Goal: Transaction & Acquisition: Purchase product/service

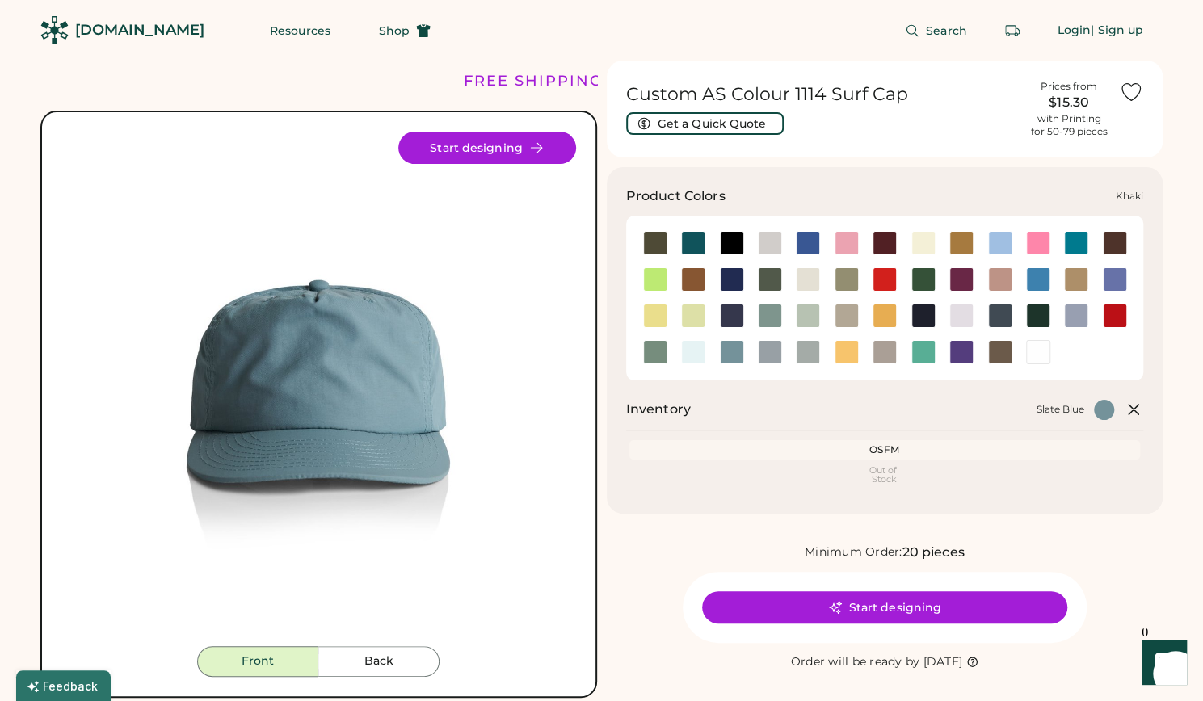
click at [1087, 279] on div at bounding box center [1076, 279] width 24 height 24
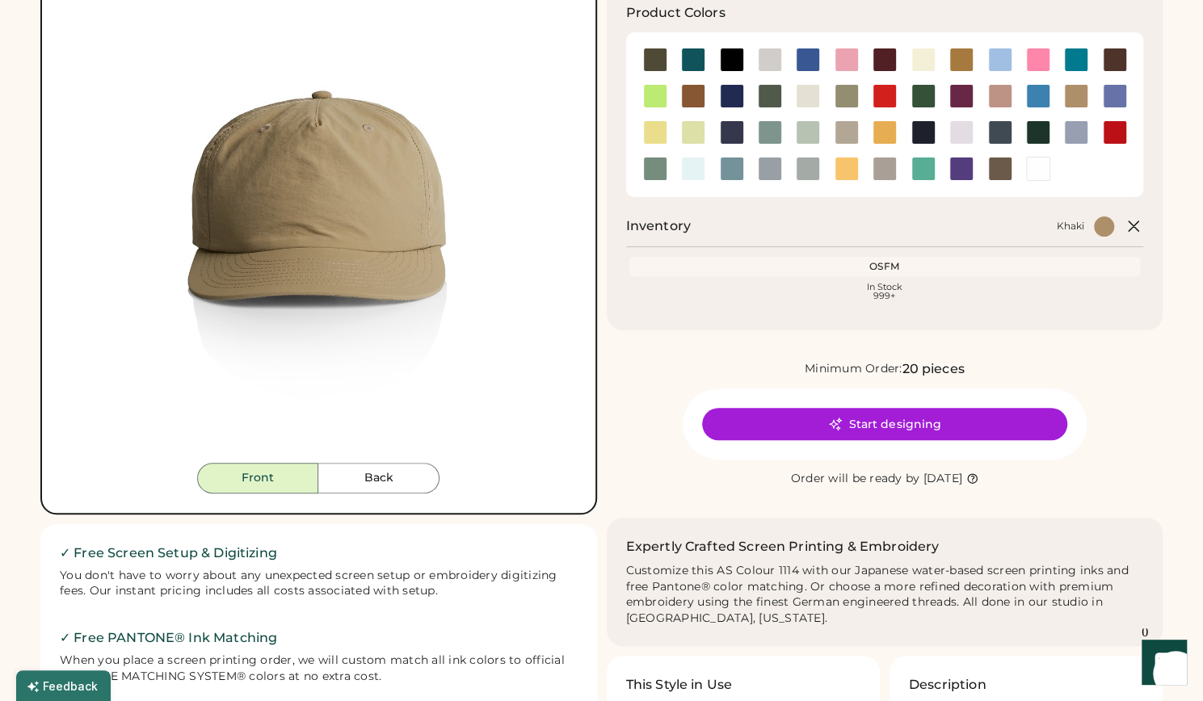
scroll to position [197, 0]
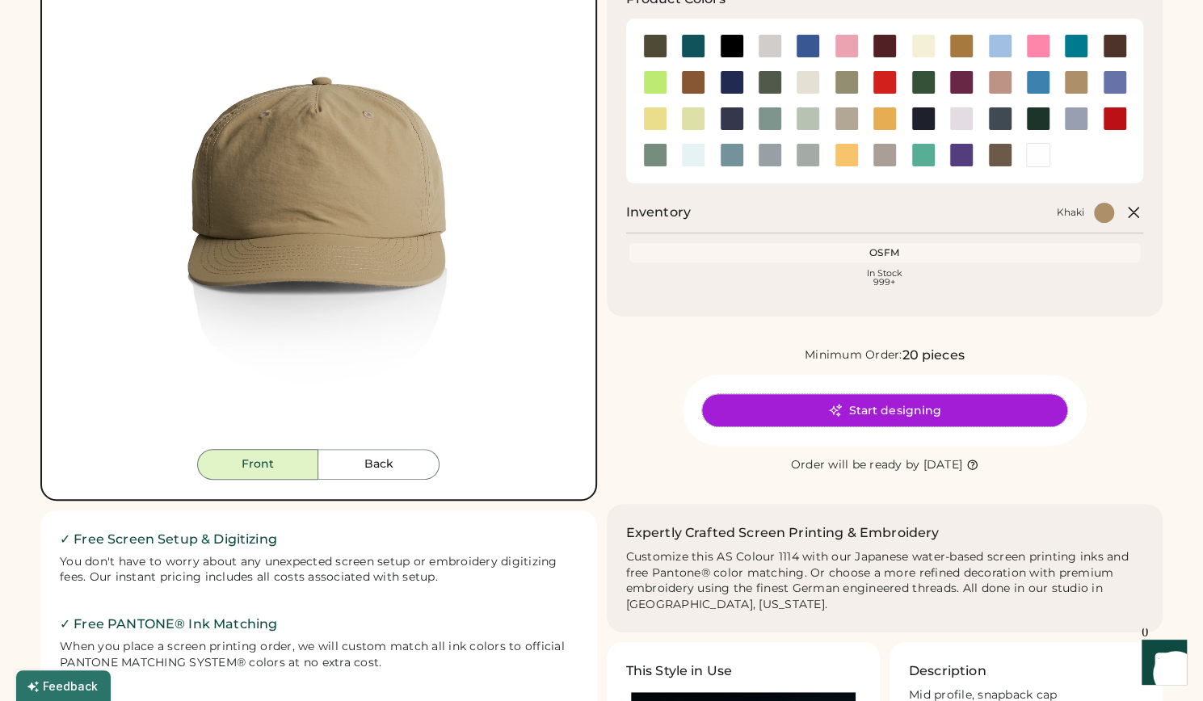
click at [832, 412] on icon at bounding box center [835, 410] width 15 height 15
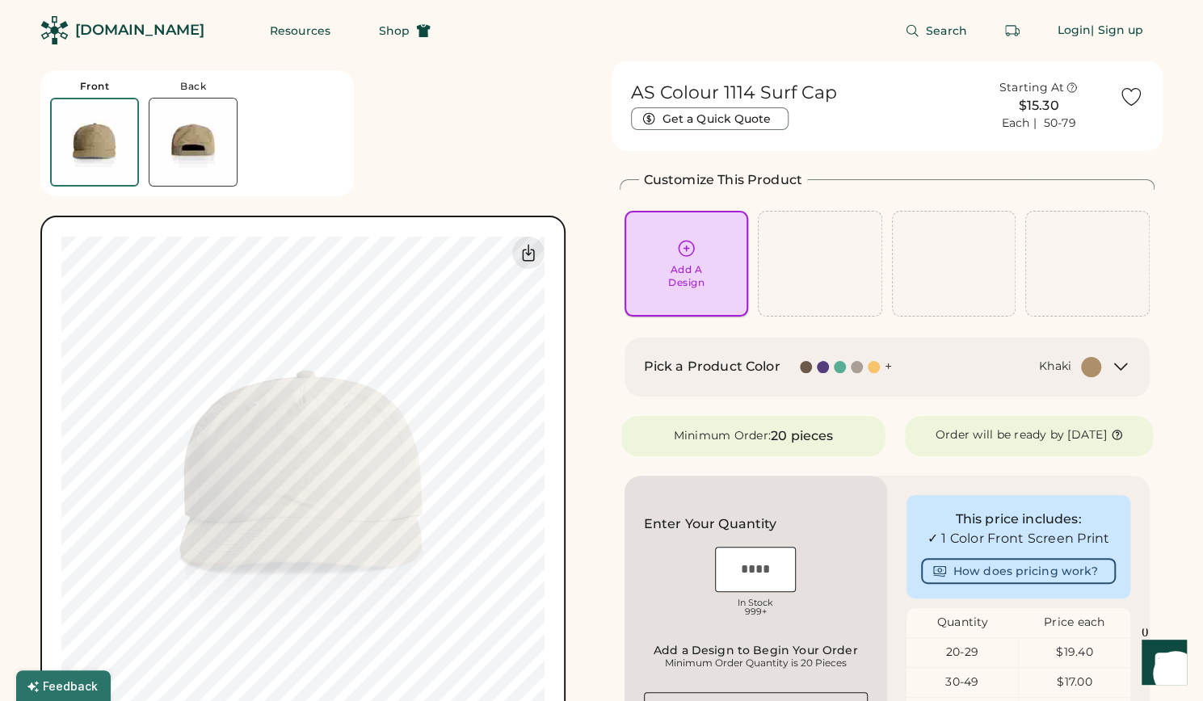
click at [704, 288] on div "Add A Design" at bounding box center [686, 276] width 36 height 26
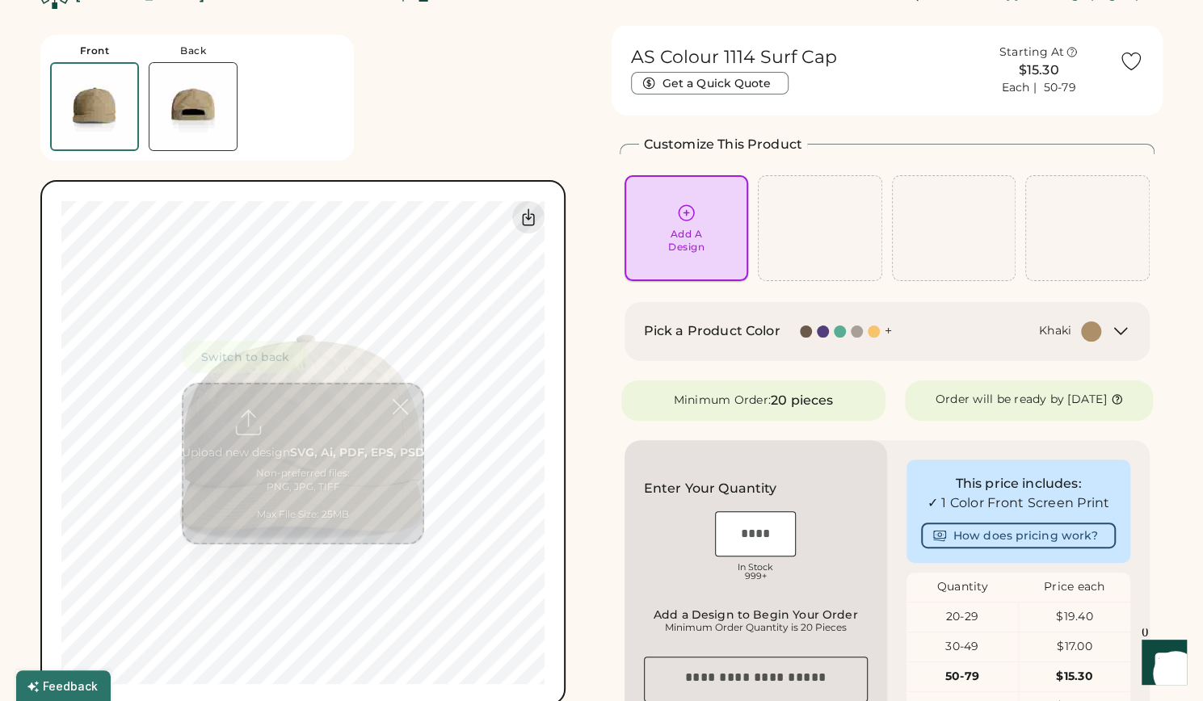
scroll to position [61, 0]
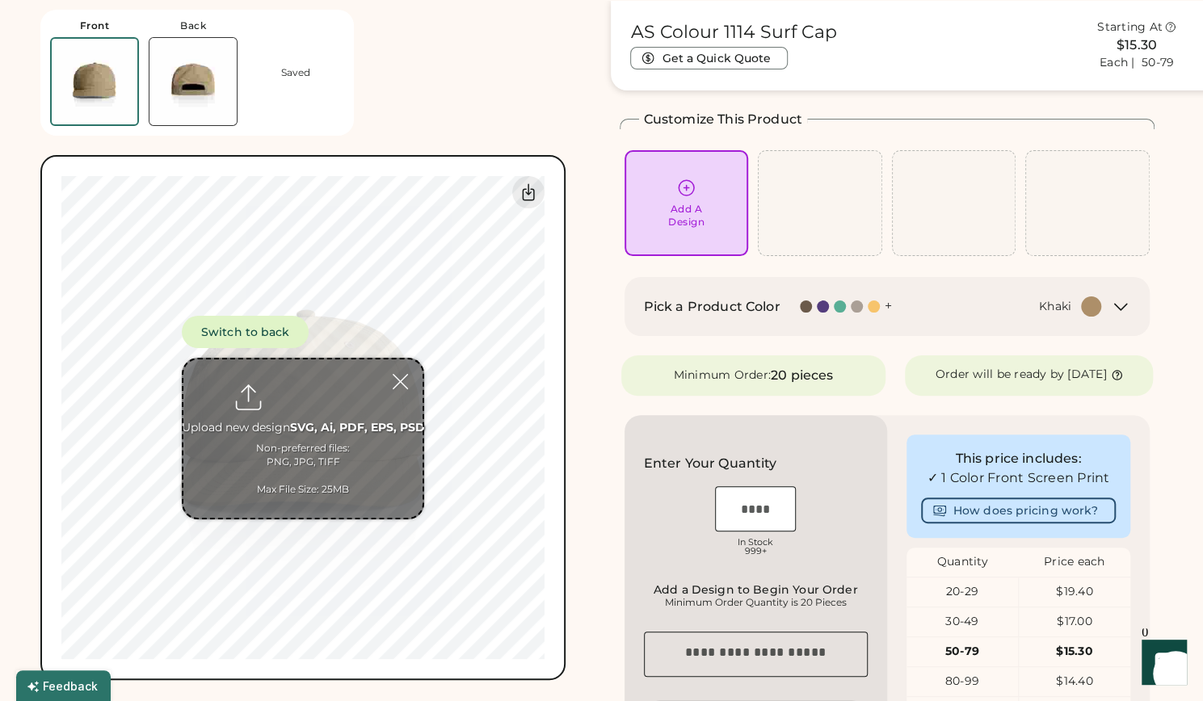
click at [301, 431] on input "file" at bounding box center [302, 439] width 239 height 158
click at [321, 473] on input "file" at bounding box center [302, 439] width 239 height 158
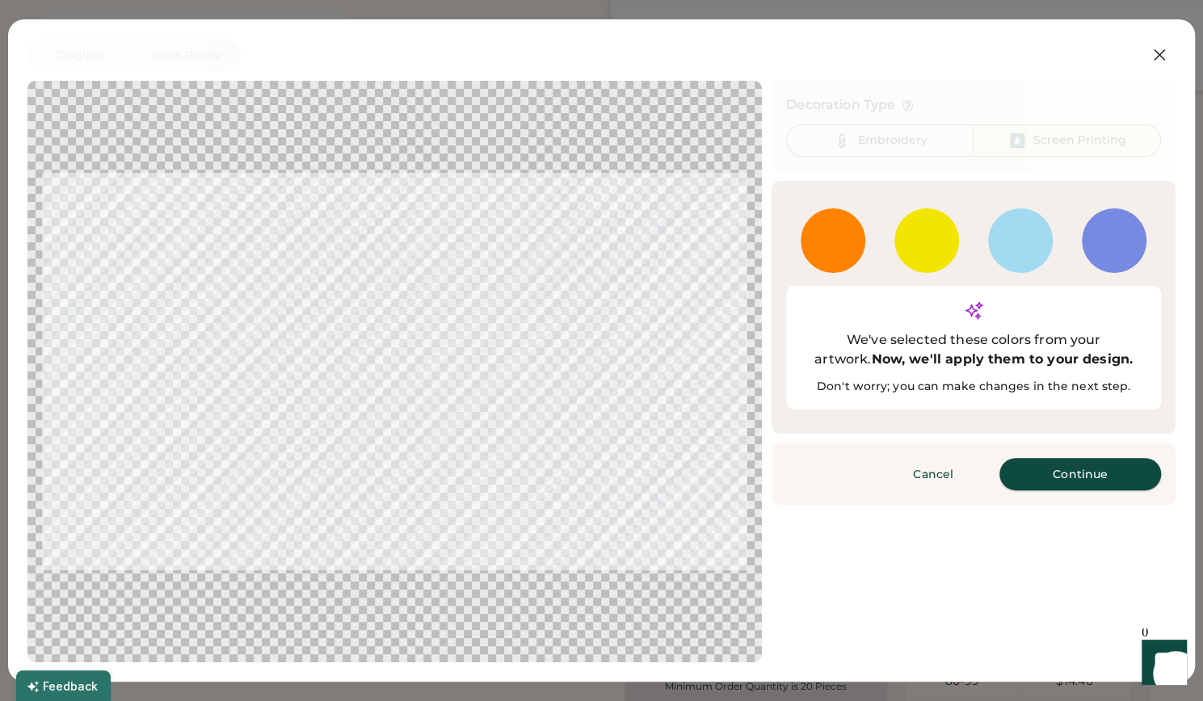
click at [1019, 458] on button "Continue" at bounding box center [1080, 474] width 162 height 32
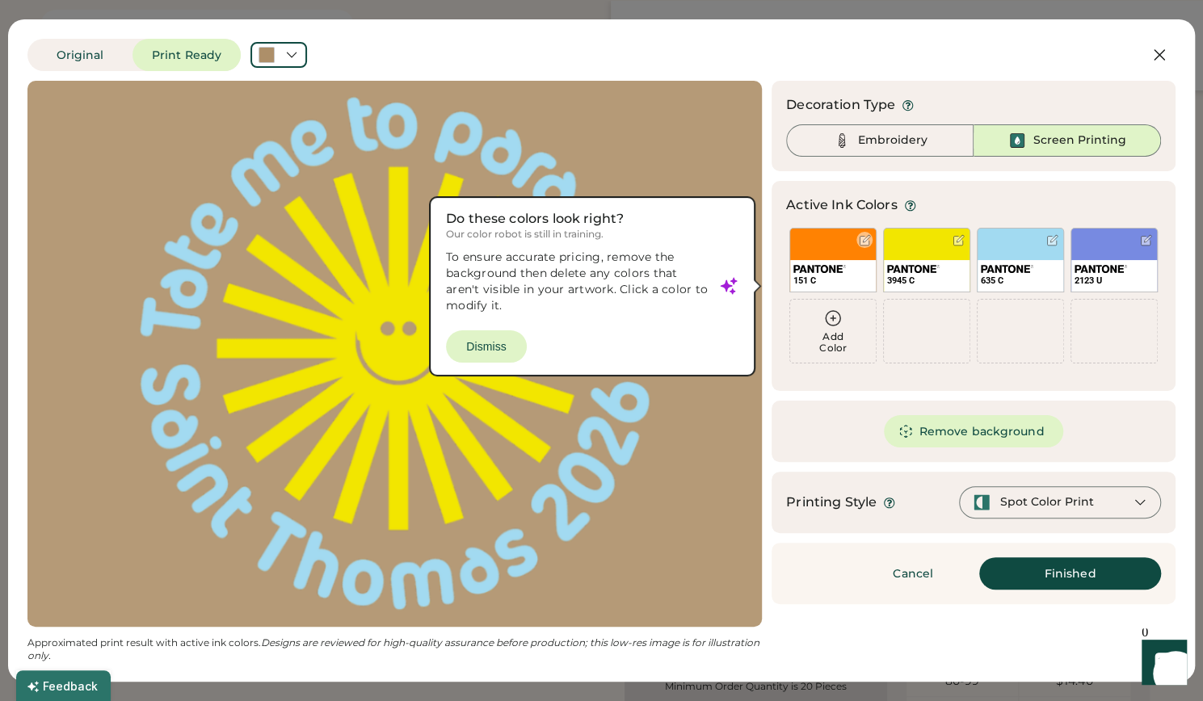
click at [864, 238] on div at bounding box center [865, 240] width 12 height 12
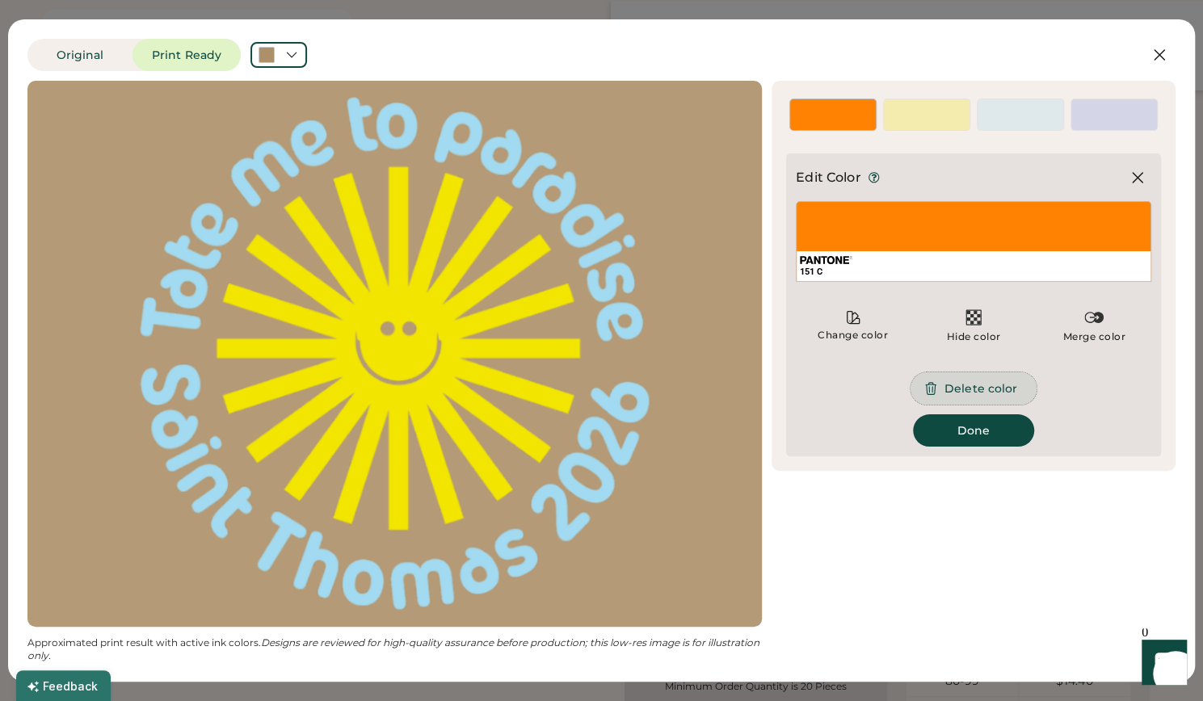
click at [970, 389] on button "Delete color" at bounding box center [973, 388] width 126 height 32
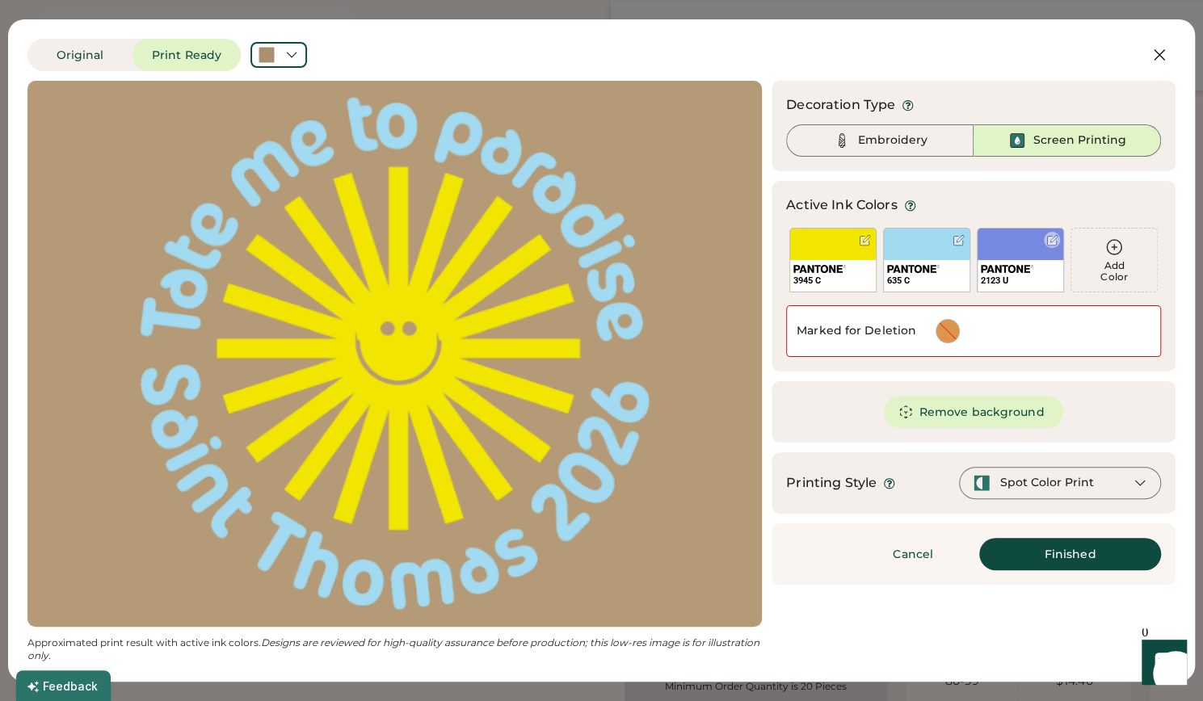
click at [1051, 235] on div at bounding box center [1052, 240] width 12 height 12
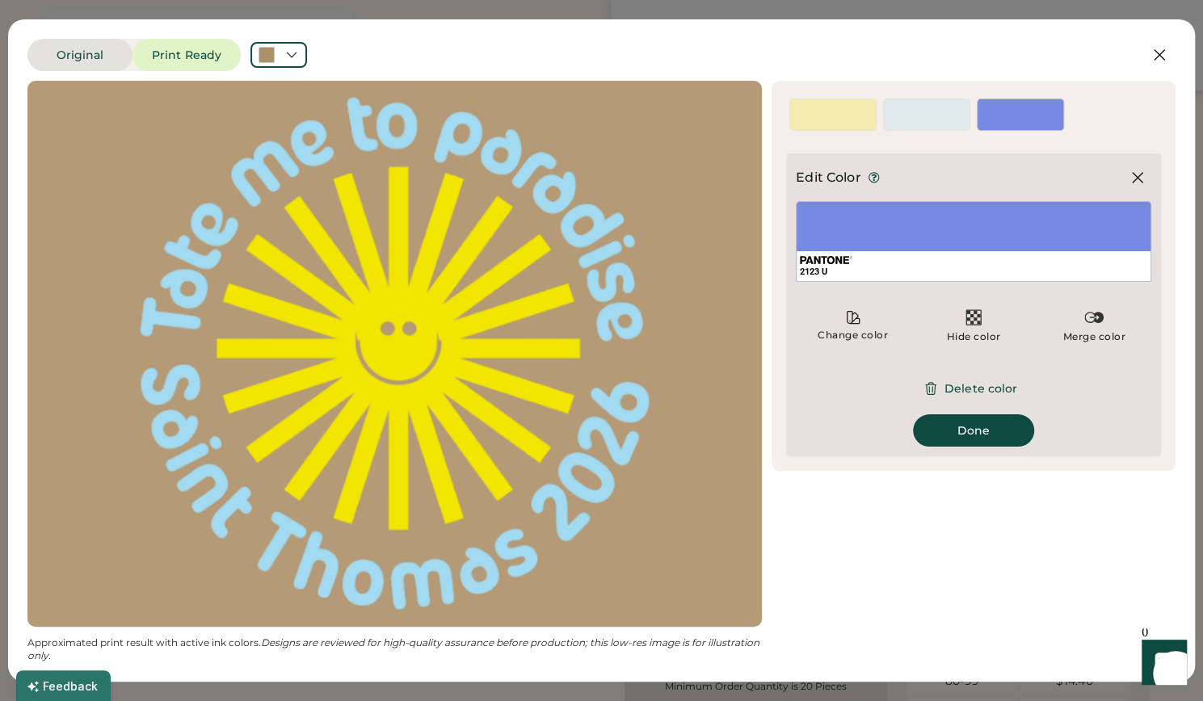
click at [110, 51] on button "Original" at bounding box center [79, 55] width 105 height 32
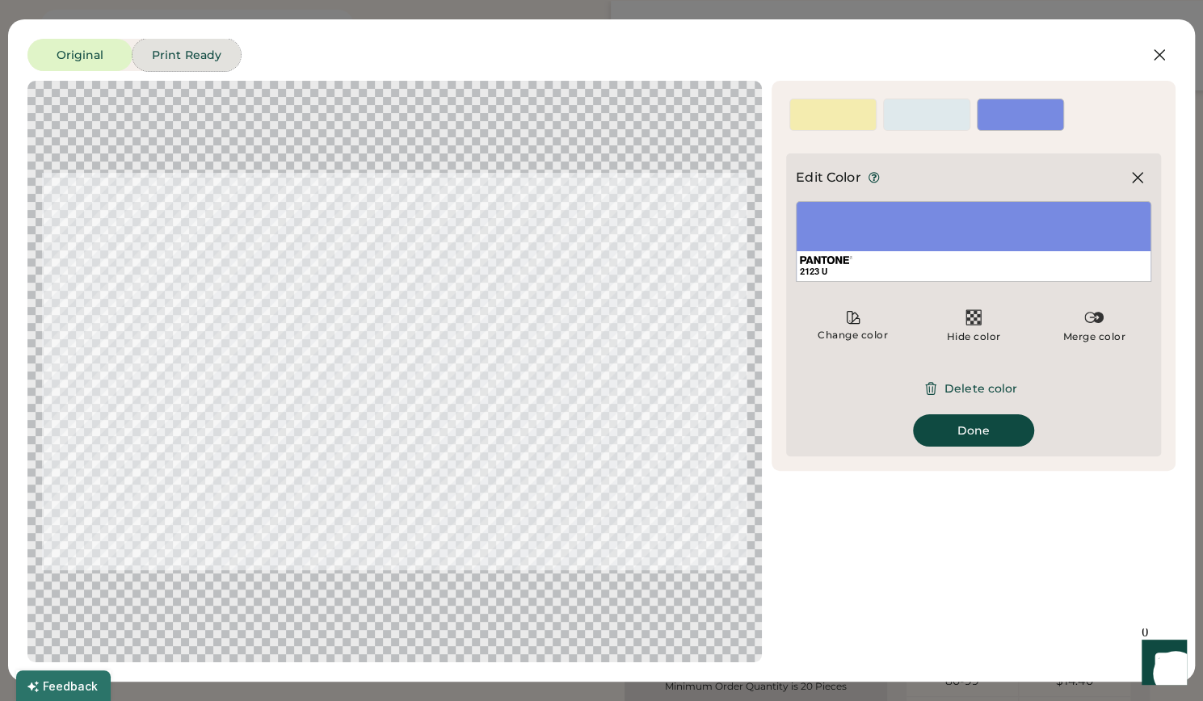
click at [148, 49] on button "Print Ready" at bounding box center [186, 55] width 108 height 32
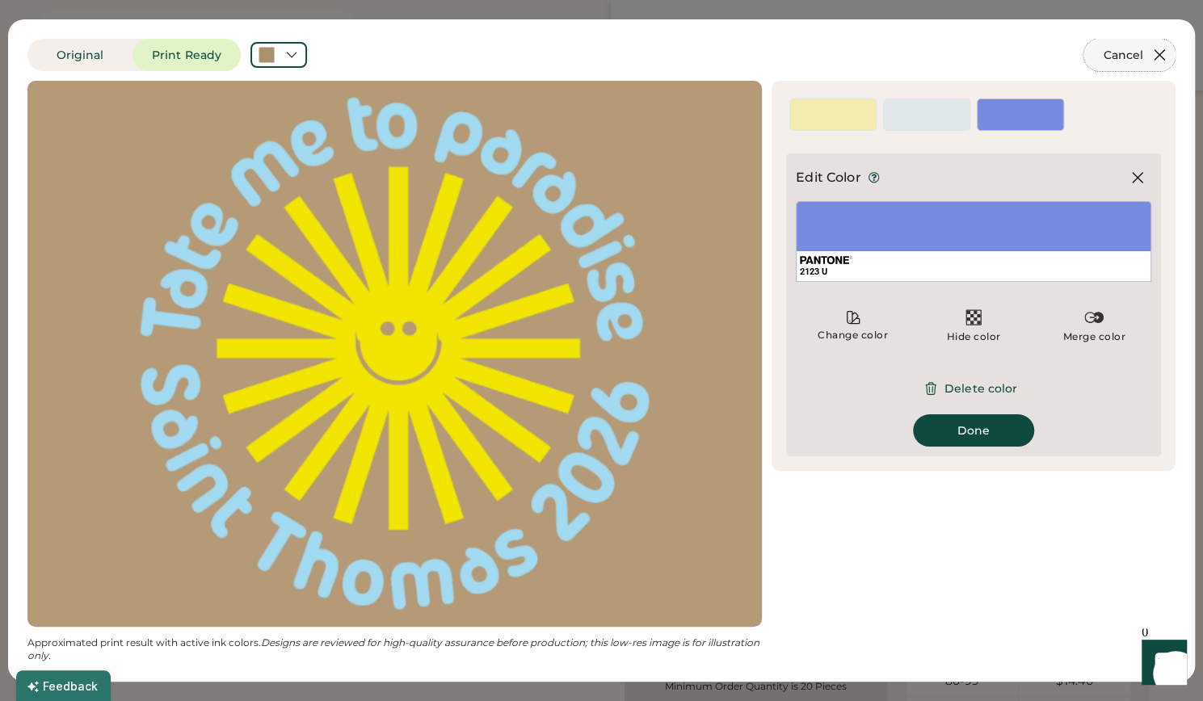
click at [1150, 51] on icon at bounding box center [1159, 54] width 19 height 19
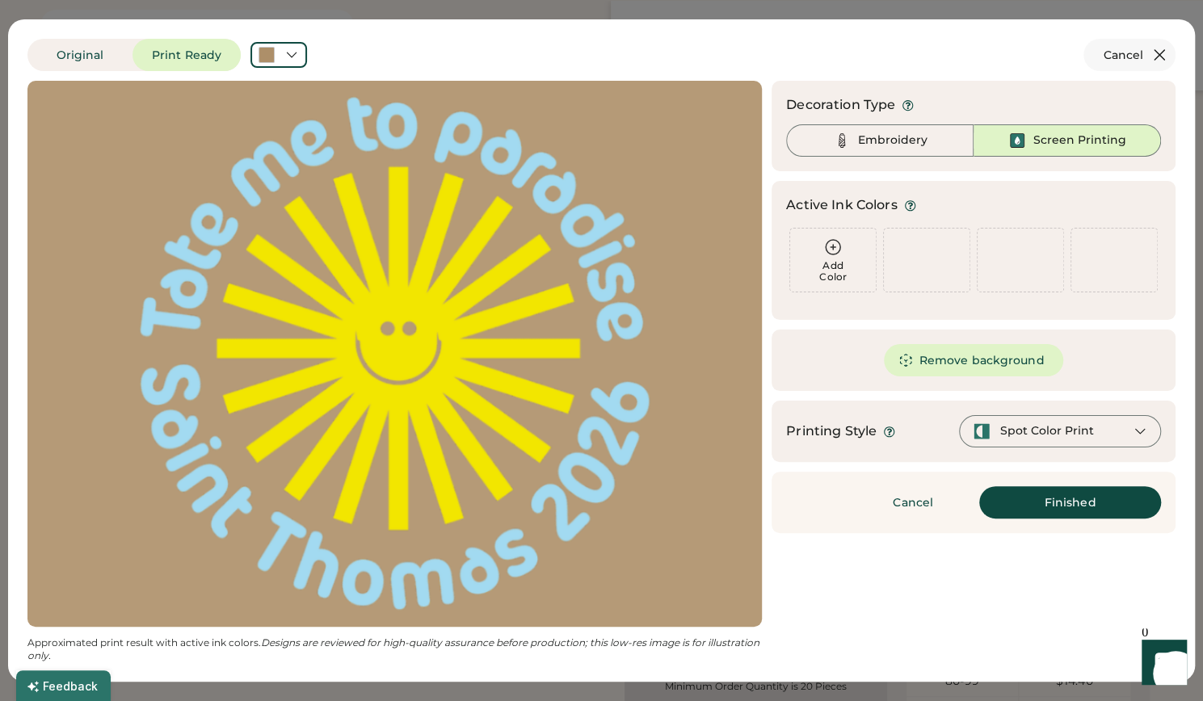
click at [1154, 59] on icon at bounding box center [1159, 55] width 10 height 10
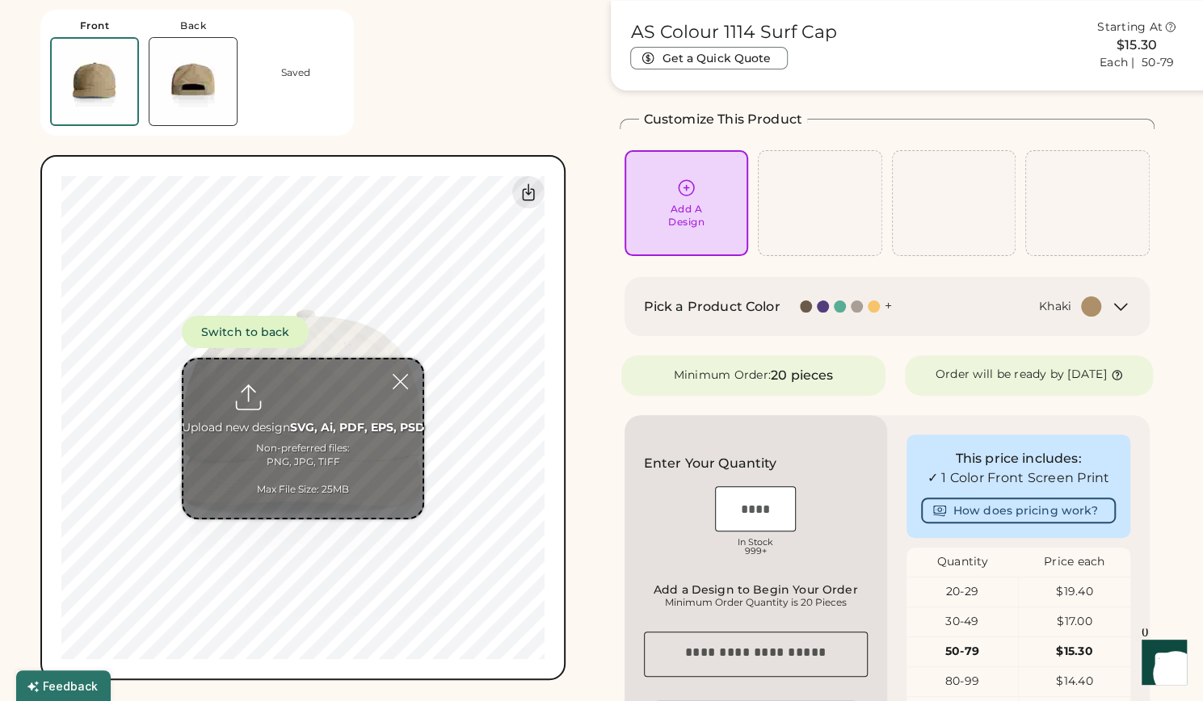
click at [693, 221] on div "Add A Design" at bounding box center [686, 216] width 36 height 26
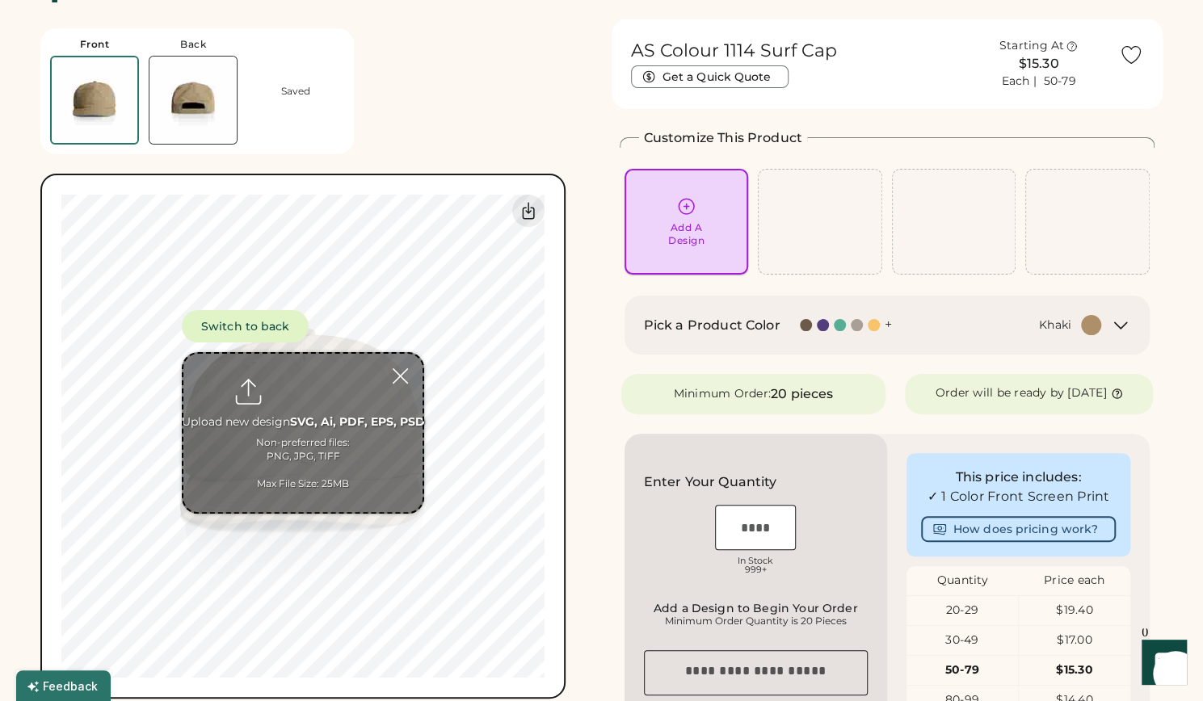
scroll to position [40, 0]
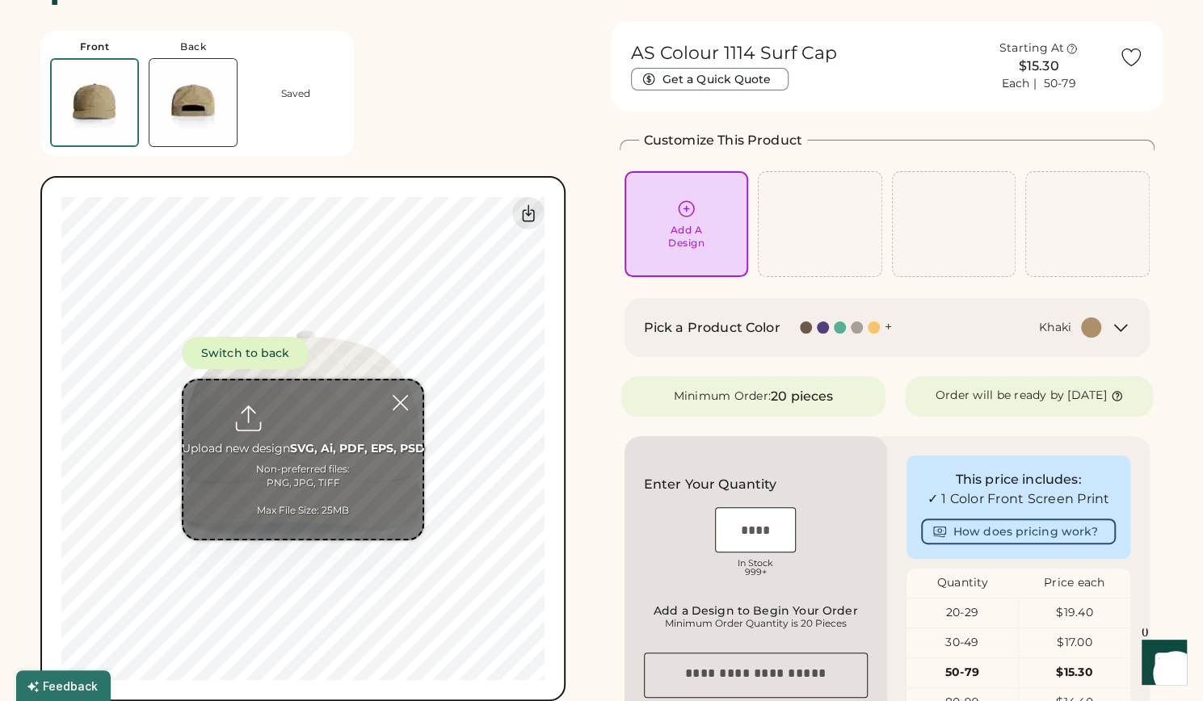
click at [325, 437] on input "file" at bounding box center [302, 460] width 239 height 158
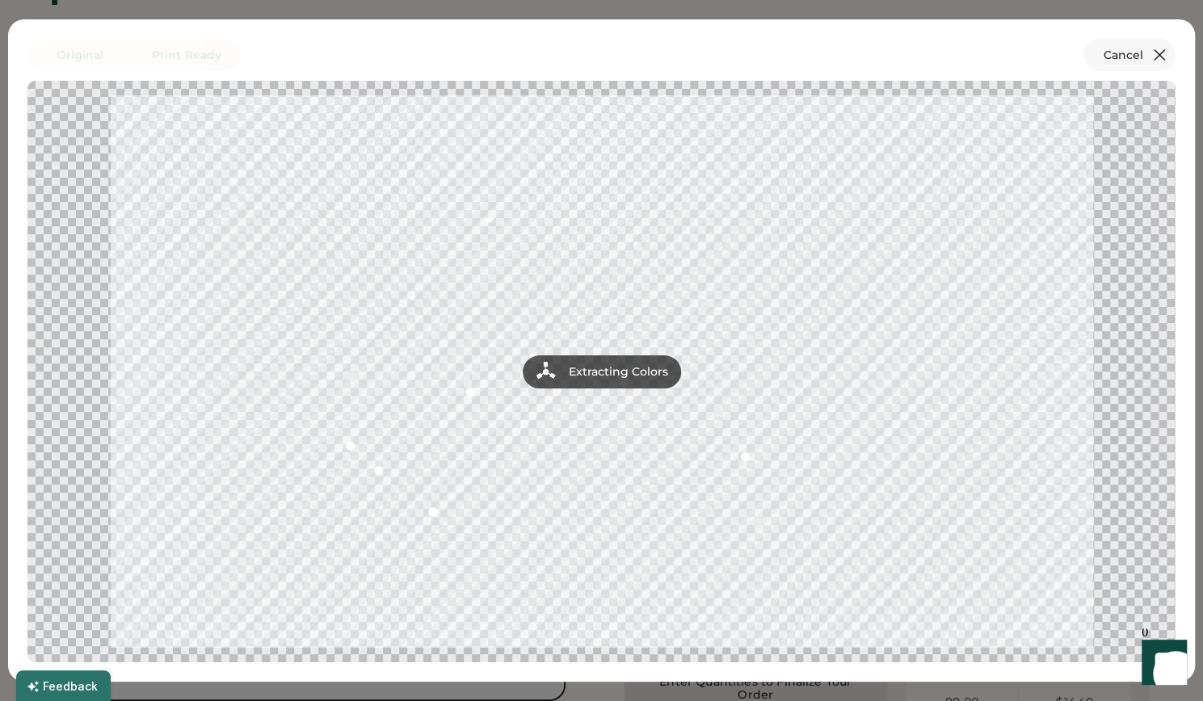
click at [1154, 54] on icon at bounding box center [1159, 54] width 19 height 19
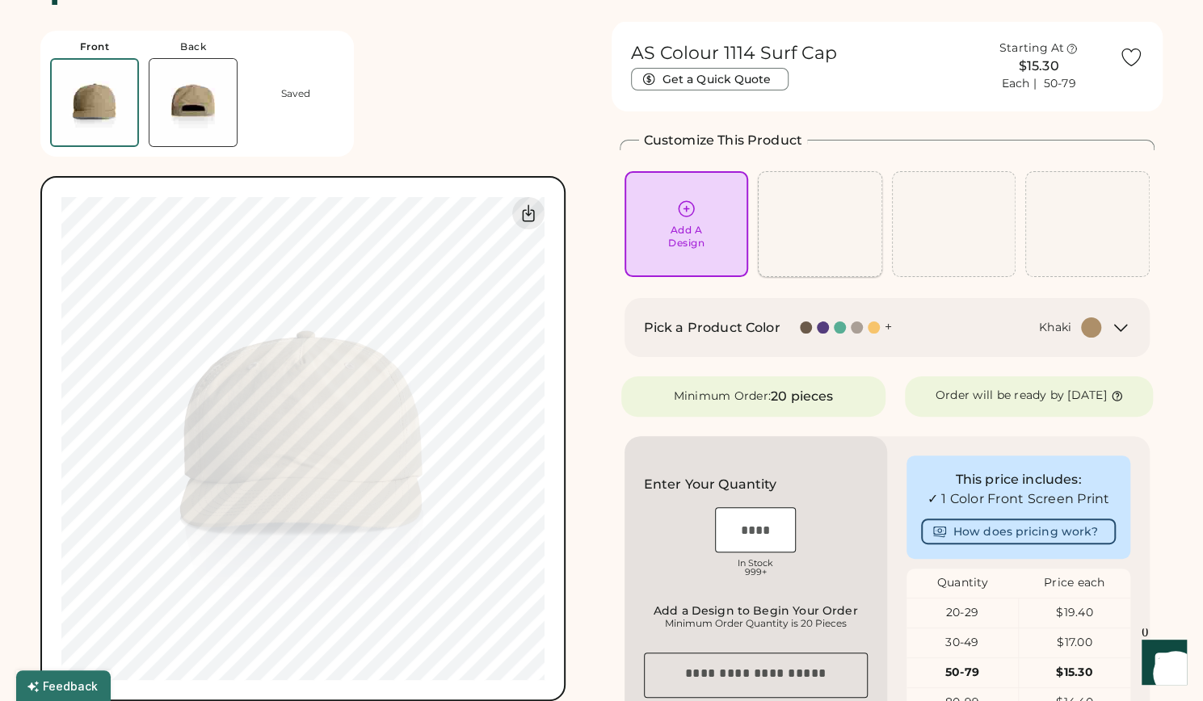
click at [664, 240] on div "Add A Design" at bounding box center [687, 224] width 102 height 51
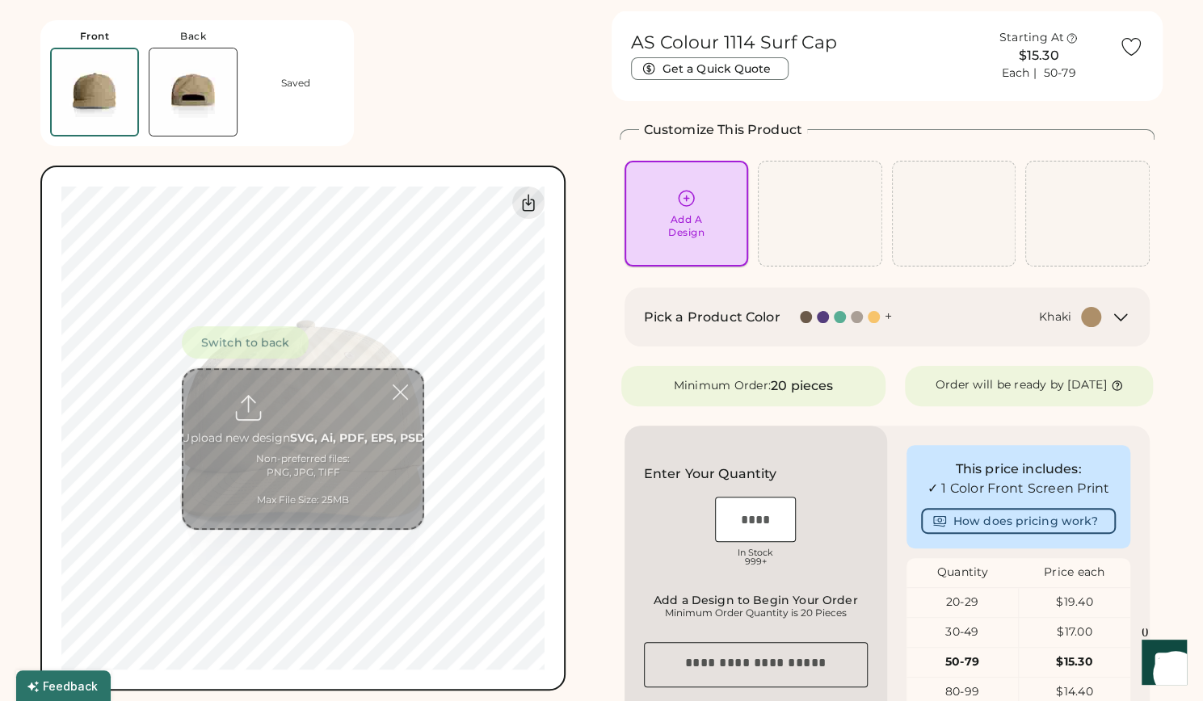
scroll to position [61, 0]
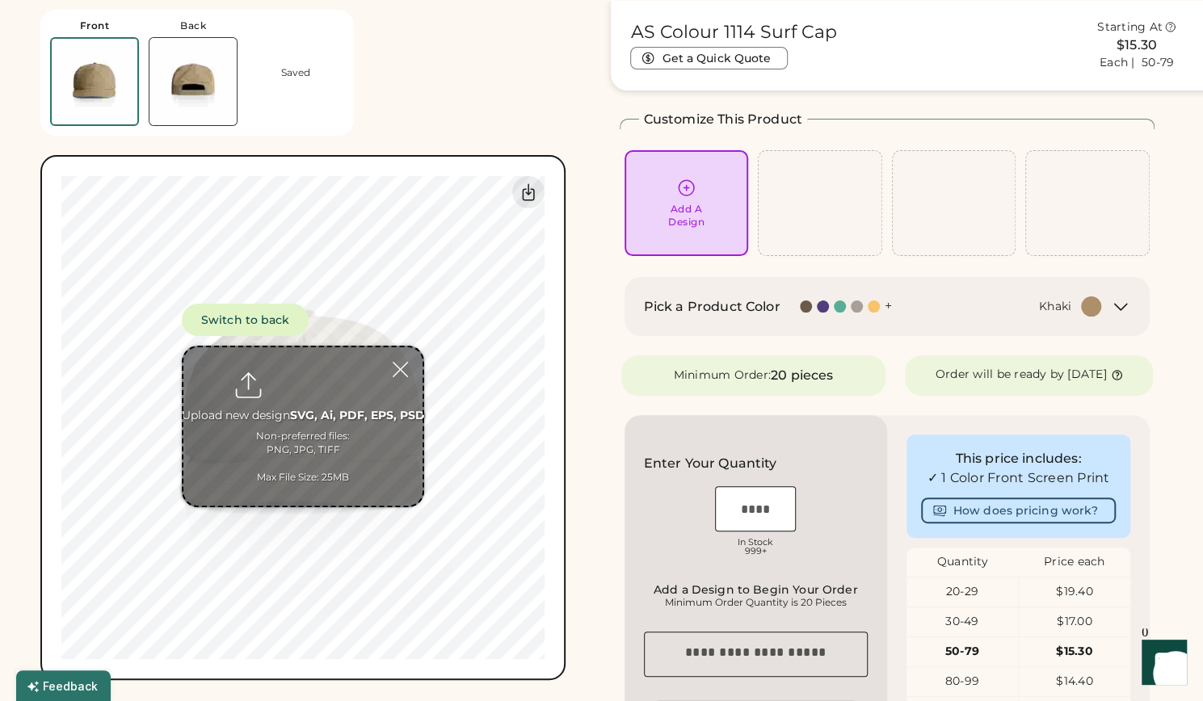
click at [255, 457] on input "file" at bounding box center [302, 426] width 239 height 158
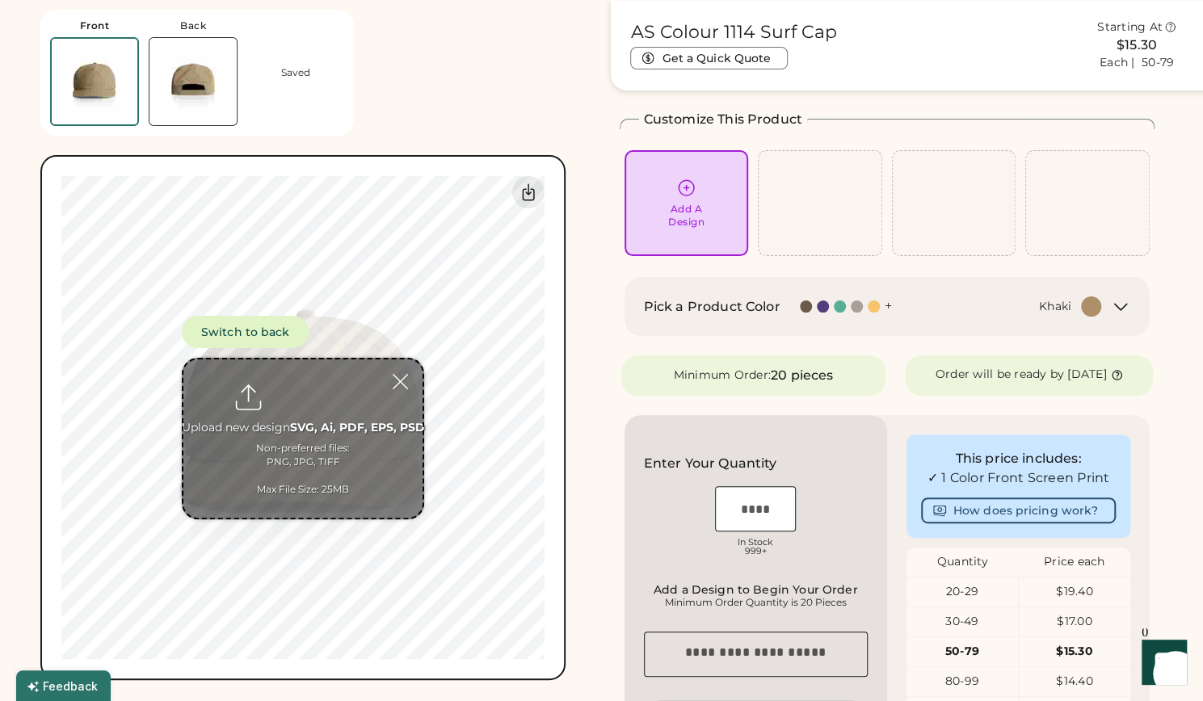
type input "**********"
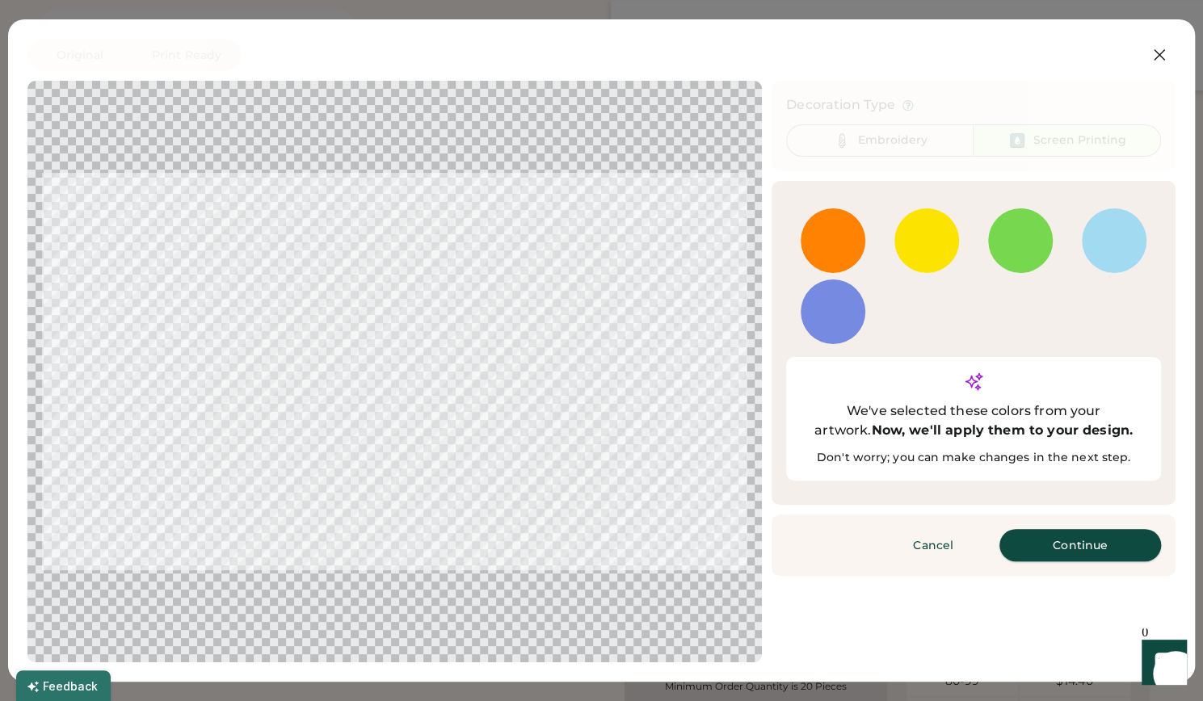
click at [1102, 529] on button "Continue" at bounding box center [1080, 545] width 162 height 32
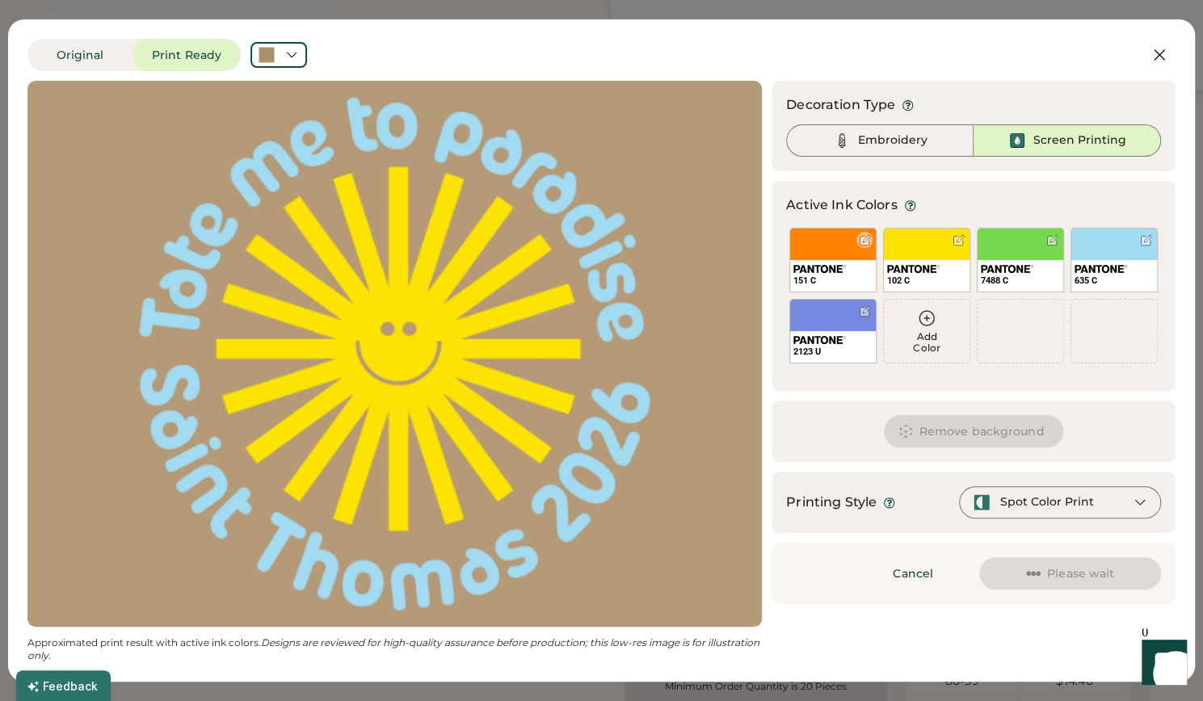
click at [859, 240] on div at bounding box center [865, 240] width 12 height 12
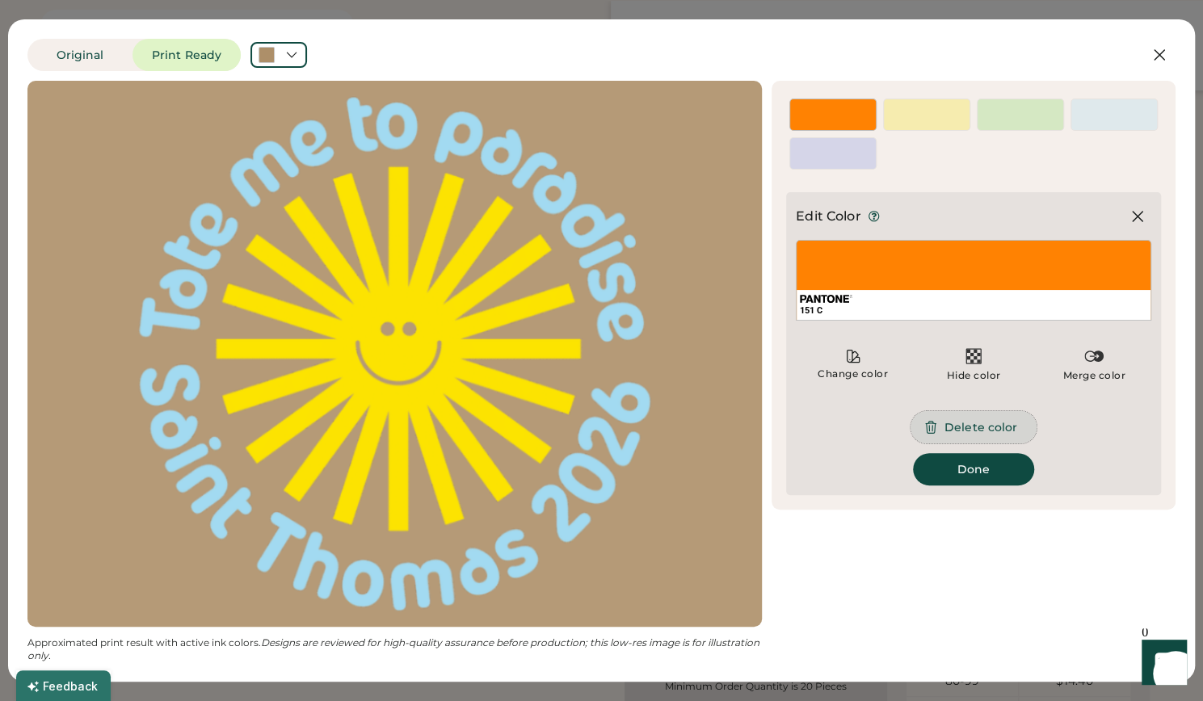
click at [974, 413] on button "Delete color" at bounding box center [973, 427] width 126 height 32
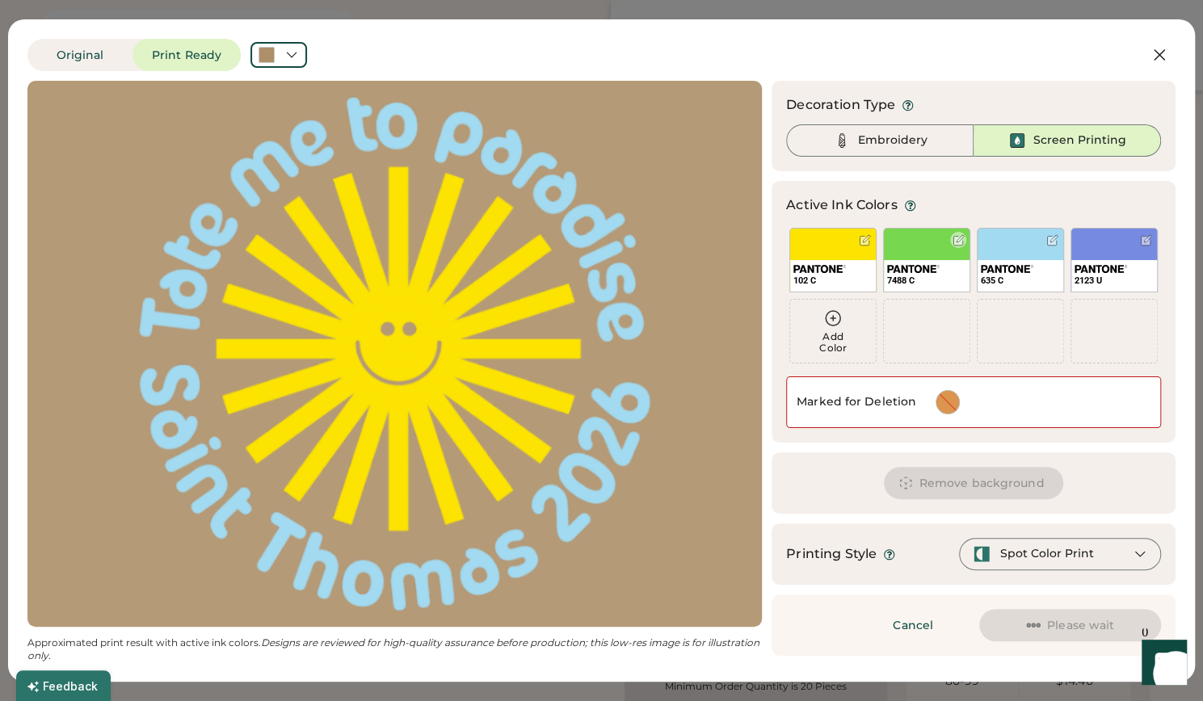
click at [957, 238] on div at bounding box center [958, 240] width 12 height 12
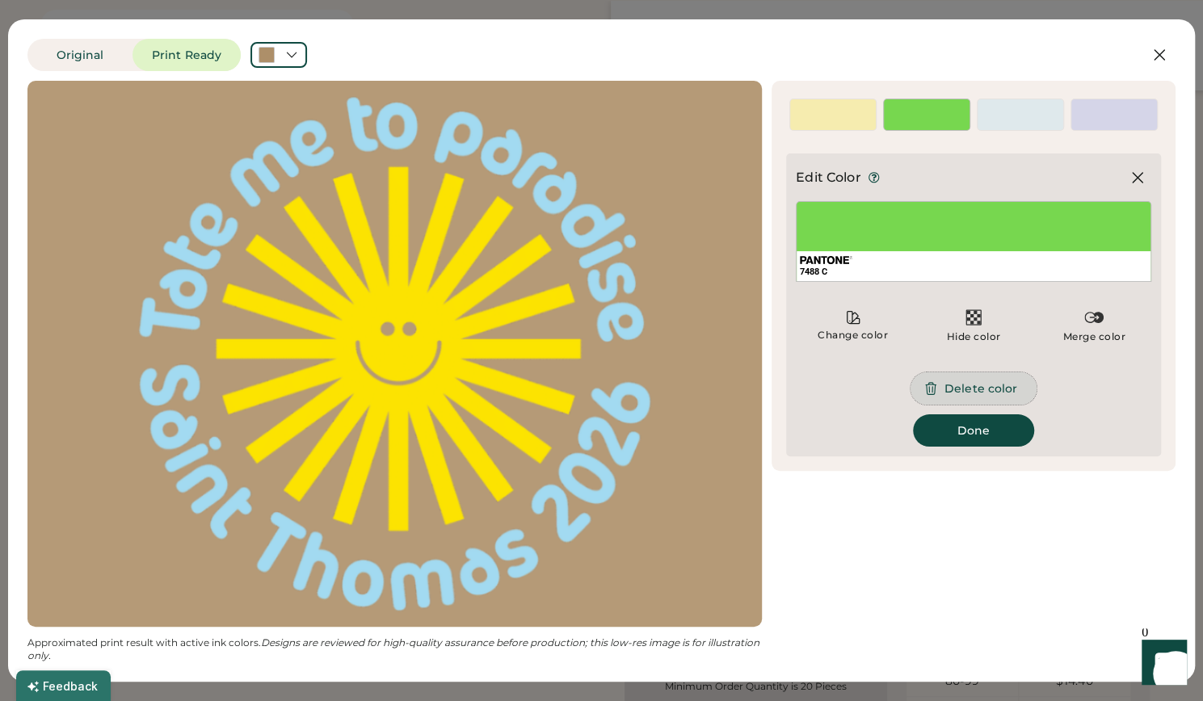
click at [1002, 384] on button "Delete color" at bounding box center [973, 388] width 126 height 32
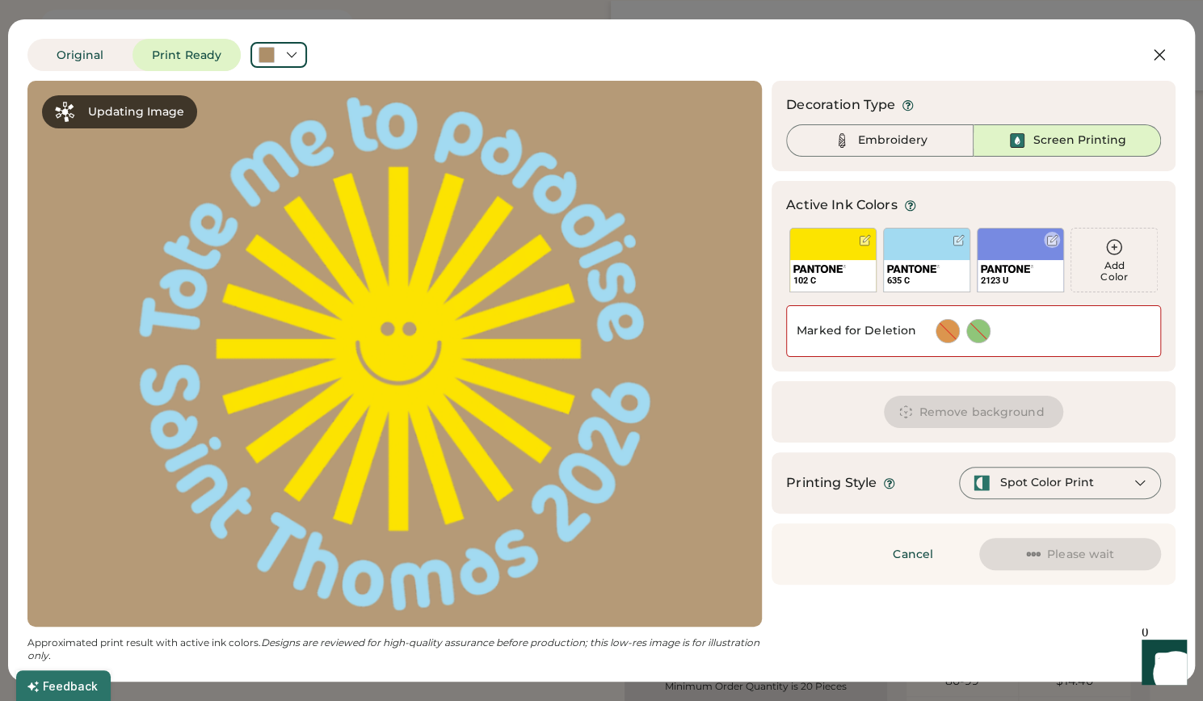
click at [1046, 242] on div at bounding box center [1052, 240] width 12 height 12
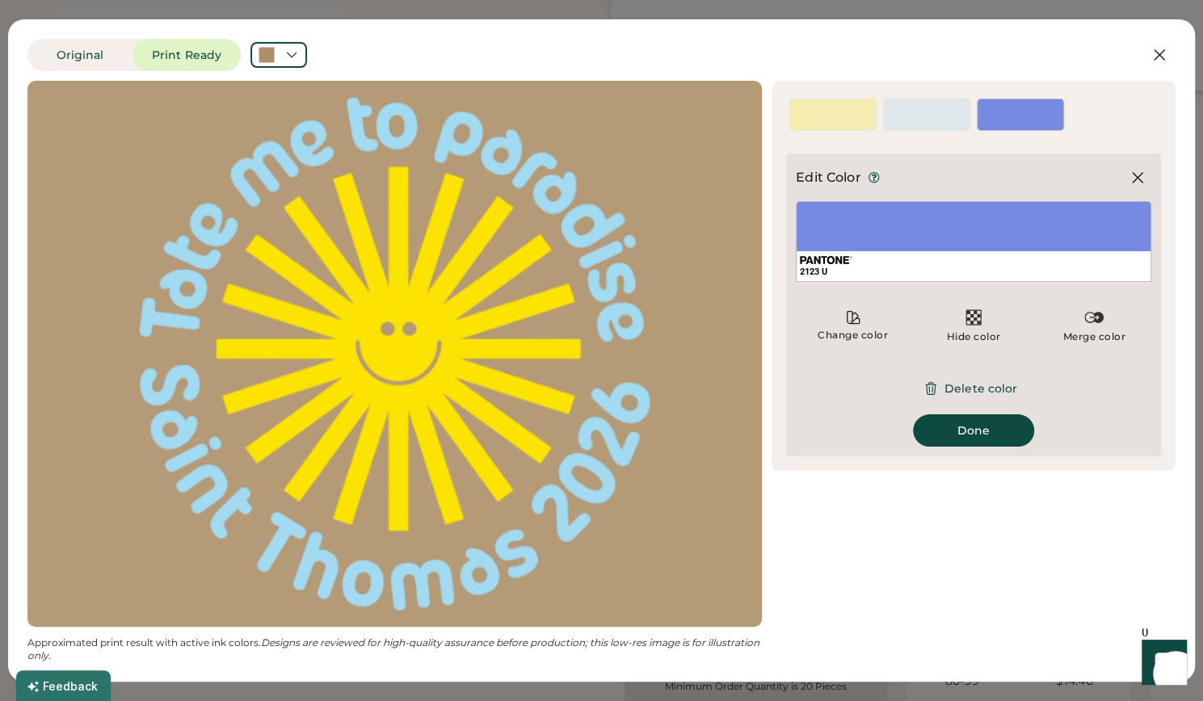
click at [966, 398] on button "Delete color" at bounding box center [973, 388] width 126 height 32
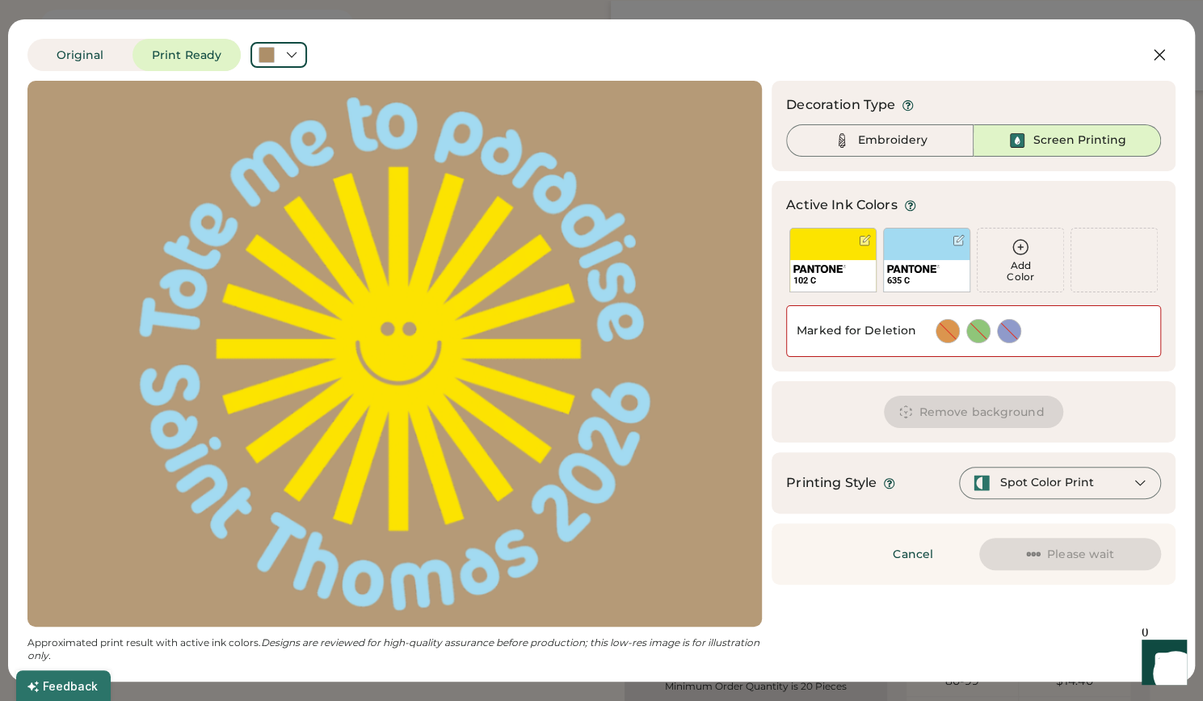
click at [1021, 484] on div "Spot Color Print" at bounding box center [1047, 483] width 94 height 16
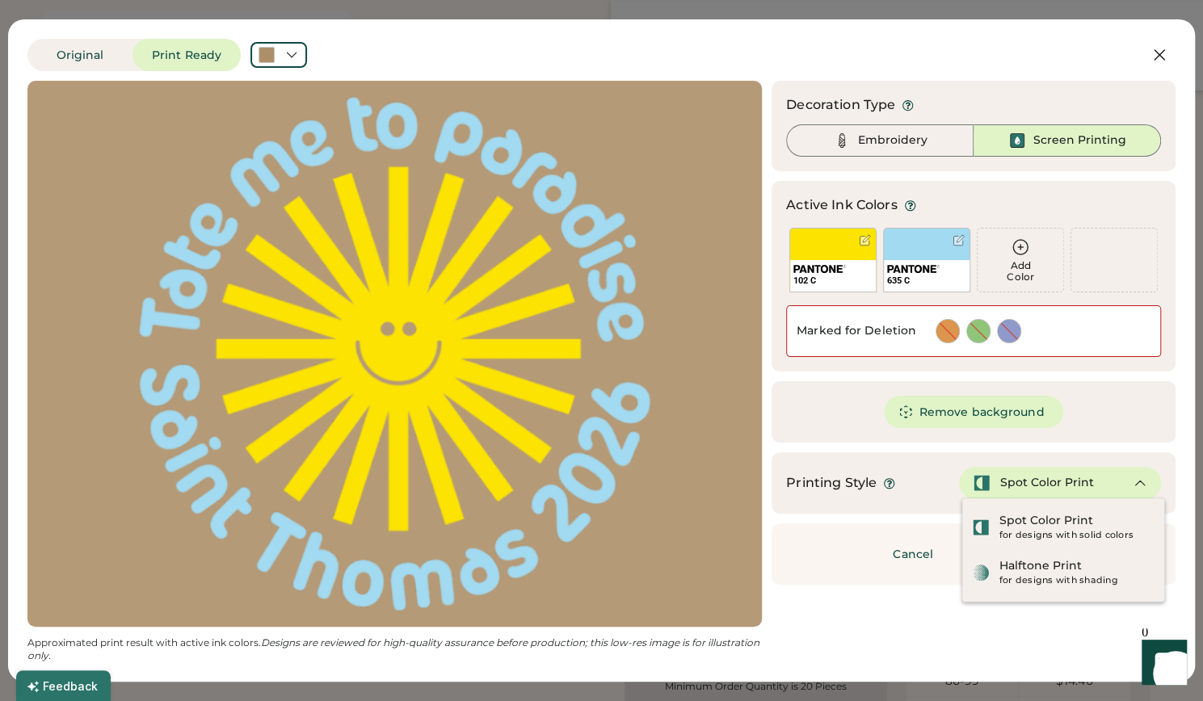
click at [1018, 484] on div "Spot Color Print" at bounding box center [1047, 483] width 94 height 16
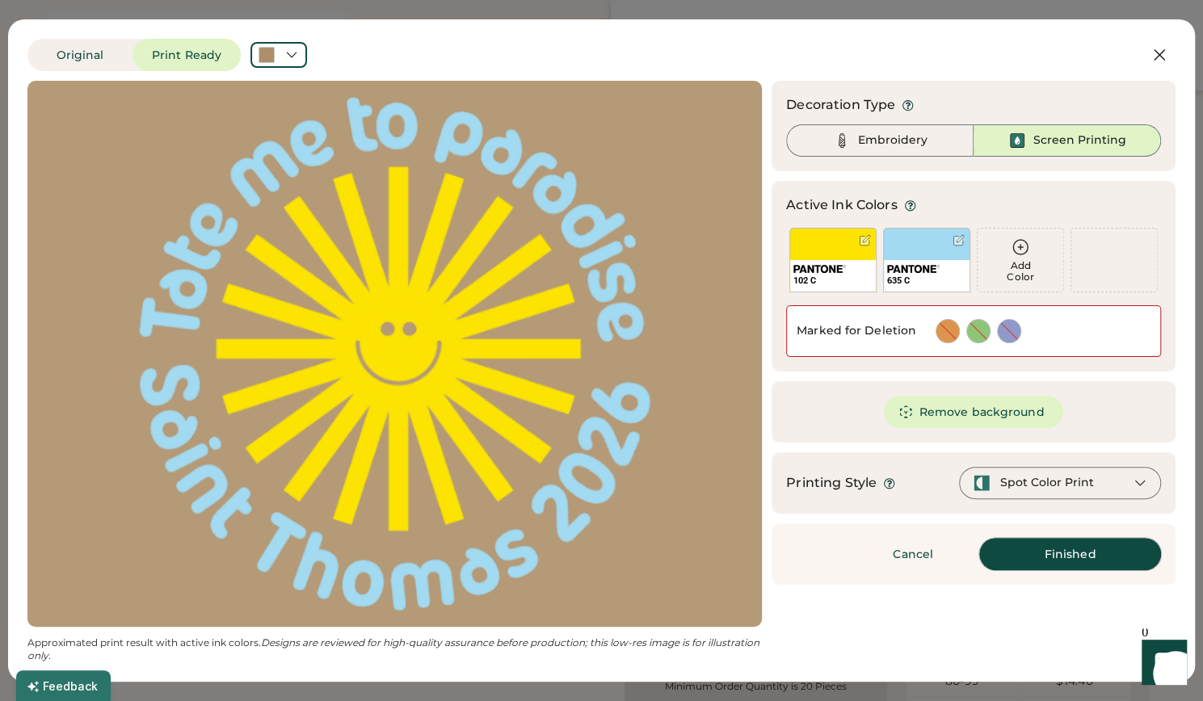
click at [1031, 538] on button "Finished" at bounding box center [1070, 554] width 182 height 32
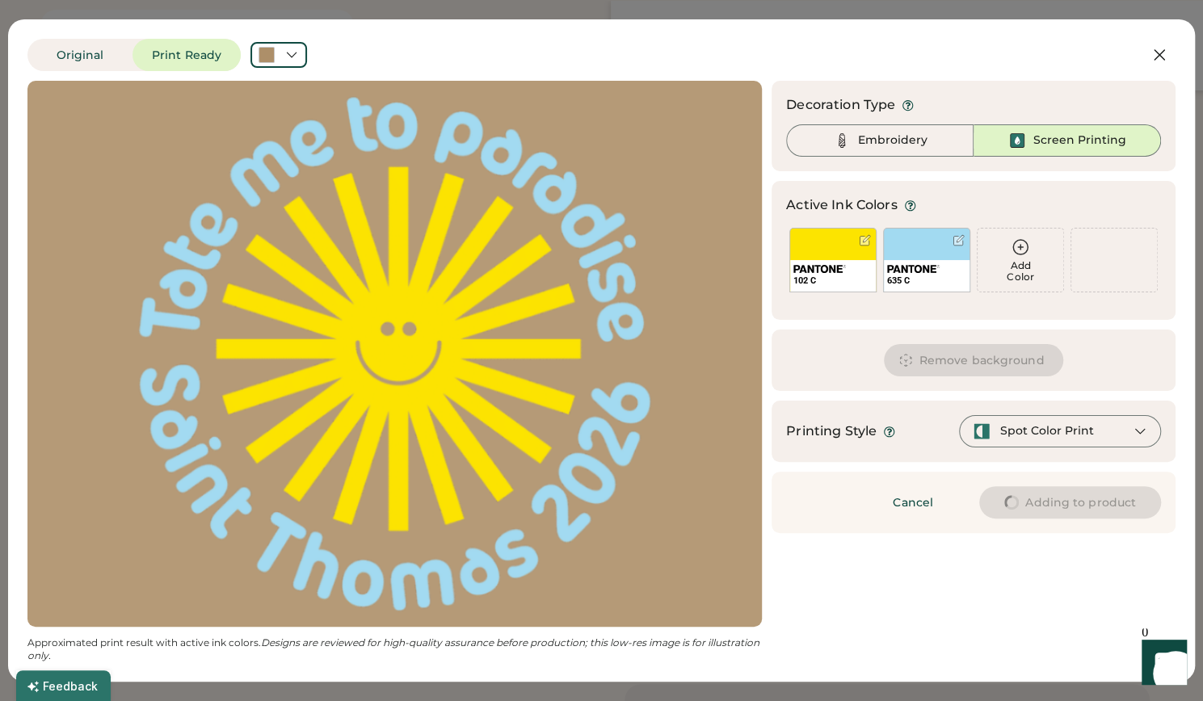
type input "****"
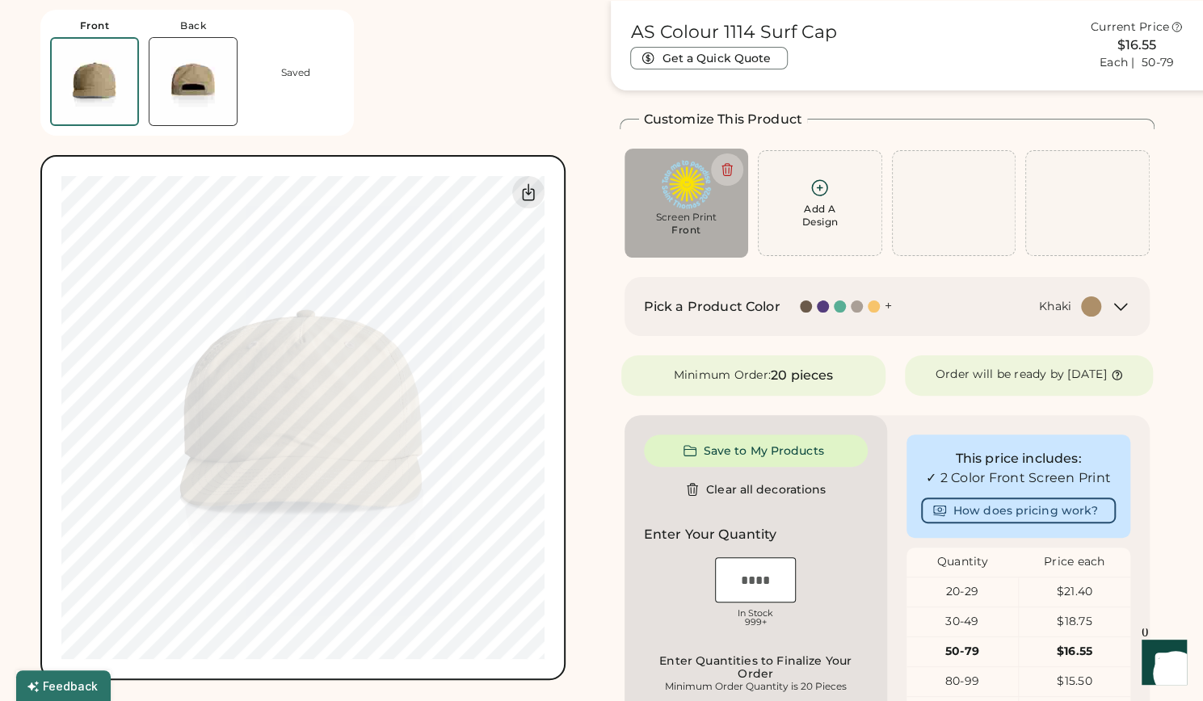
type input "****"
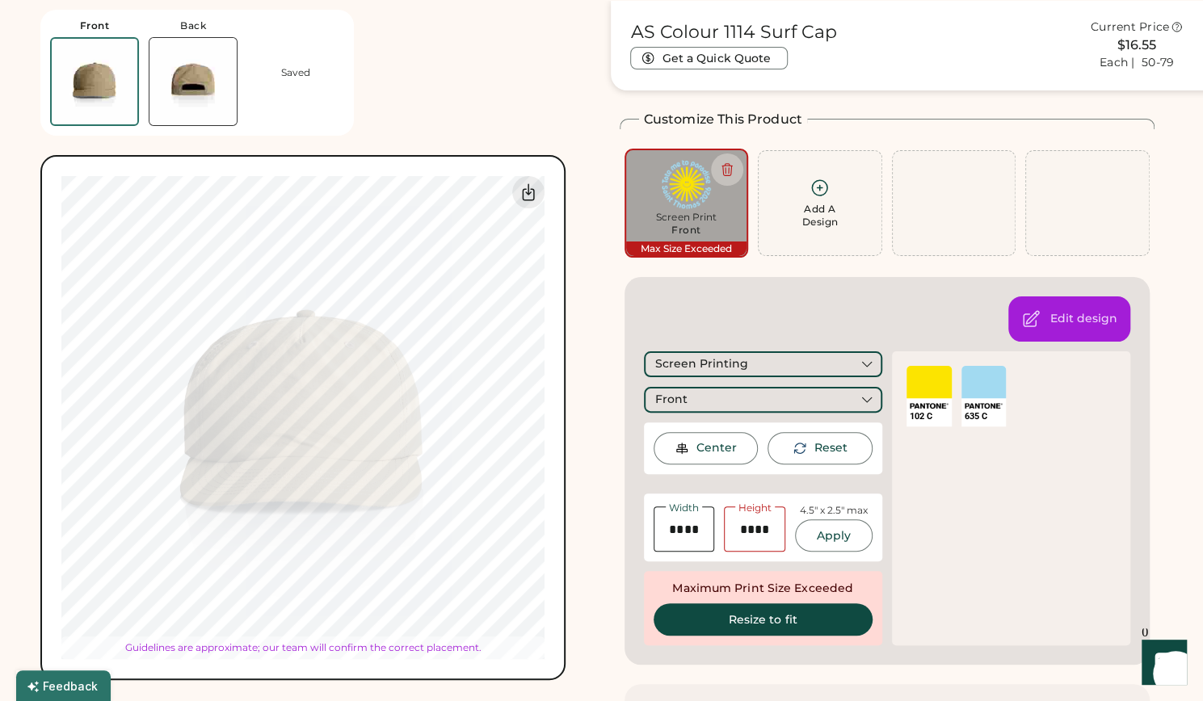
type input "****"
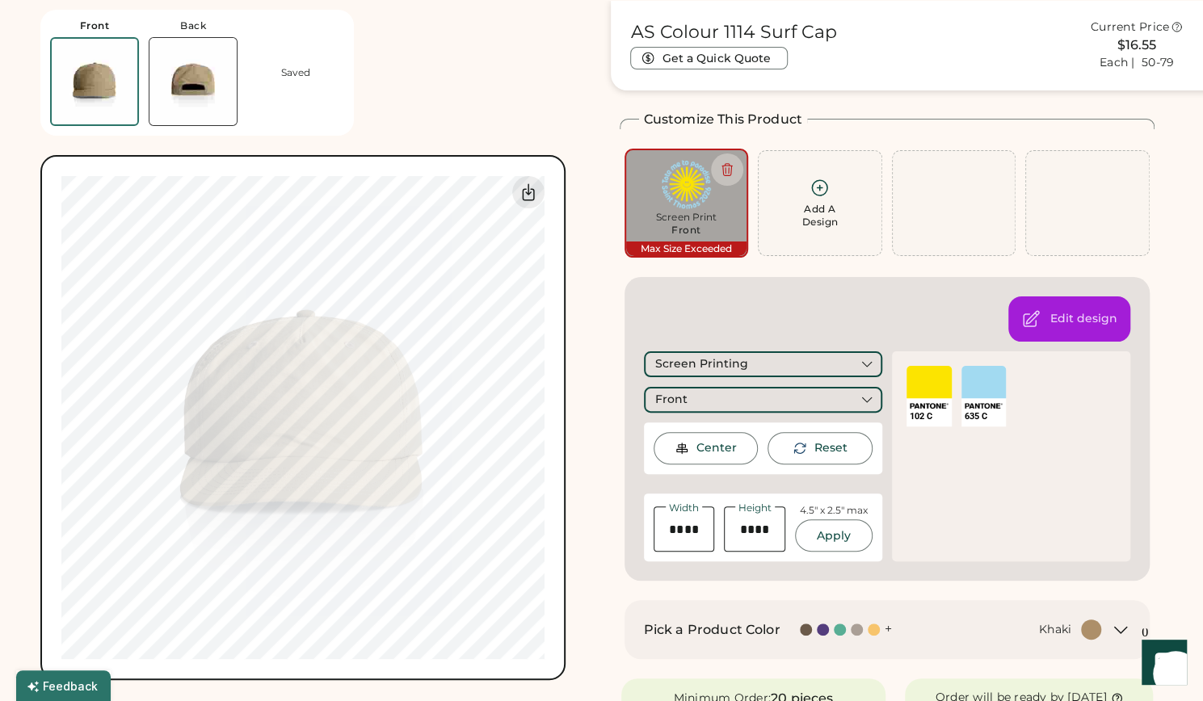
click at [720, 455] on div "Center" at bounding box center [716, 448] width 40 height 16
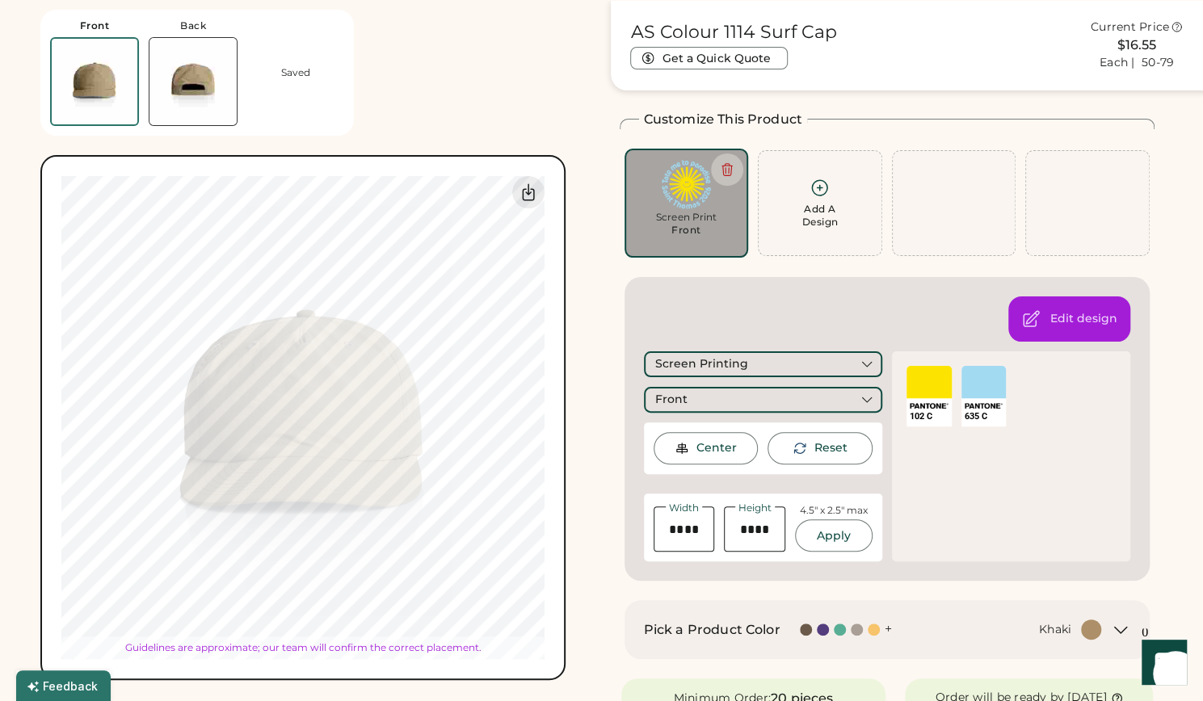
type input "****"
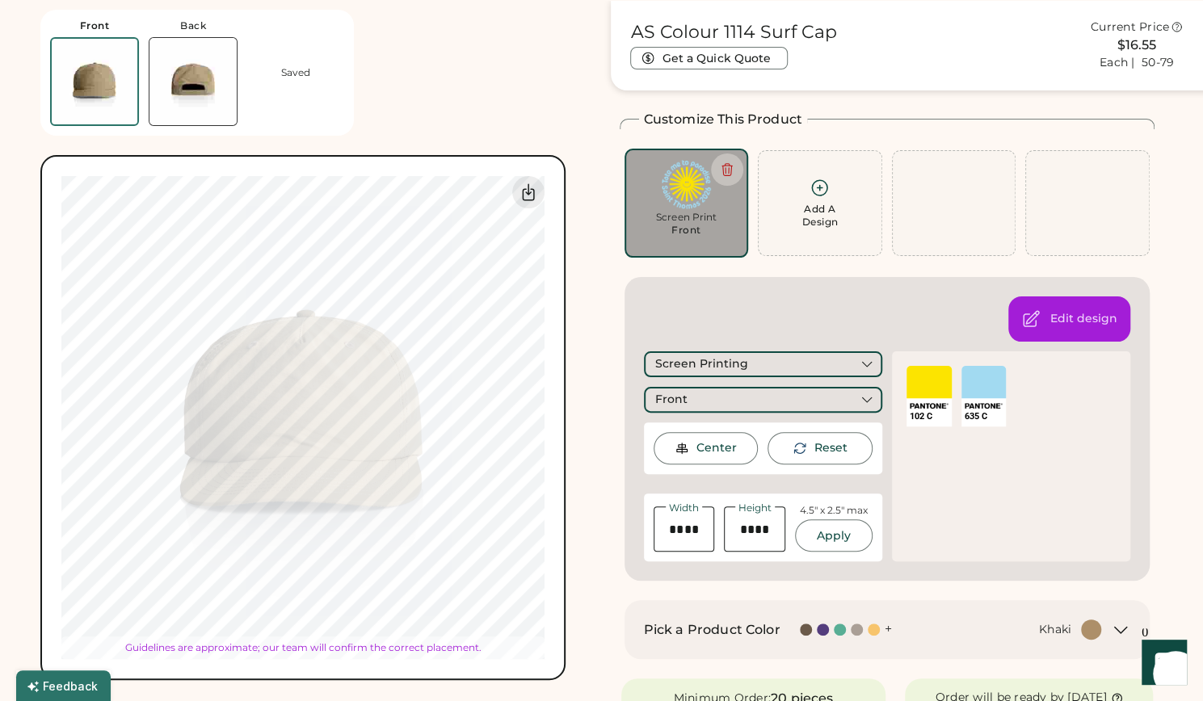
type input "****"
click at [742, 437] on div "Center" at bounding box center [706, 448] width 105 height 32
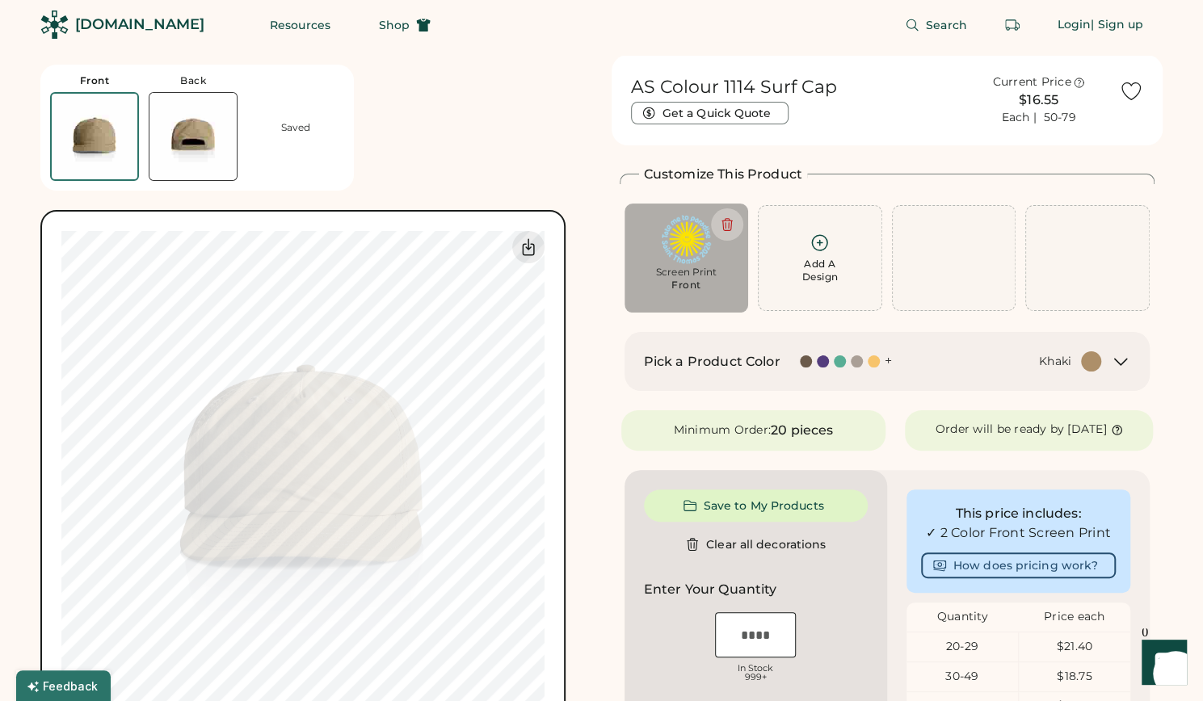
scroll to position [0, 0]
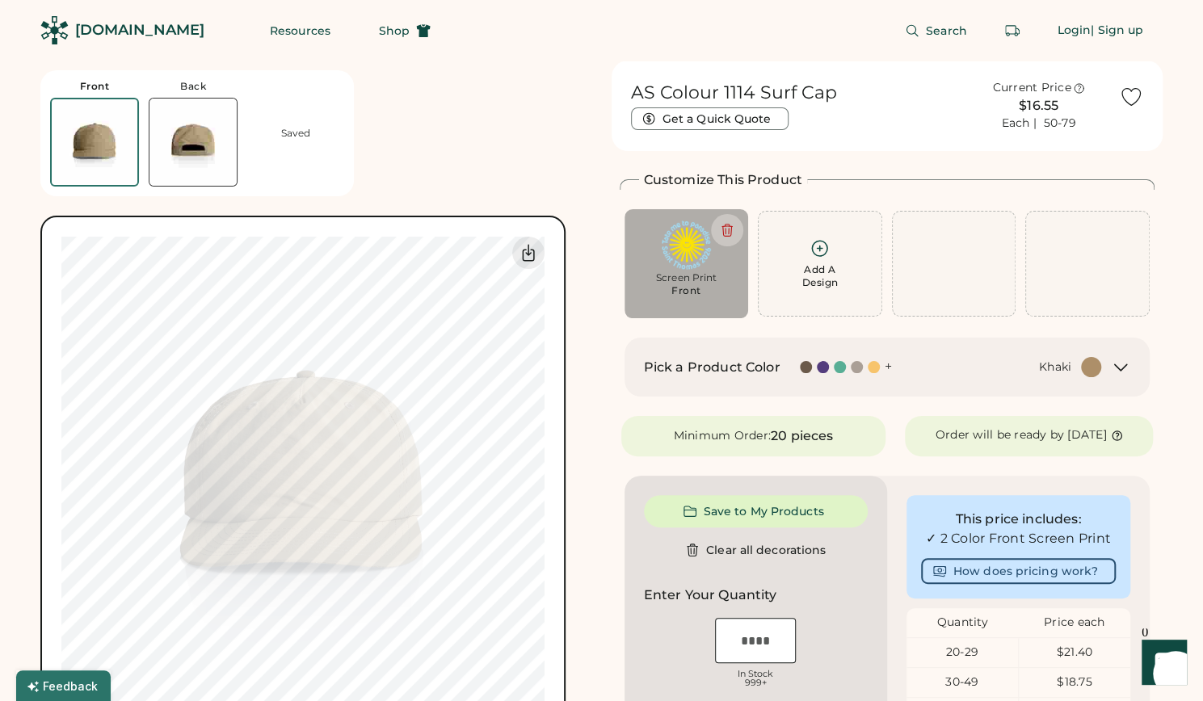
click at [149, 132] on img at bounding box center [192, 142] width 87 height 87
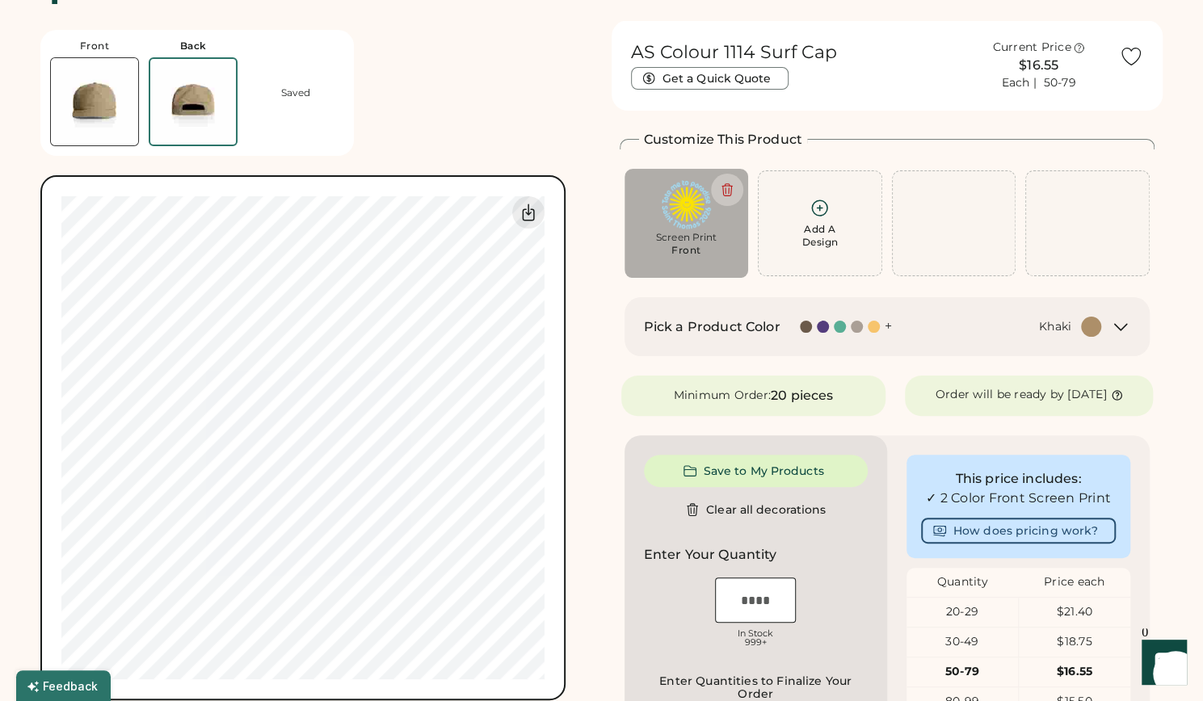
scroll to position [61, 0]
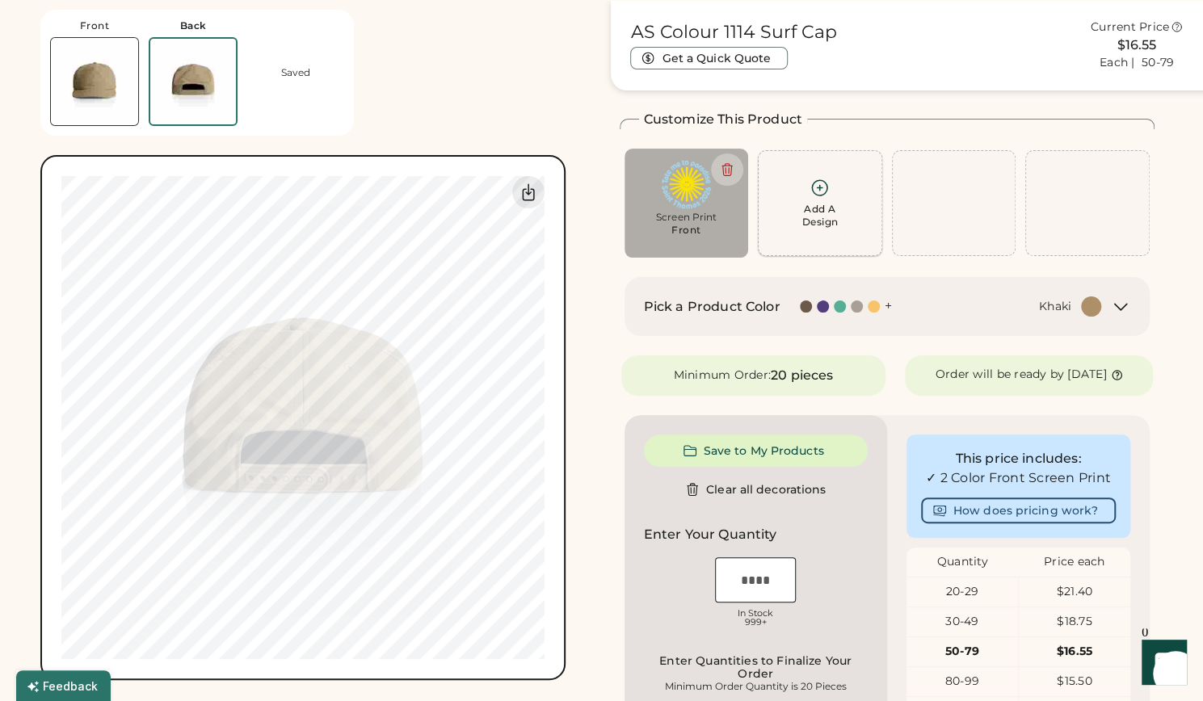
click at [777, 201] on div "Add A Design" at bounding box center [819, 203] width 103 height 51
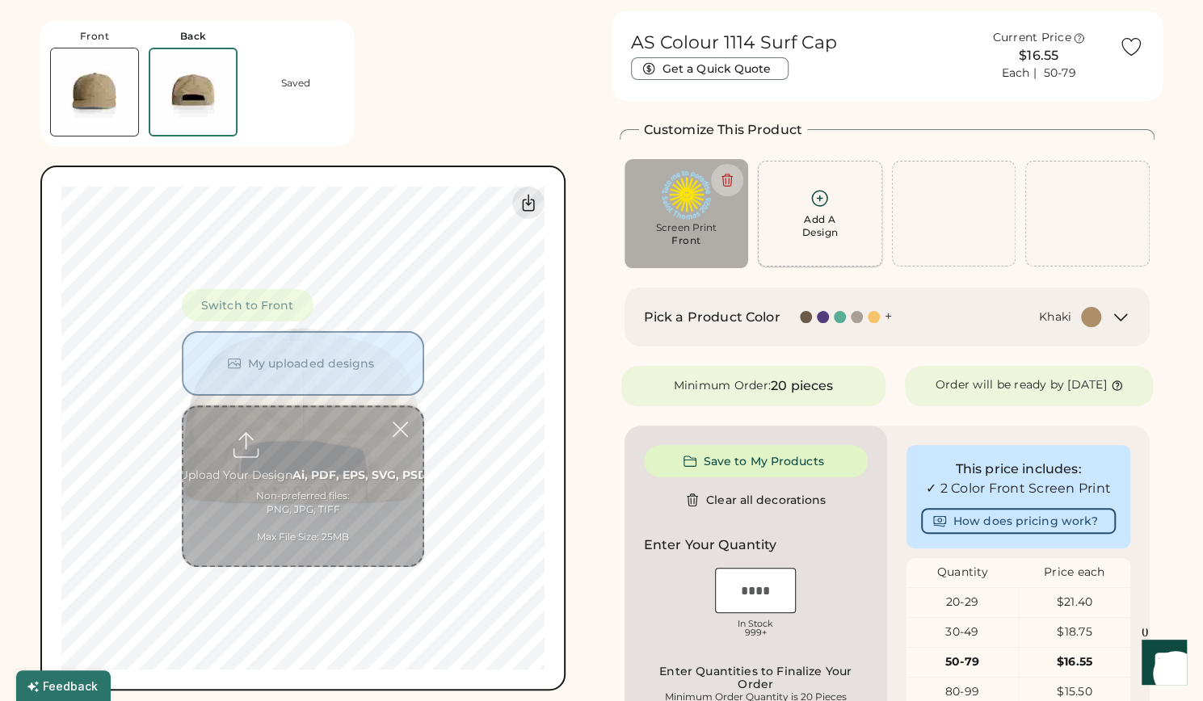
scroll to position [40, 0]
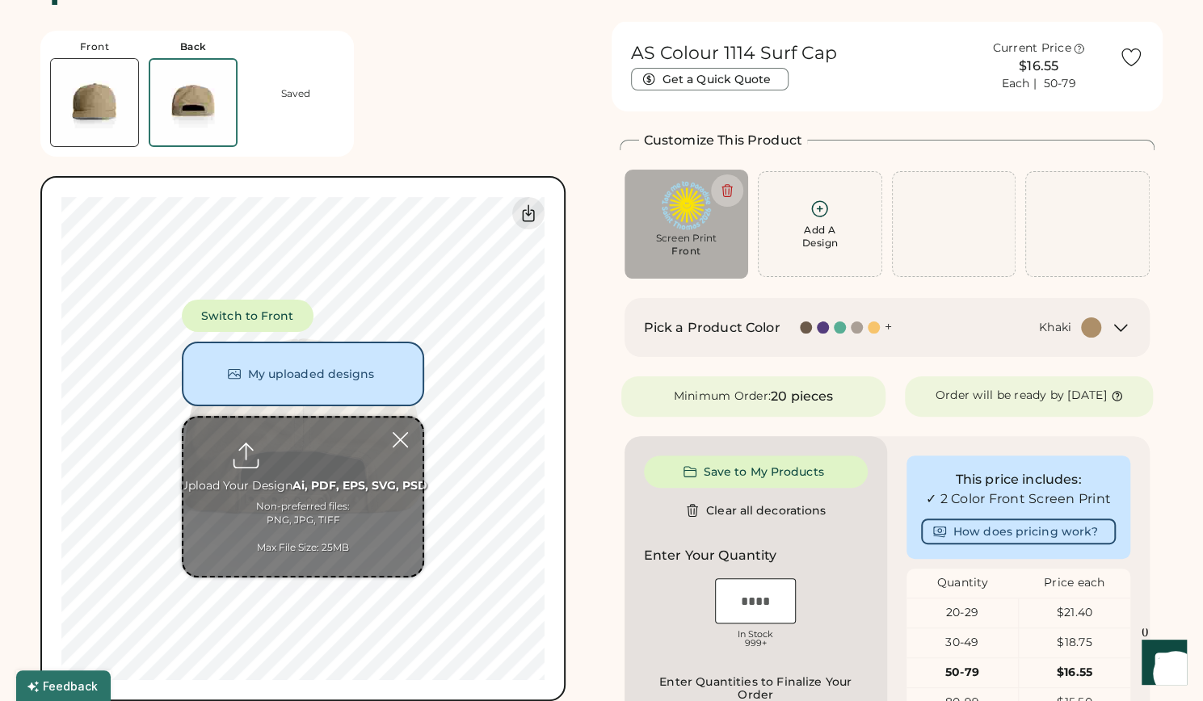
click at [294, 494] on input "file" at bounding box center [302, 497] width 239 height 158
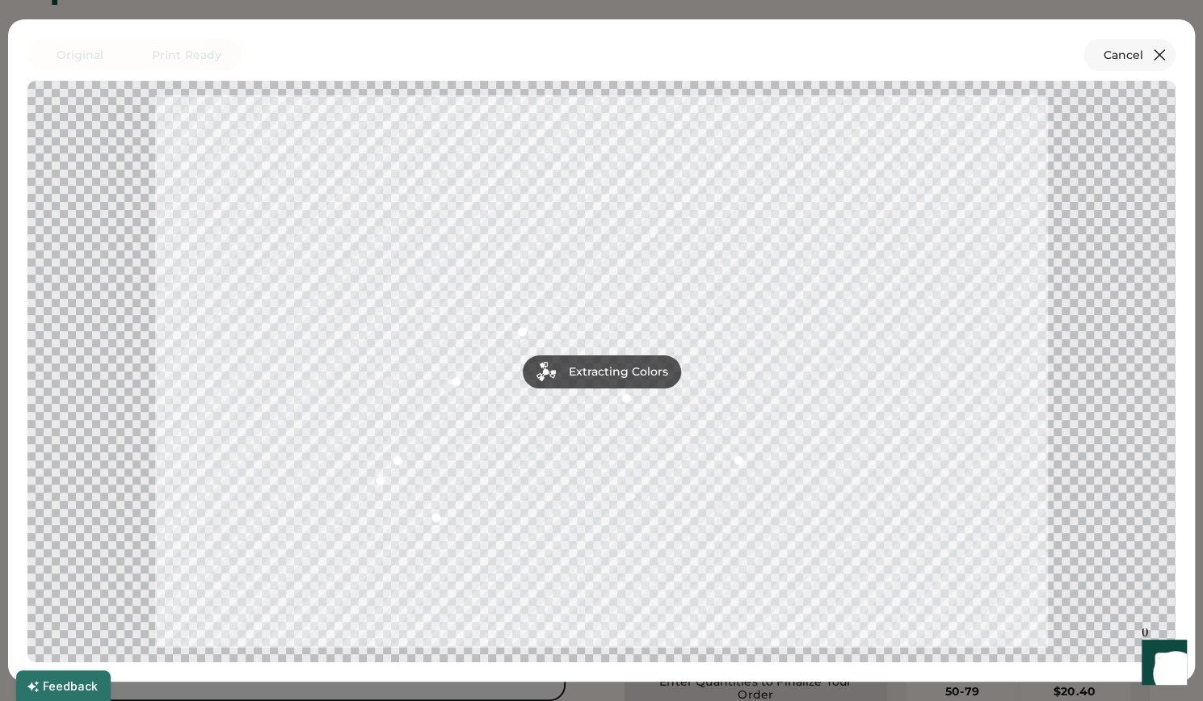
click at [1155, 52] on icon at bounding box center [1159, 55] width 10 height 10
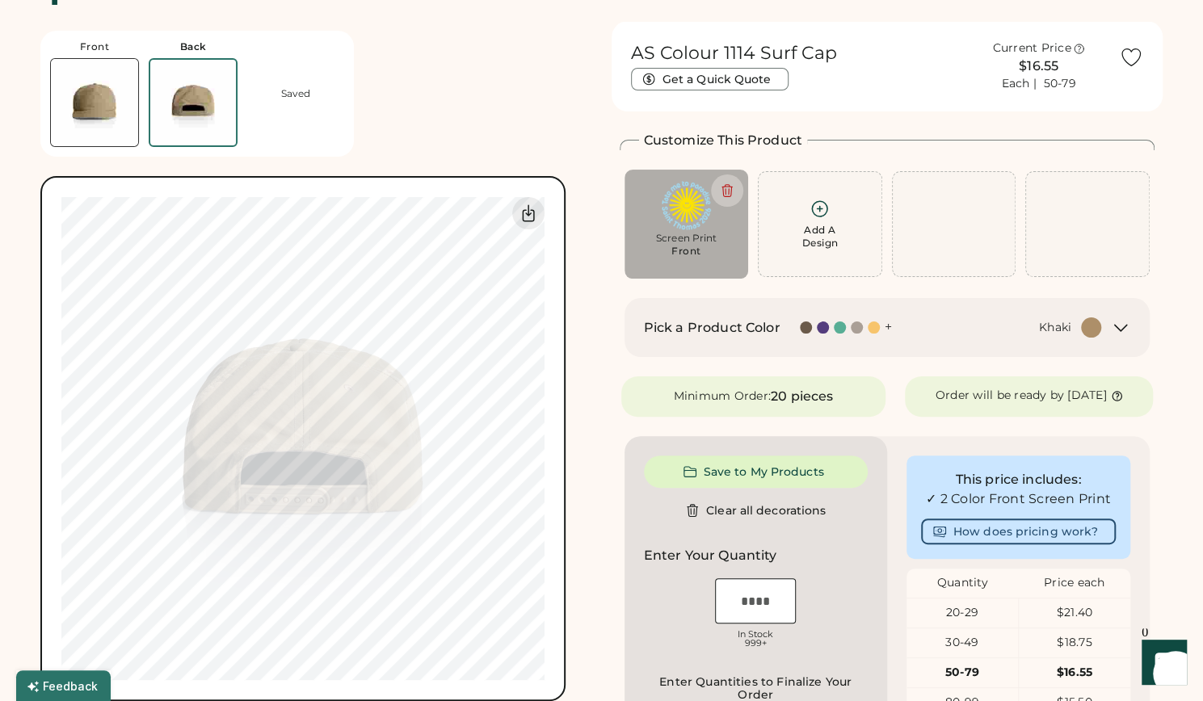
click at [845, 195] on div "Add A Design" at bounding box center [820, 224] width 124 height 106
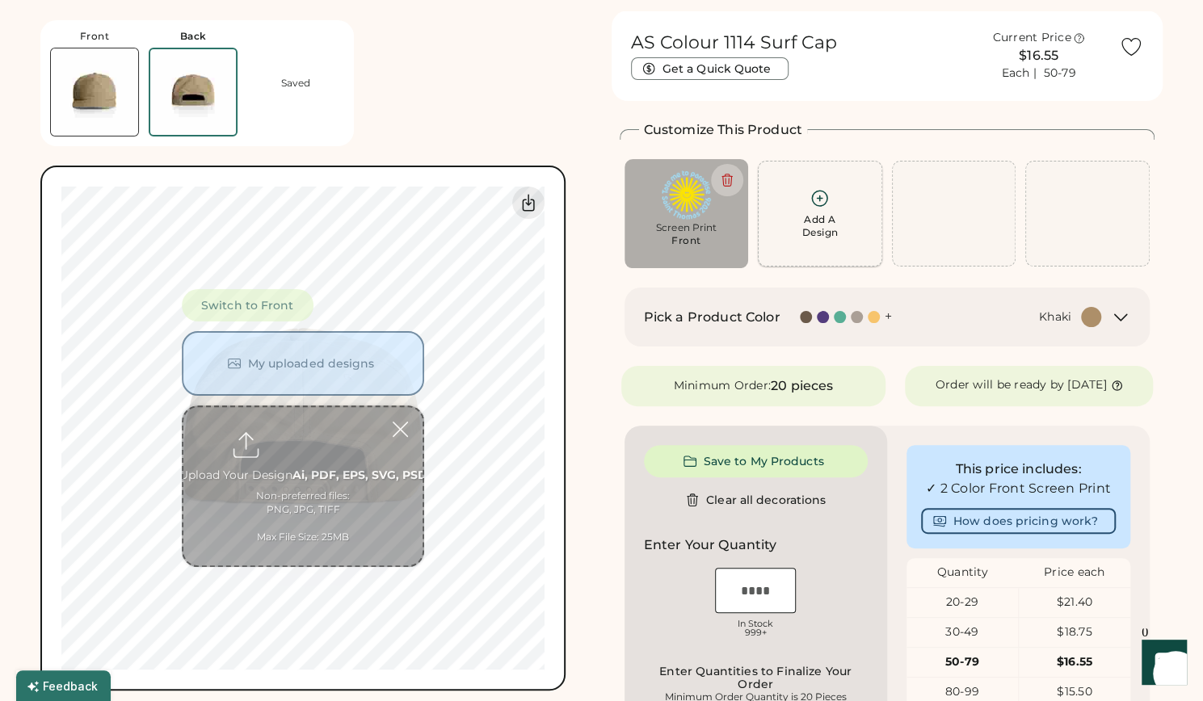
scroll to position [61, 0]
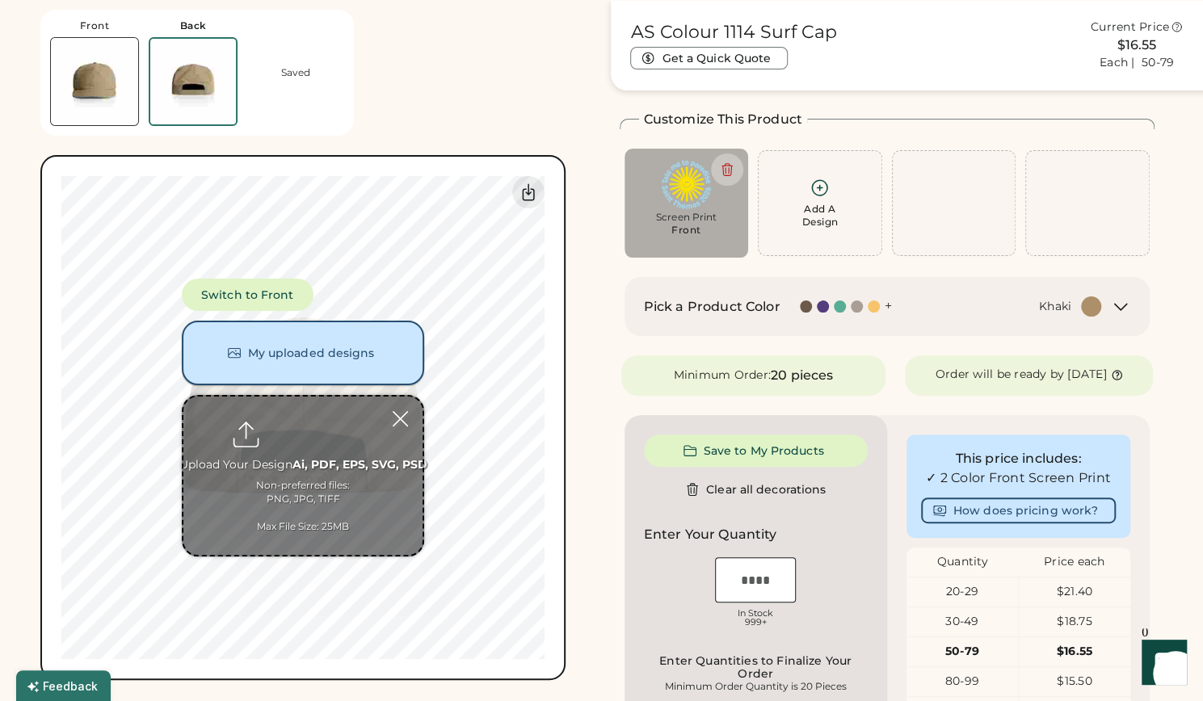
click at [323, 410] on input "file" at bounding box center [302, 476] width 239 height 158
type input "**********"
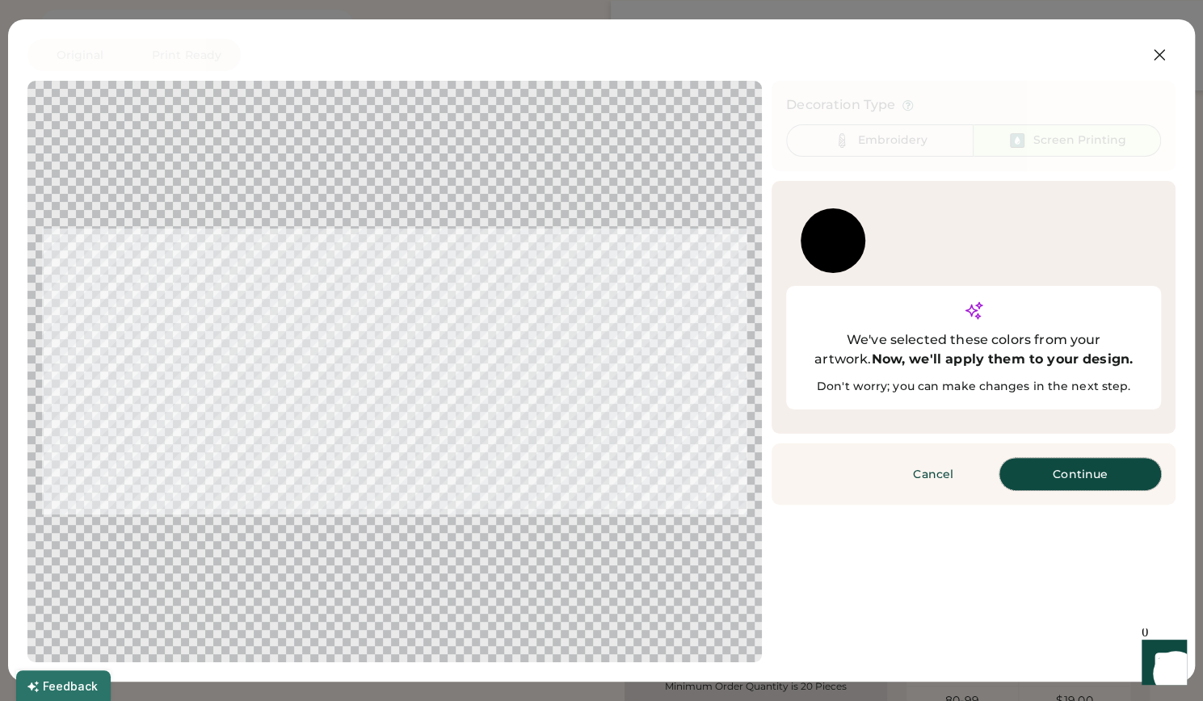
click at [1122, 458] on button "Continue" at bounding box center [1080, 474] width 162 height 32
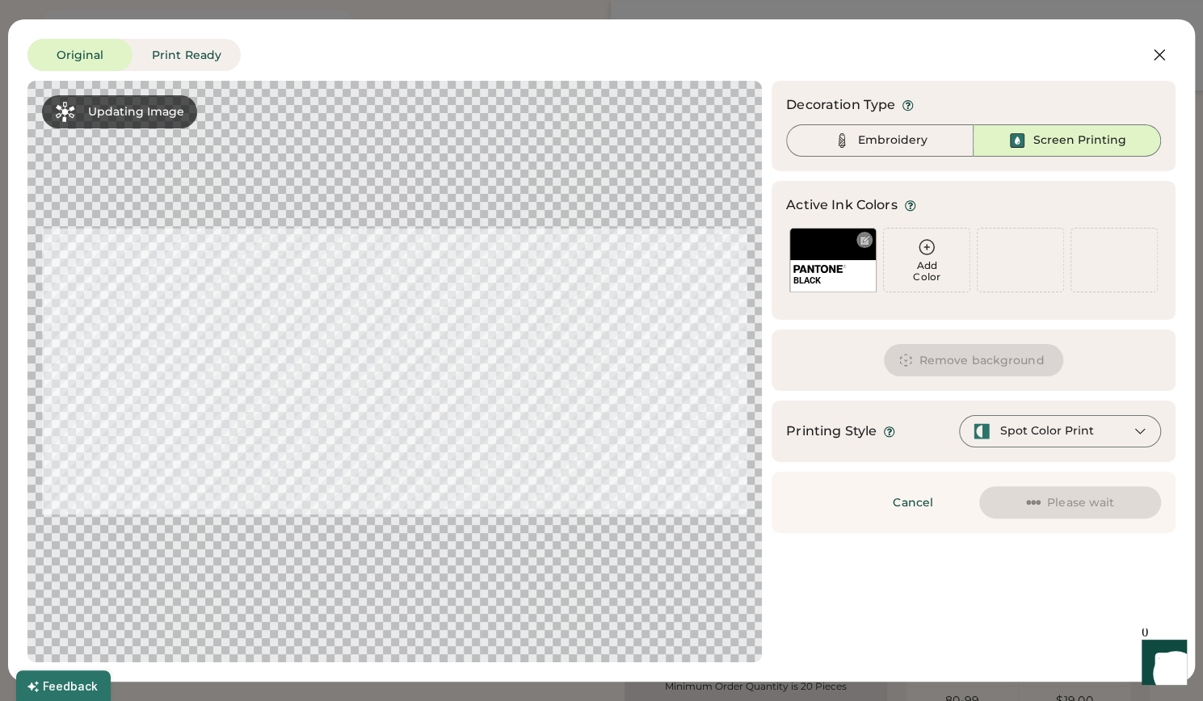
click at [867, 241] on div at bounding box center [865, 240] width 12 height 12
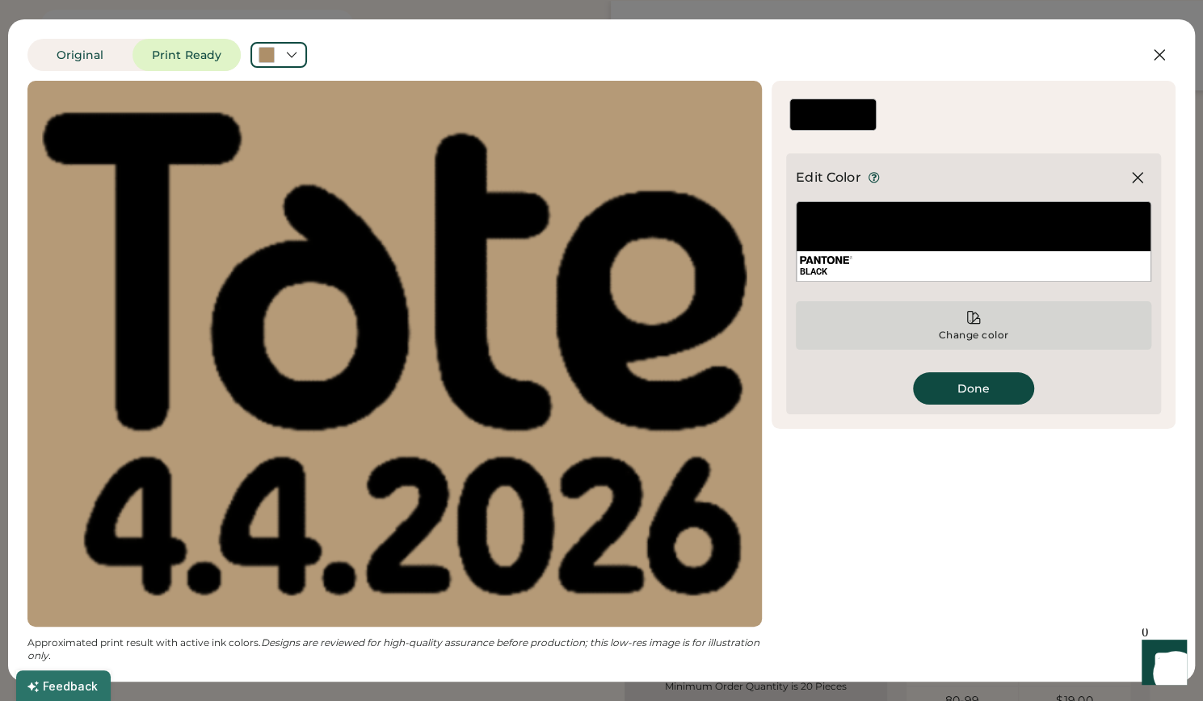
click at [982, 321] on div "Change color" at bounding box center [973, 325] width 355 height 48
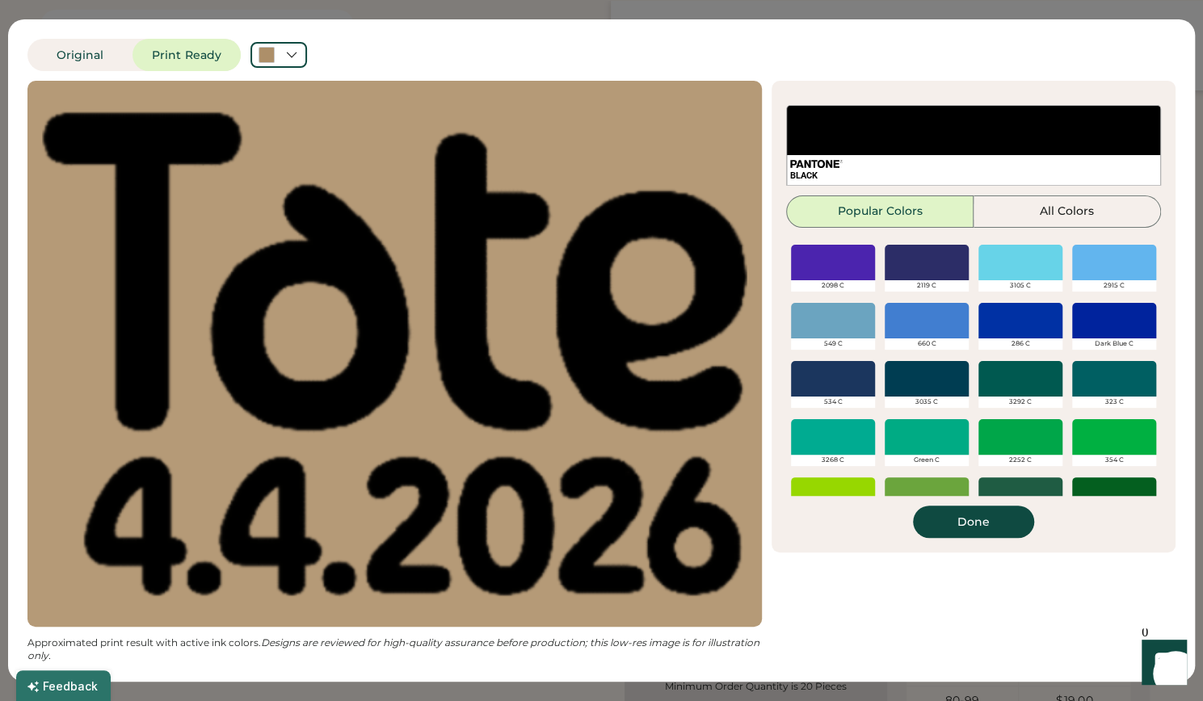
scroll to position [462, 0]
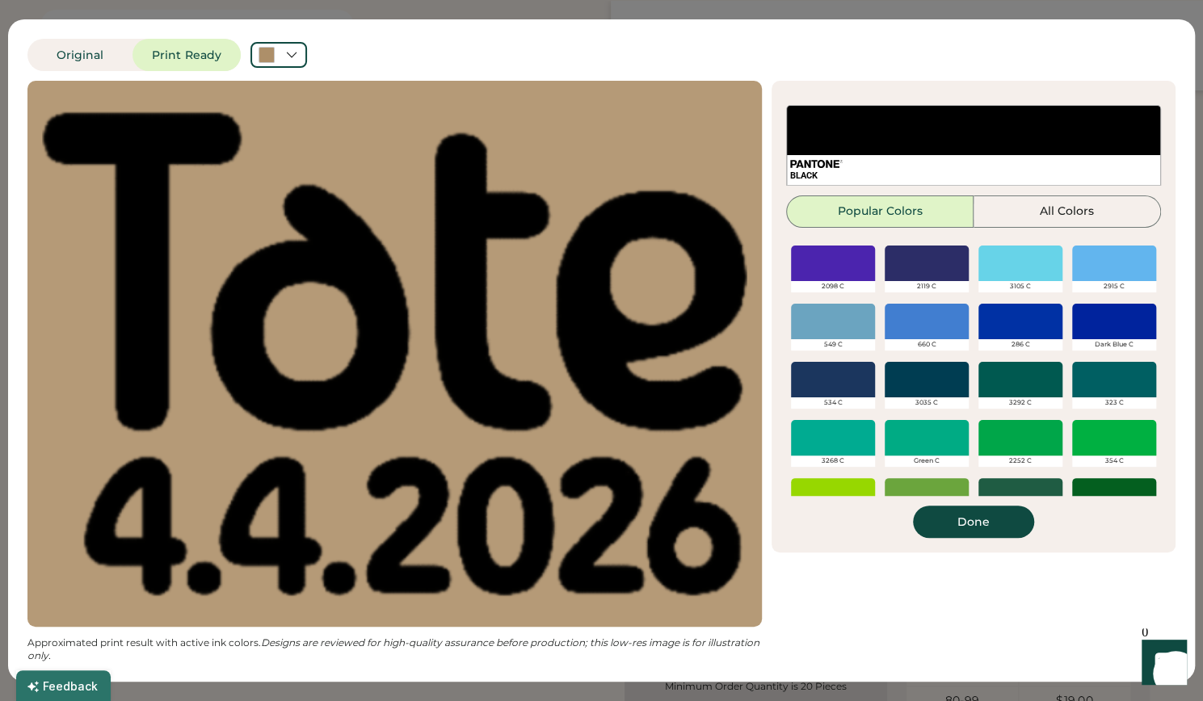
click at [897, 326] on div at bounding box center [927, 322] width 84 height 36
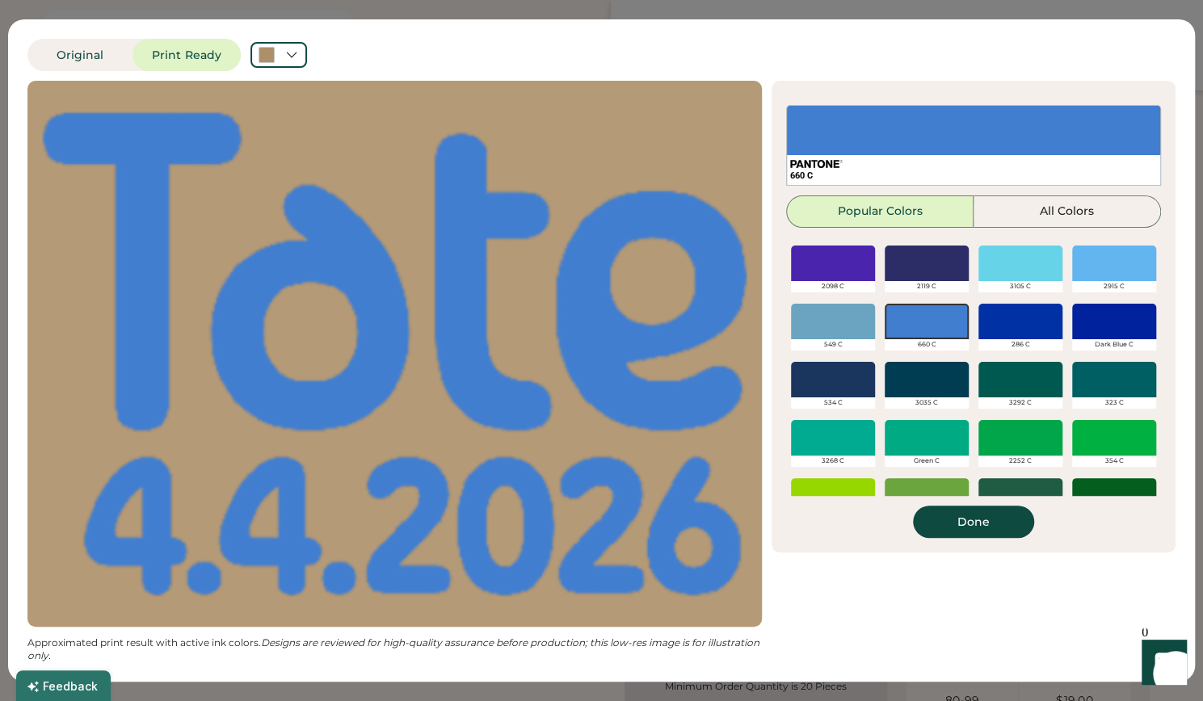
click at [313, 15] on div "Original Print Ready Updating Image Approximated print result with active ink c…" at bounding box center [601, 350] width 1203 height 701
click at [1019, 502] on div "660 C Popular Colors All Colors Black White Cool Gray 11 C Cool Gray 4 C 441 C …" at bounding box center [973, 321] width 375 height 433
click at [994, 531] on button "Done" at bounding box center [973, 522] width 121 height 32
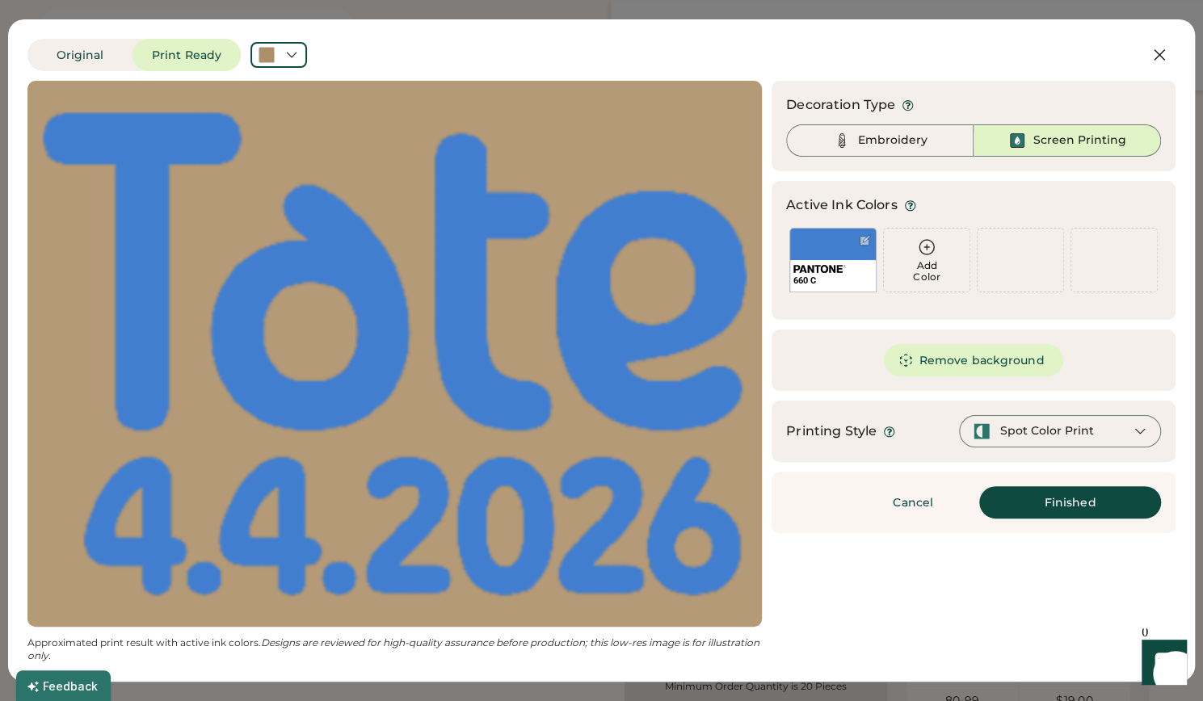
scroll to position [0, 0]
click at [1164, 48] on icon at bounding box center [1159, 54] width 19 height 19
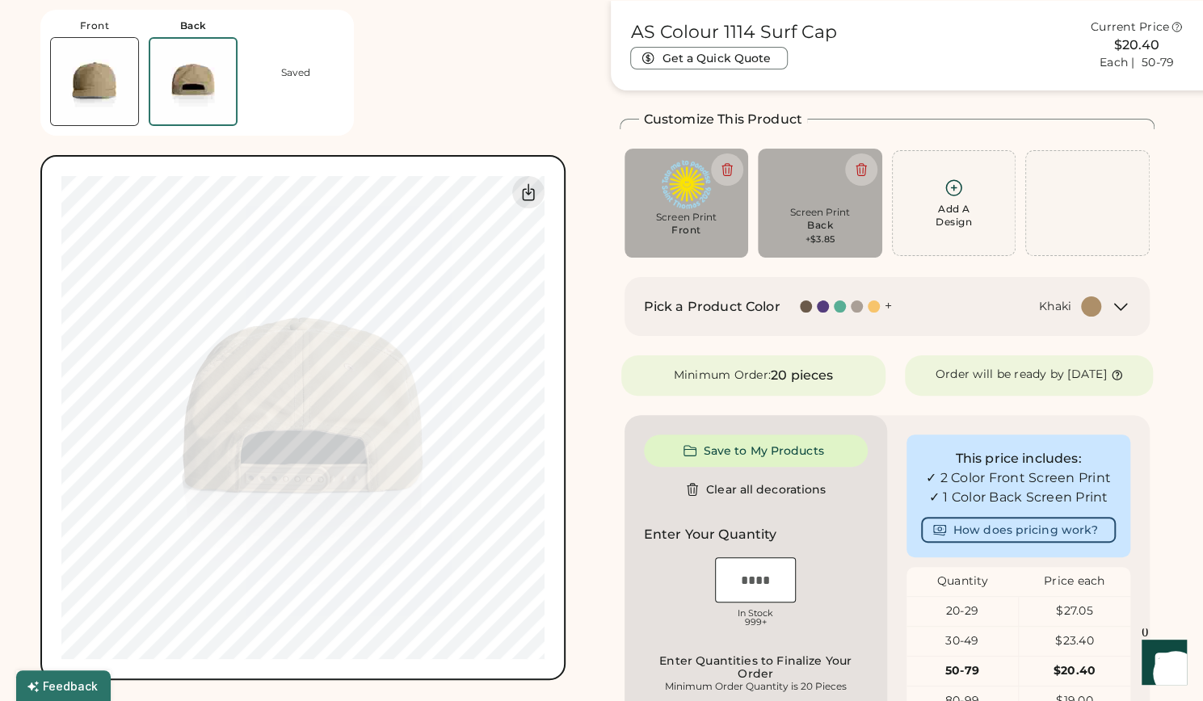
click at [1164, 51] on div "$20.40" at bounding box center [1136, 45] width 141 height 19
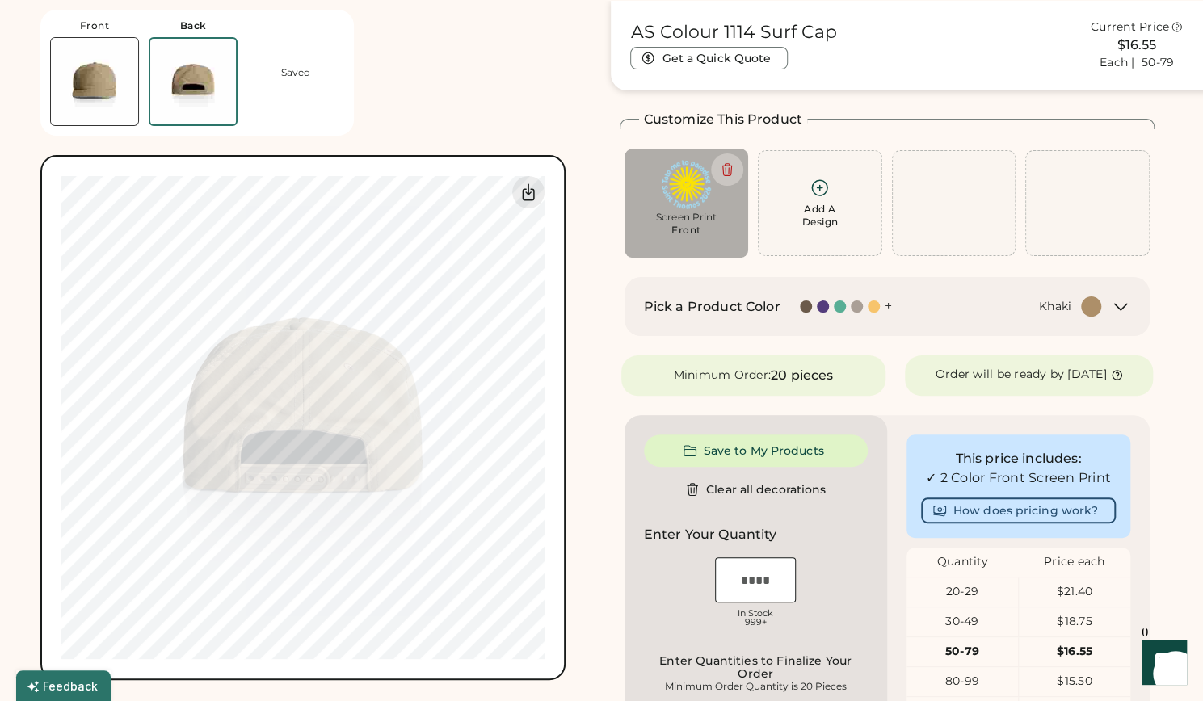
click at [672, 204] on img at bounding box center [687, 184] width 102 height 49
type input "****"
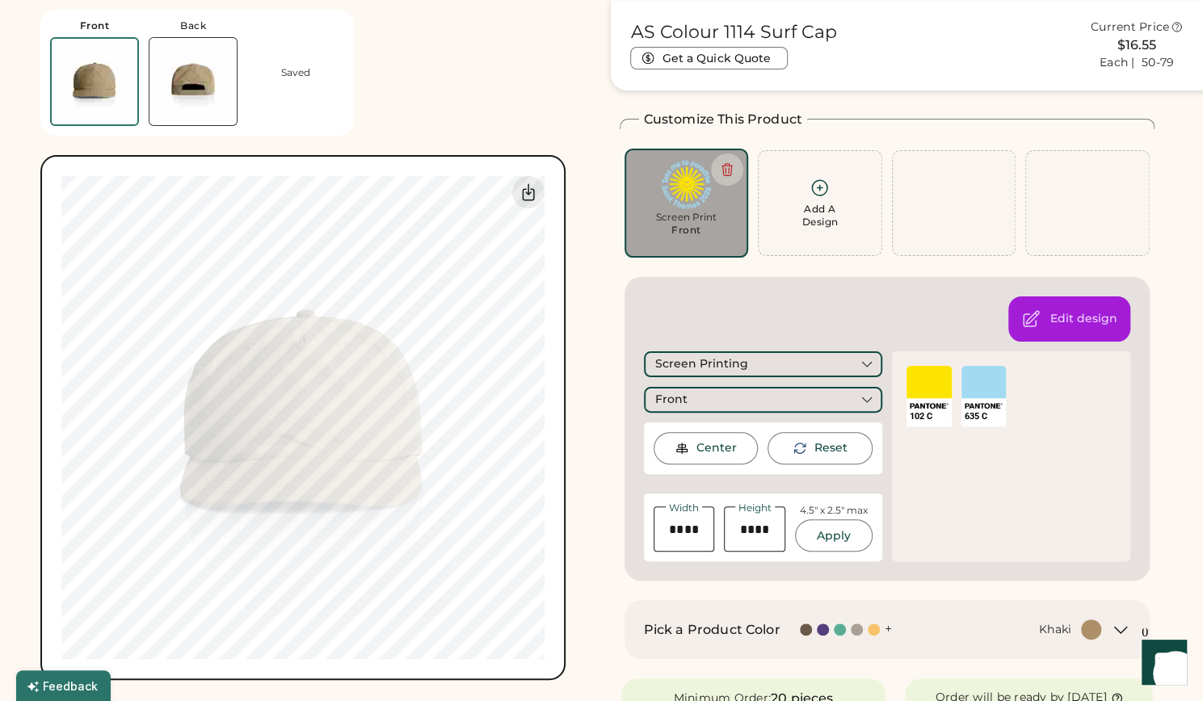
click at [790, 220] on div "Add A Design" at bounding box center [819, 203] width 103 height 51
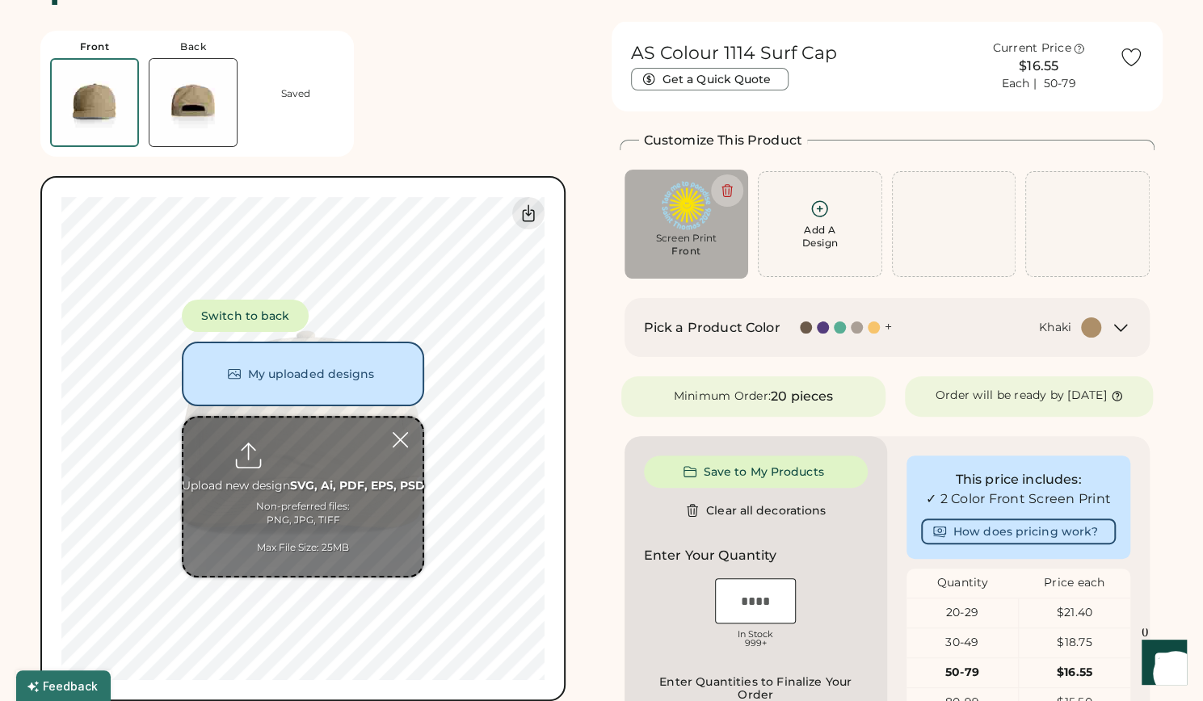
click at [194, 88] on img at bounding box center [192, 102] width 87 height 87
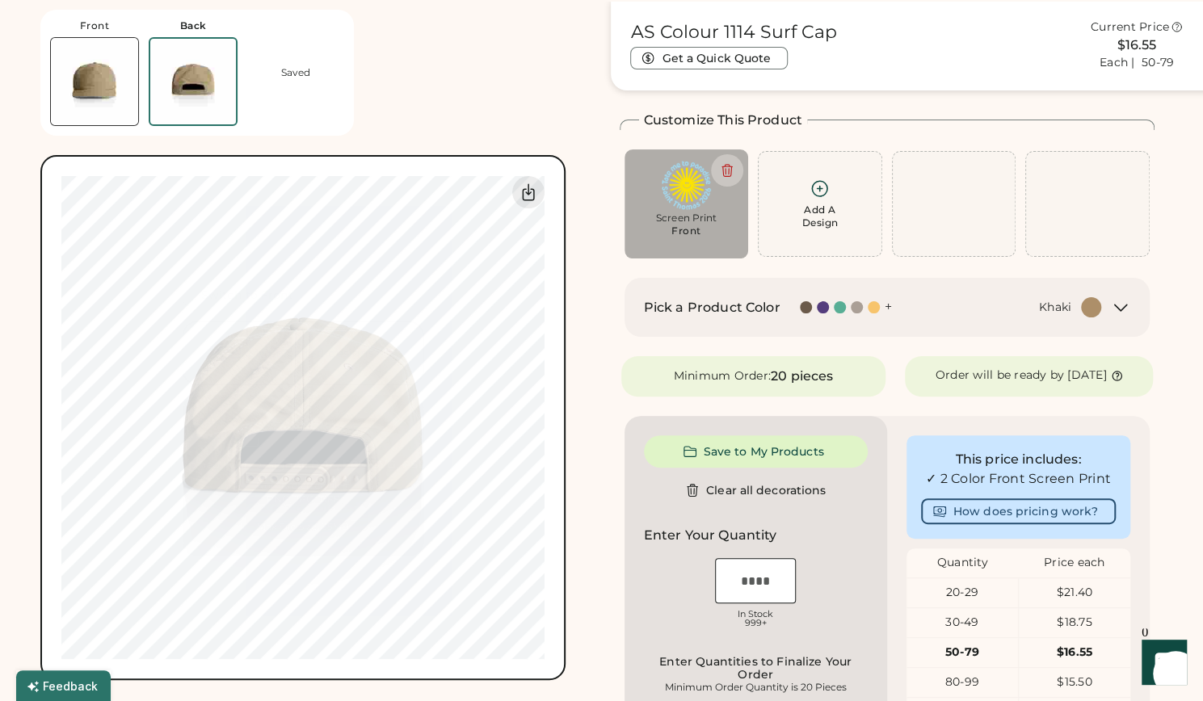
scroll to position [61, 0]
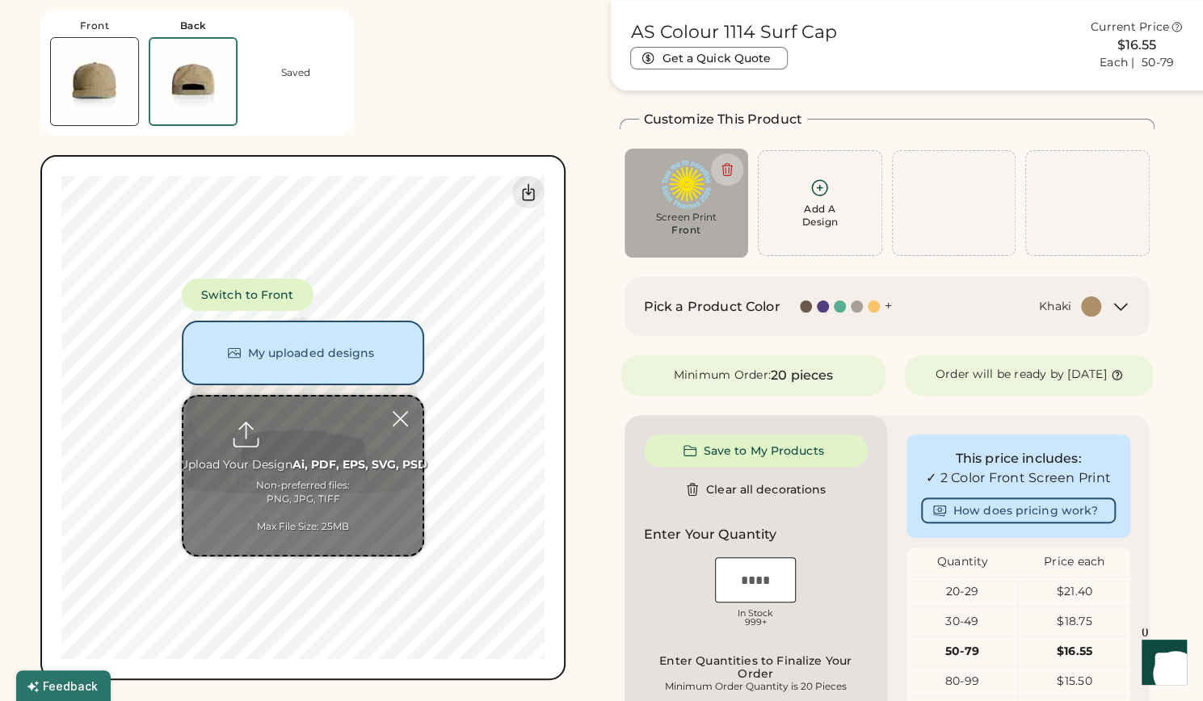
click at [309, 436] on input "file" at bounding box center [302, 476] width 239 height 158
type input "**********"
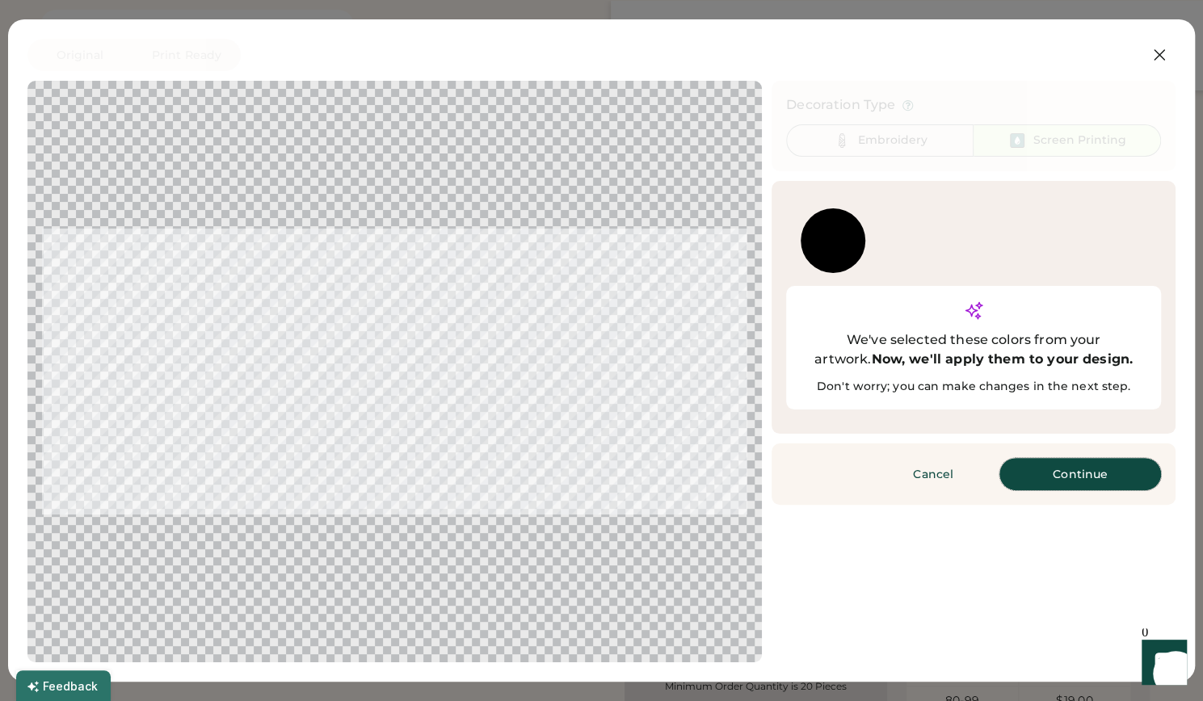
click at [1098, 458] on button "Continue" at bounding box center [1080, 474] width 162 height 32
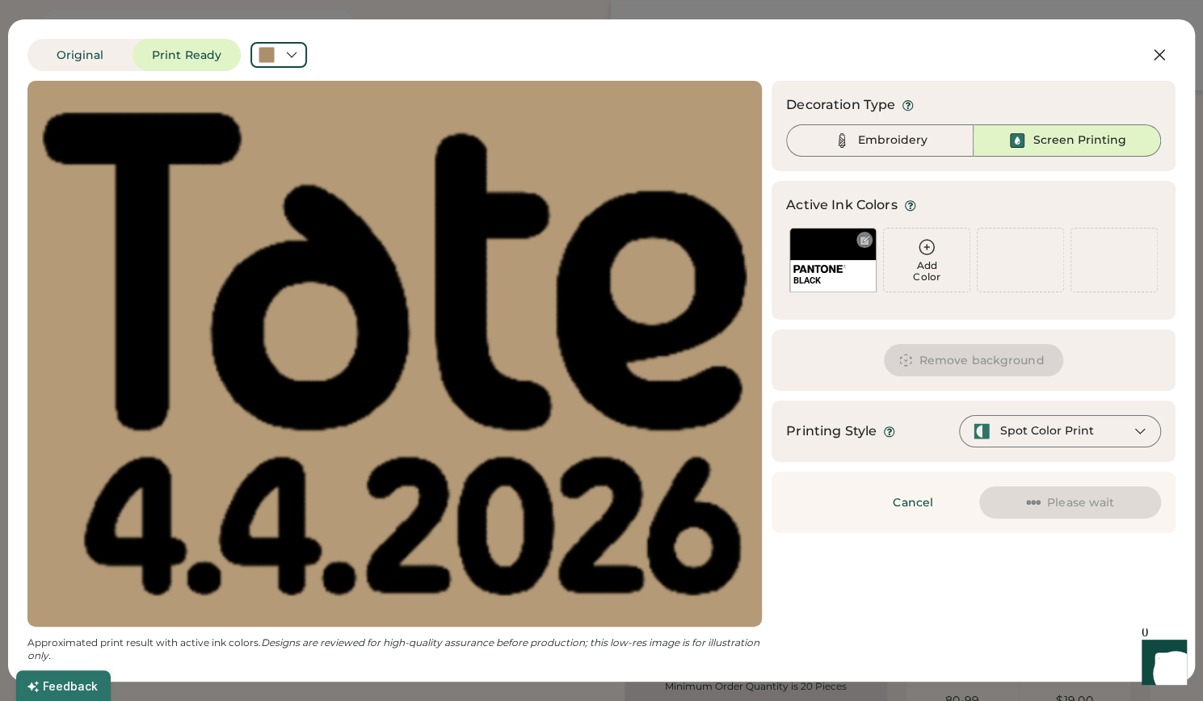
click at [868, 238] on div at bounding box center [865, 240] width 12 height 12
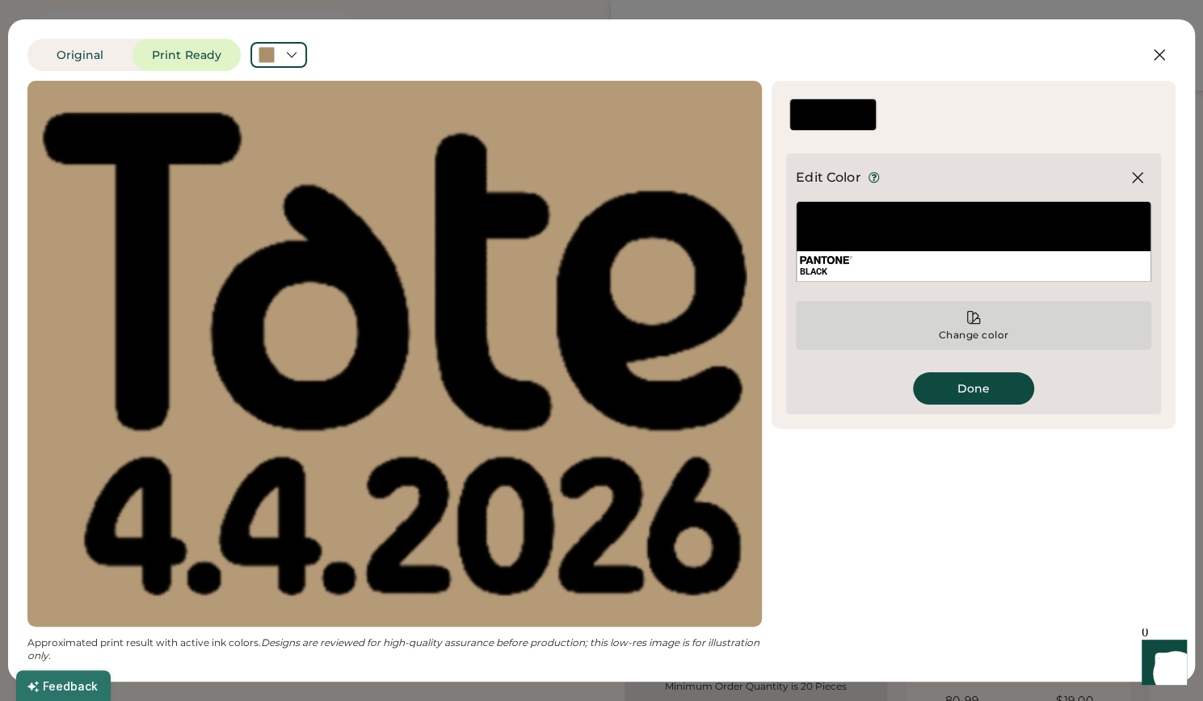
click at [1020, 329] on div "Change color" at bounding box center [973, 325] width 355 height 48
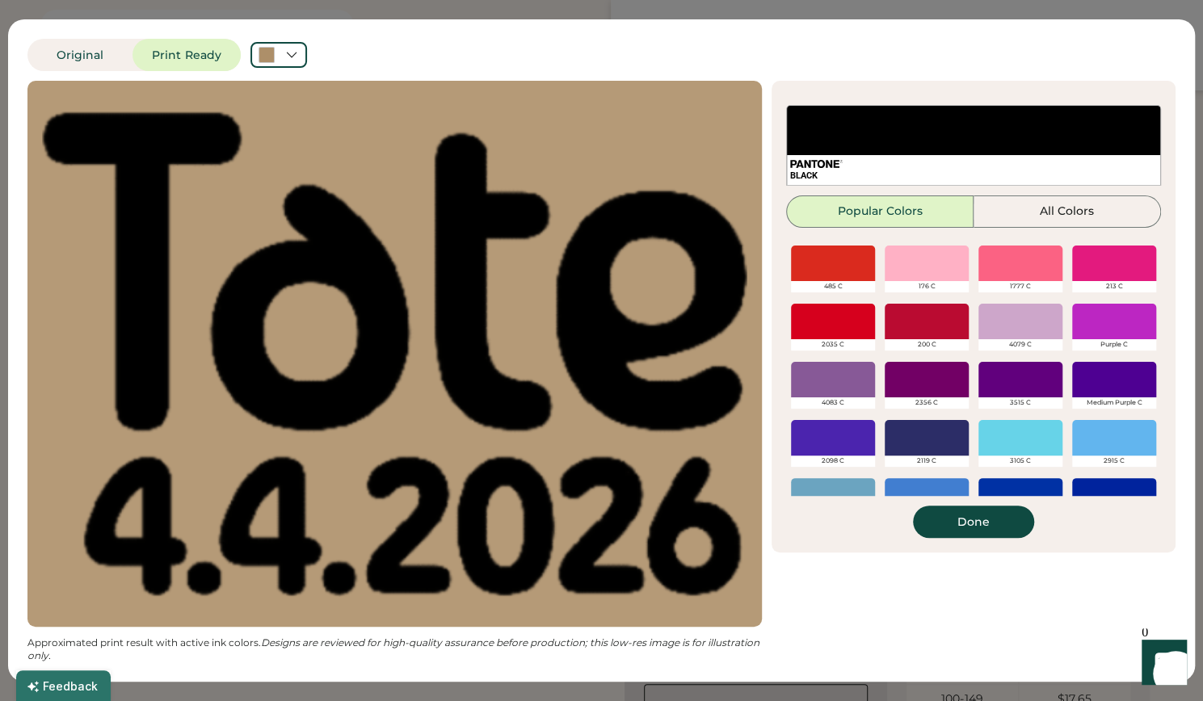
scroll to position [280, 0]
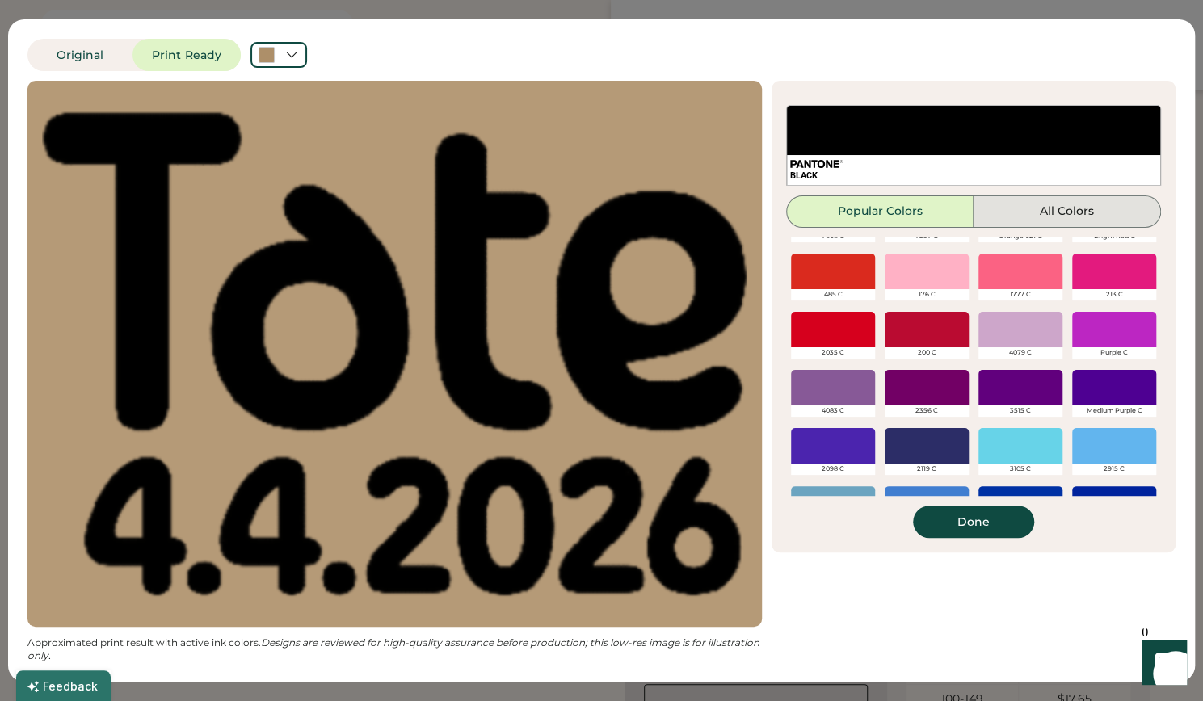
click at [1074, 212] on button "All Colors" at bounding box center [1067, 212] width 187 height 32
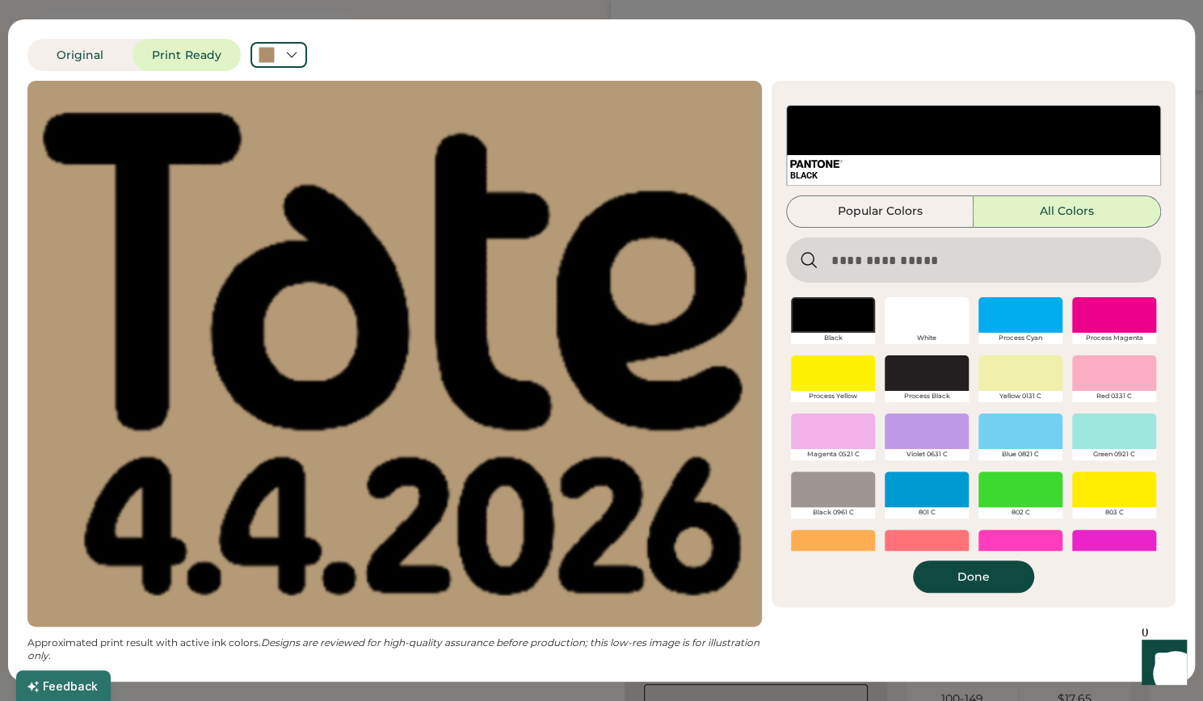
click at [1005, 261] on input "input" at bounding box center [973, 260] width 375 height 45
click at [1009, 263] on input "input" at bounding box center [973, 260] width 375 height 45
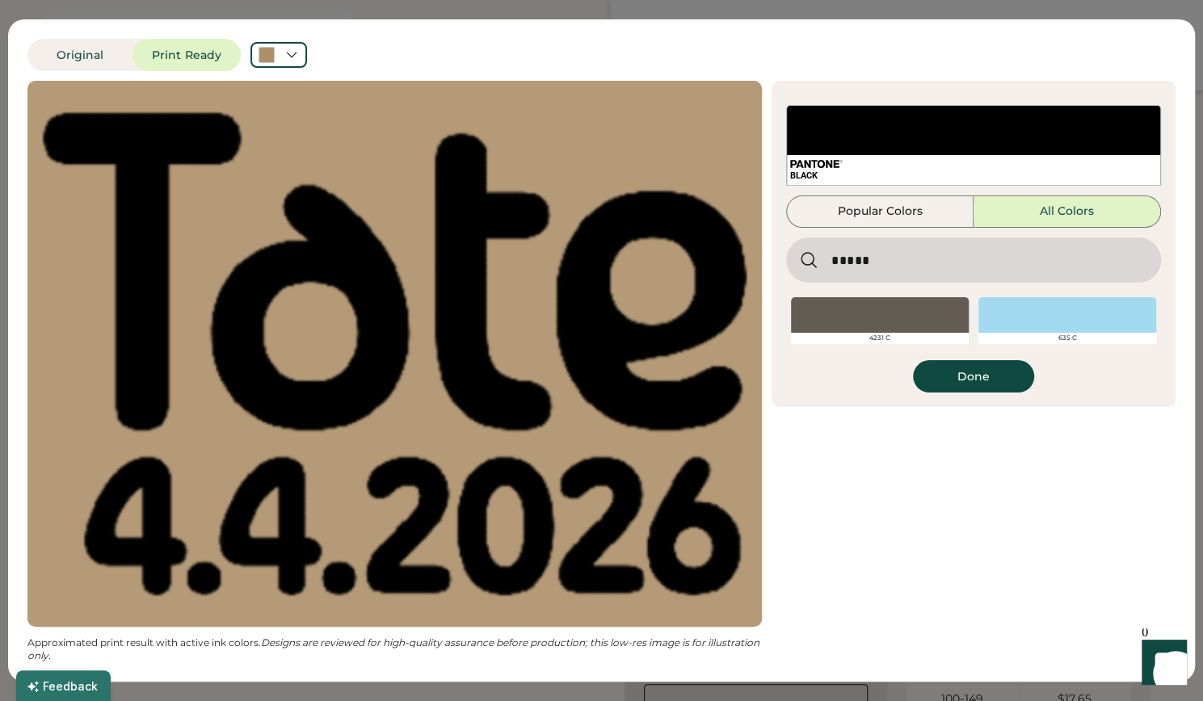
type input "*****"
click at [1074, 322] on div at bounding box center [1067, 315] width 178 height 36
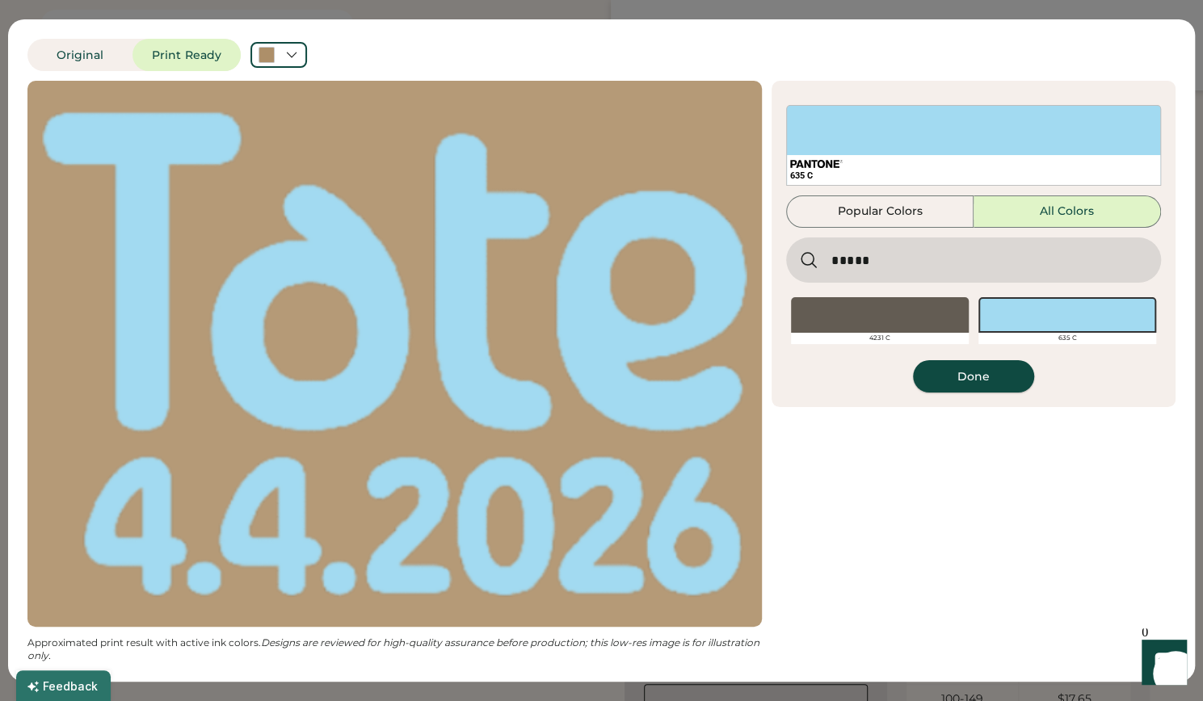
click at [982, 372] on button "Done" at bounding box center [973, 376] width 121 height 32
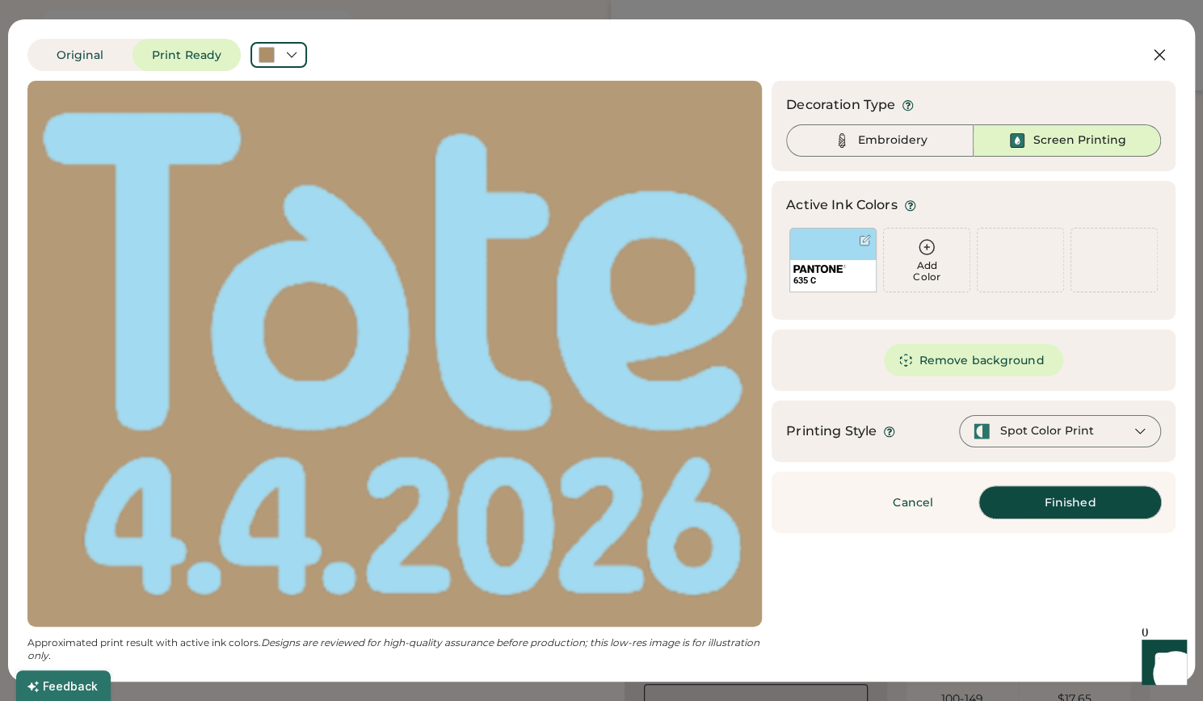
click at [1044, 500] on button "Finished" at bounding box center [1070, 502] width 182 height 32
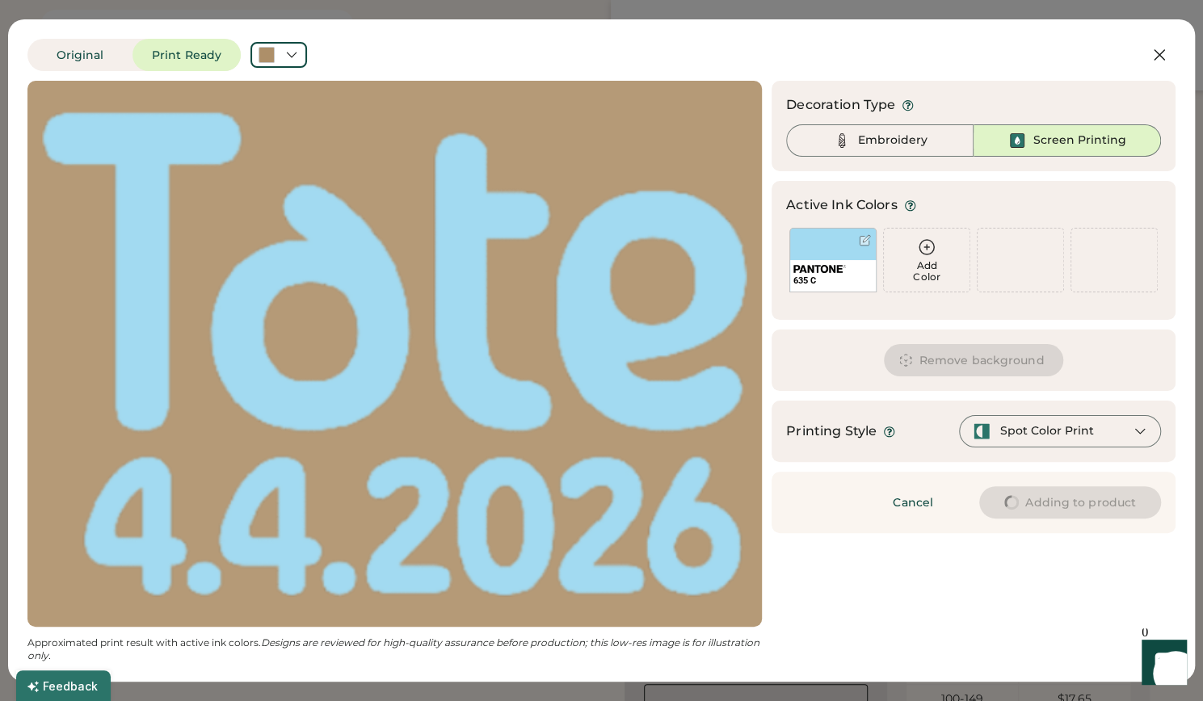
type input "****"
click at [1160, 53] on icon at bounding box center [1159, 54] width 19 height 19
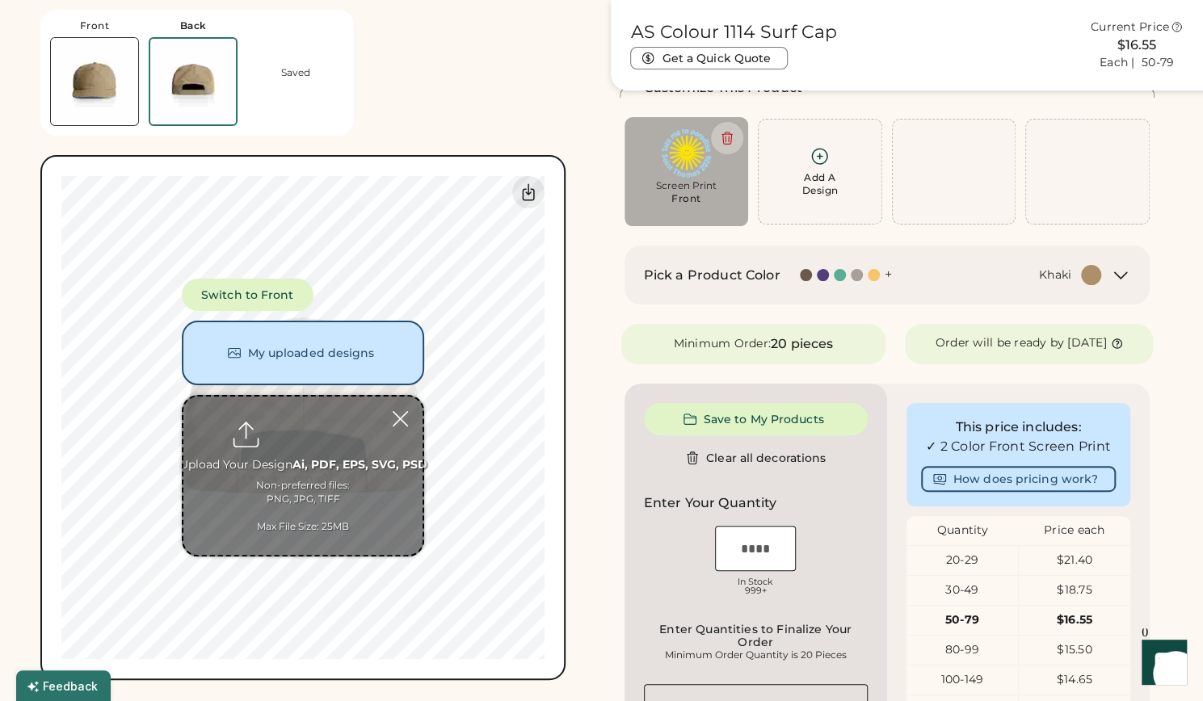
click at [403, 417] on div at bounding box center [400, 419] width 28 height 28
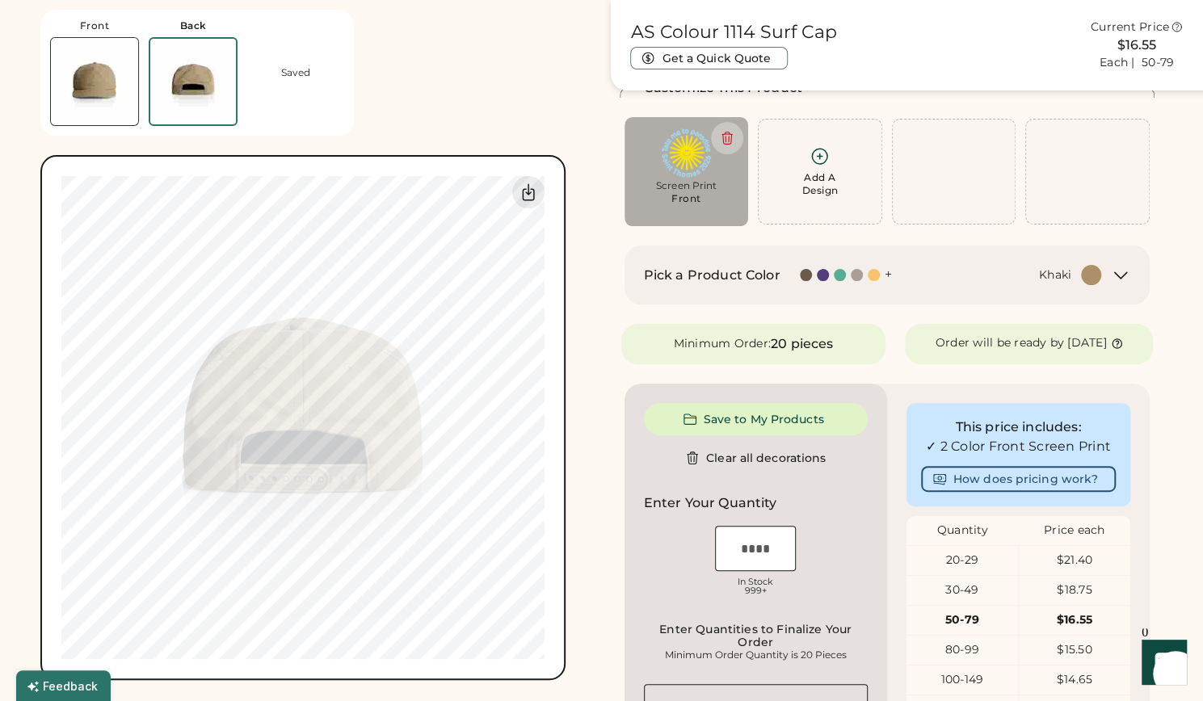
click at [679, 190] on div "Screen Print" at bounding box center [687, 185] width 102 height 13
type input "****"
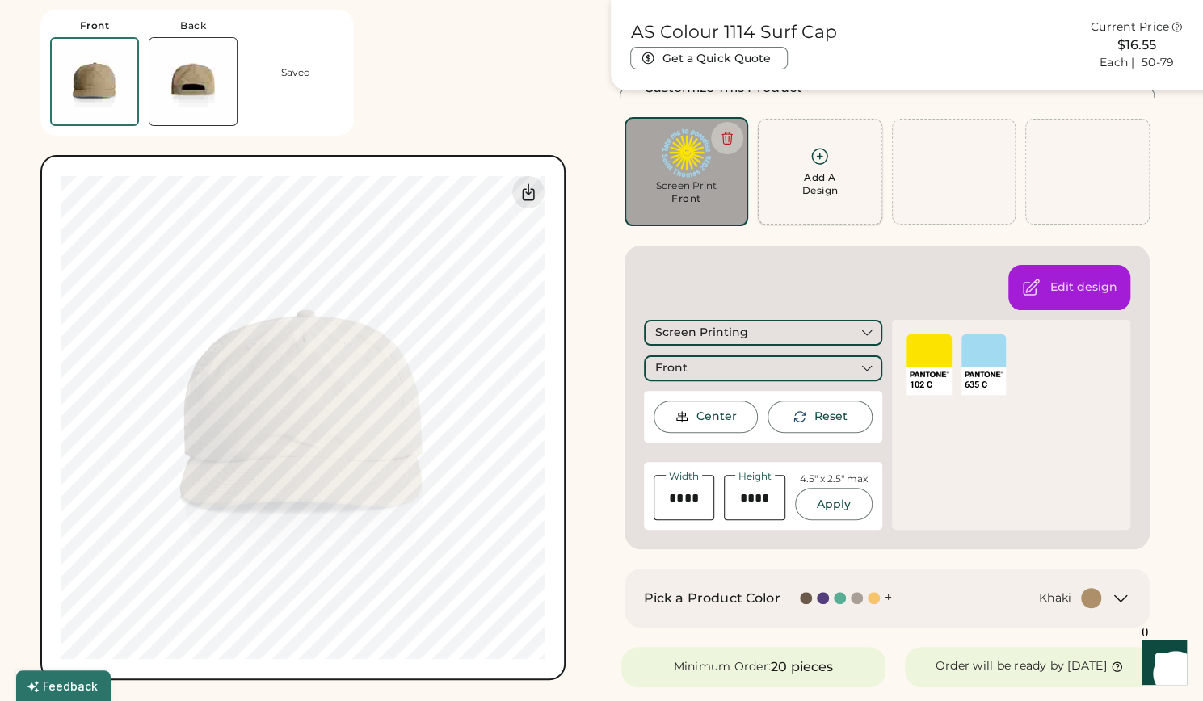
click at [816, 185] on div "Add A Design" at bounding box center [819, 184] width 36 height 26
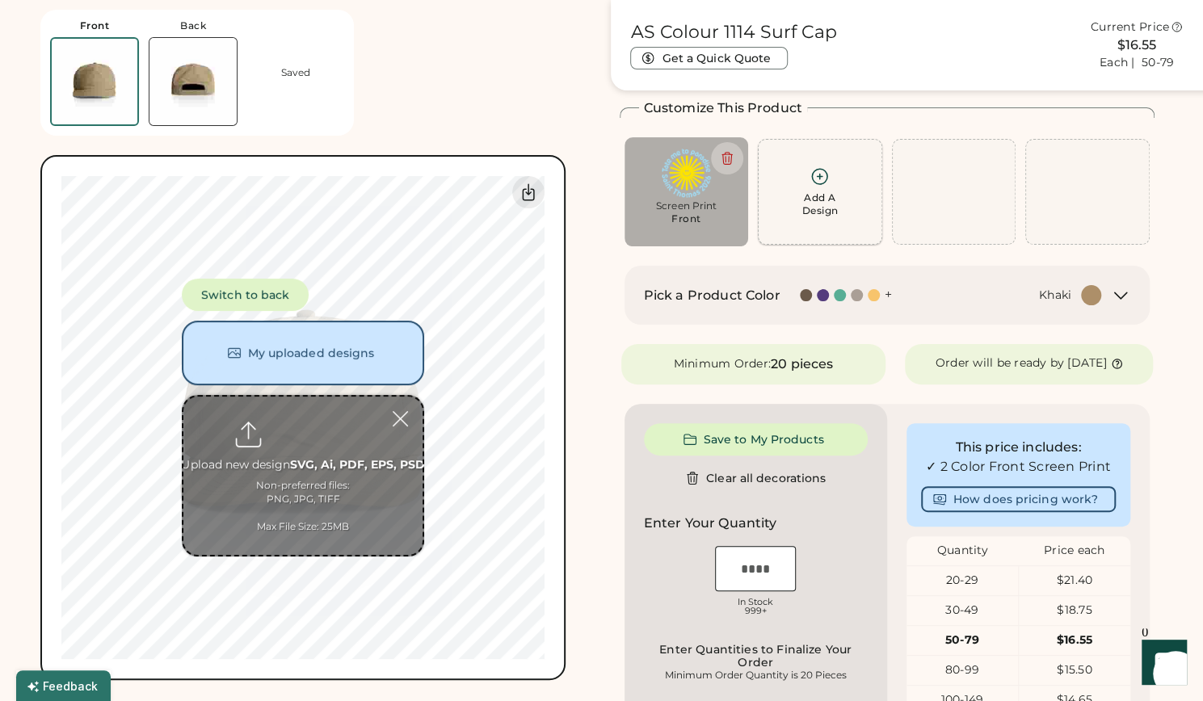
scroll to position [71, 0]
click at [187, 98] on img at bounding box center [192, 81] width 87 height 87
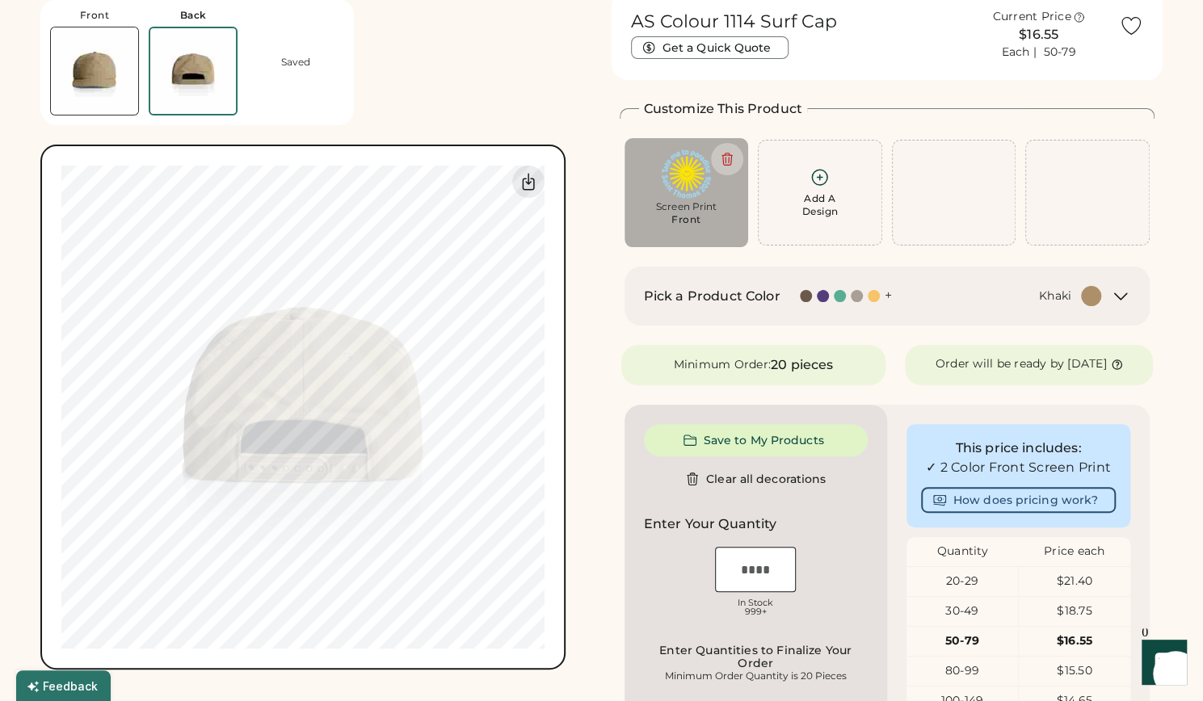
scroll to position [50, 0]
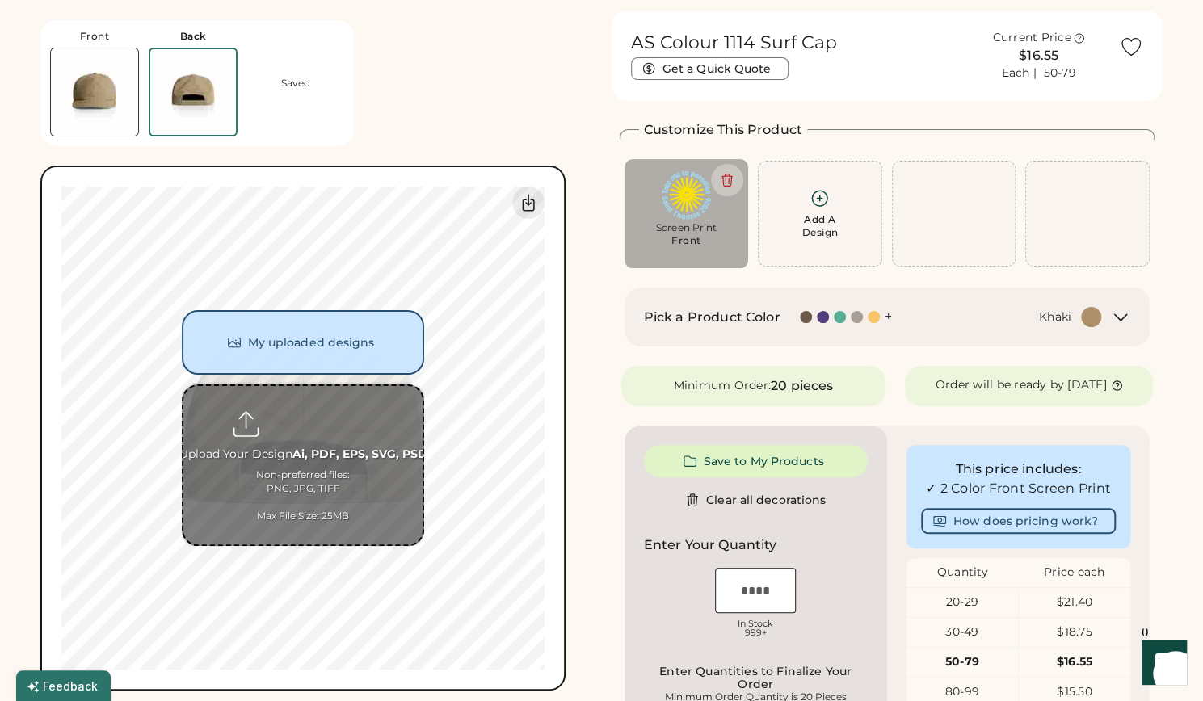
click at [331, 452] on input "file" at bounding box center [302, 465] width 239 height 158
type input "**********"
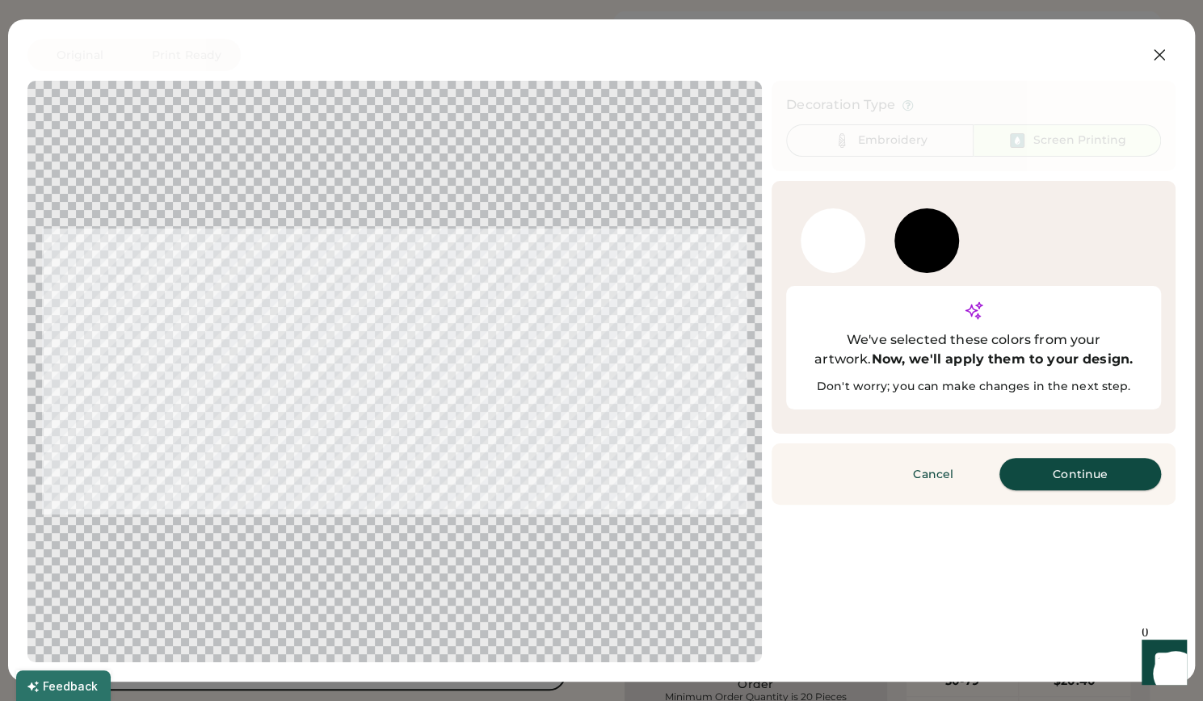
click at [1100, 458] on button "Continue" at bounding box center [1080, 474] width 162 height 32
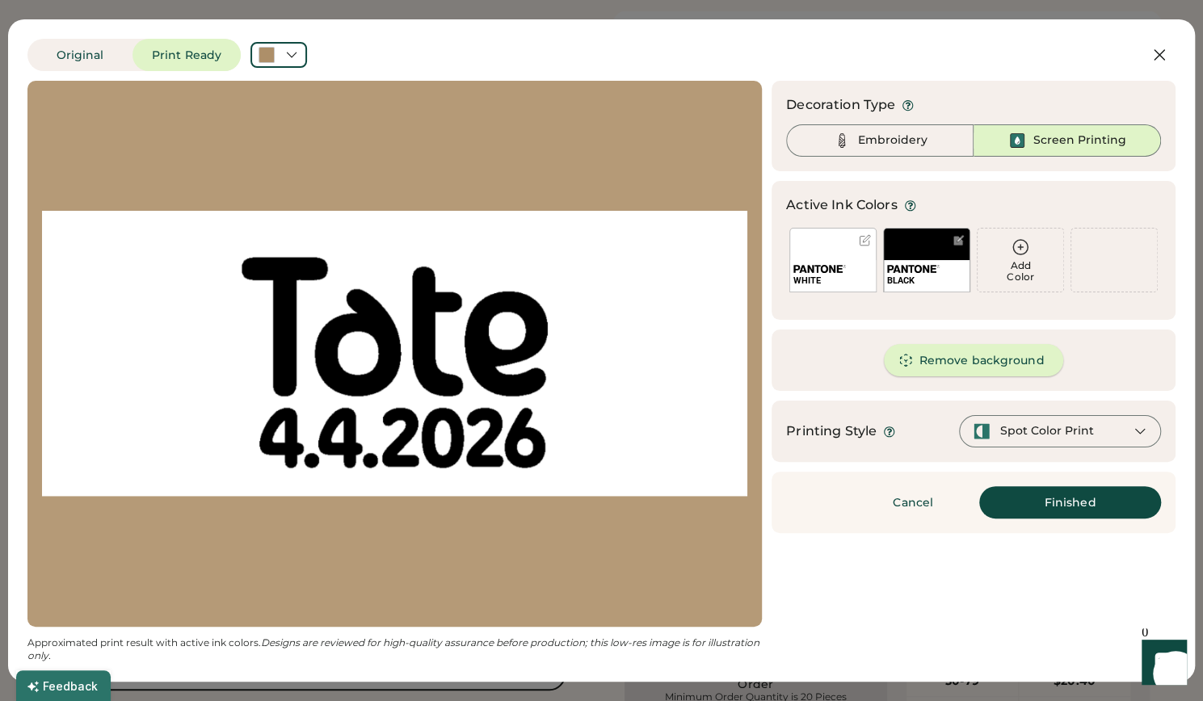
click at [958, 358] on button "Remove background" at bounding box center [974, 360] width 180 height 32
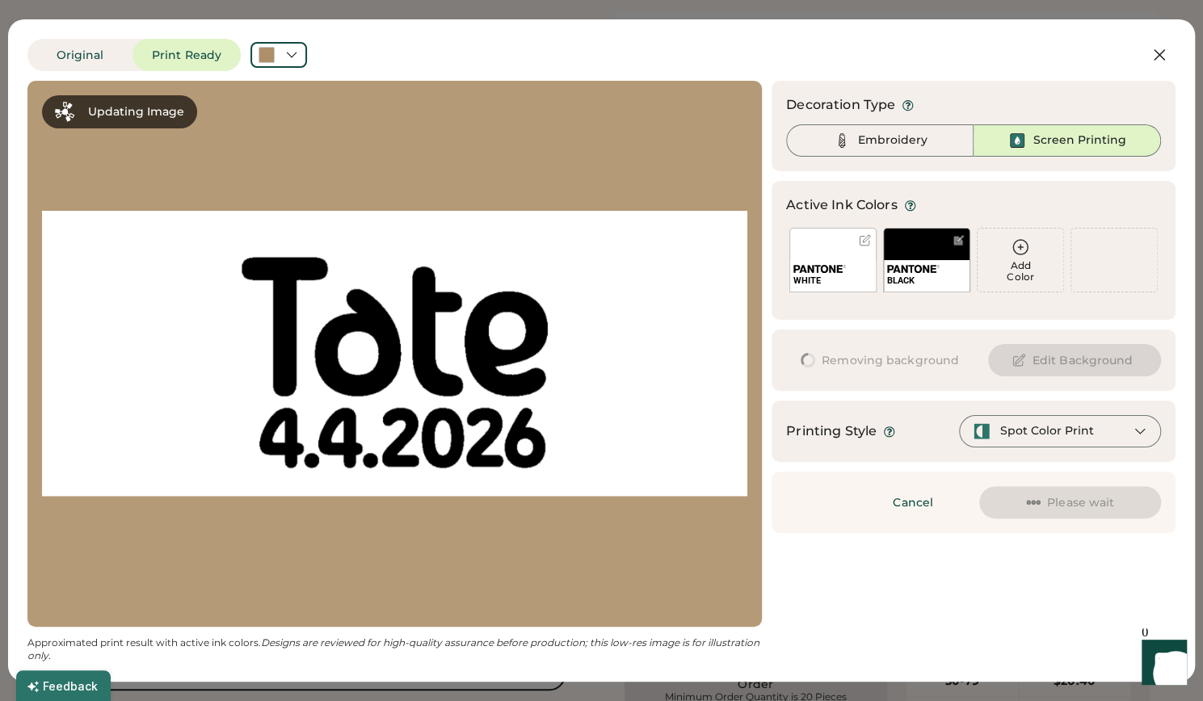
scroll to position [0, 0]
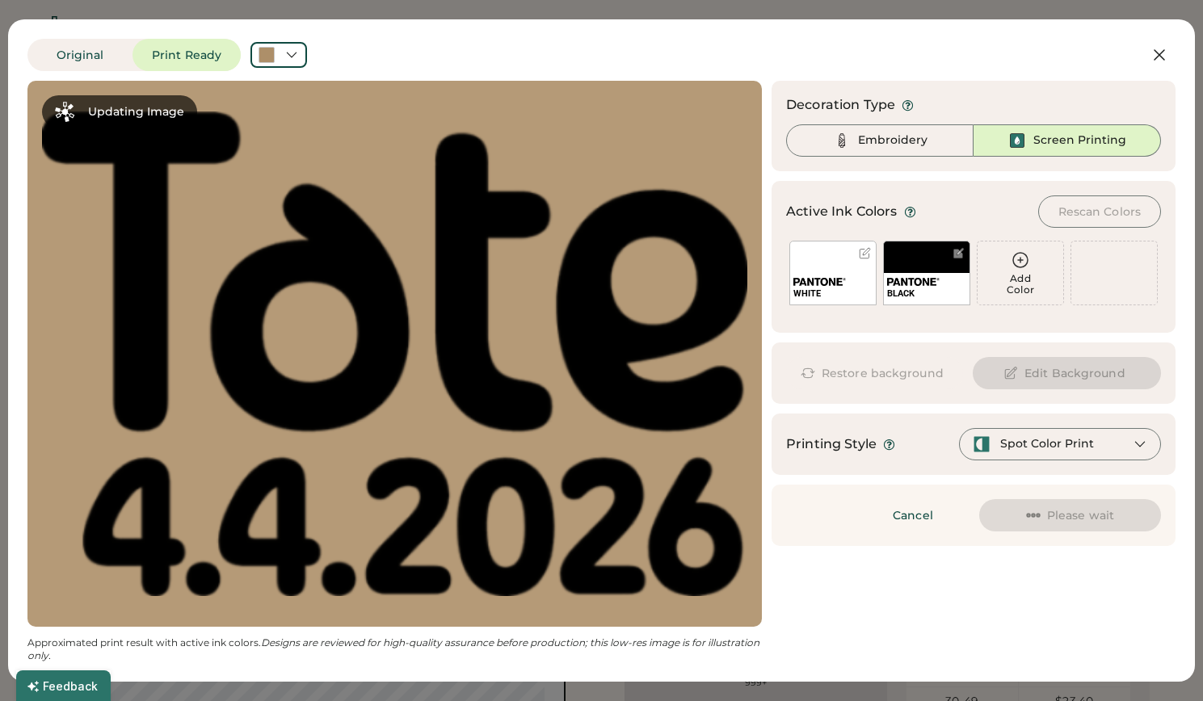
scroll to position [50, 0]
